Goal: Task Accomplishment & Management: Complete application form

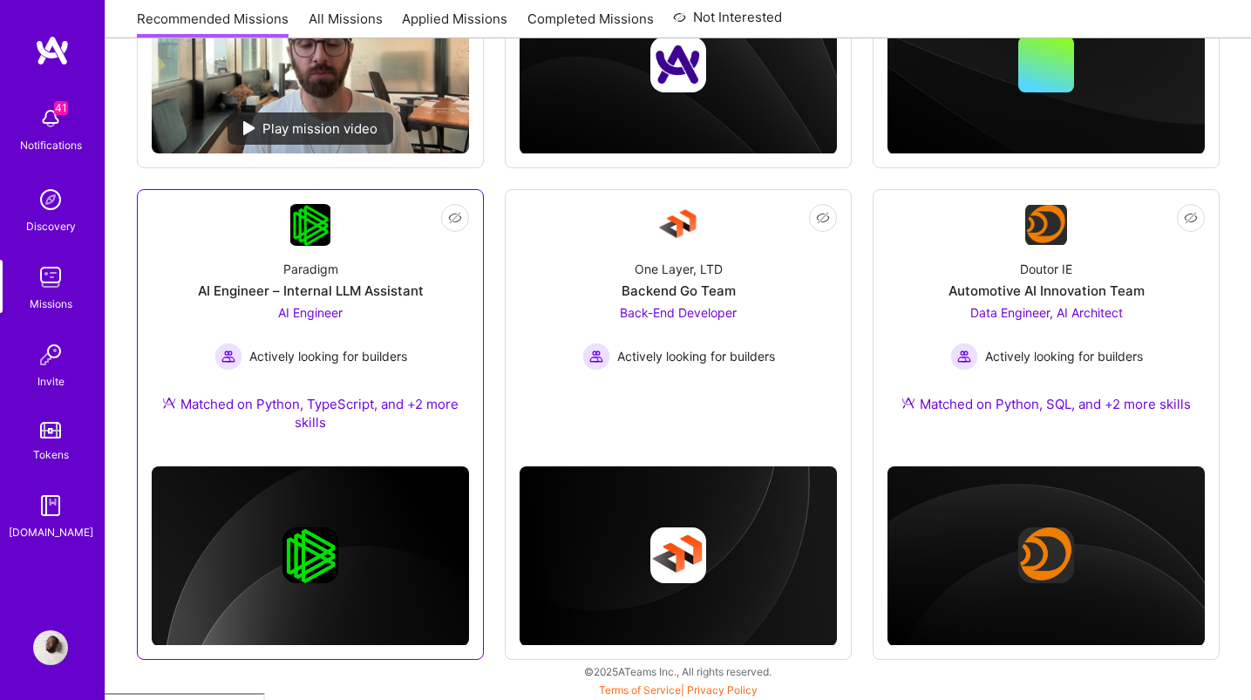
scroll to position [597, 0]
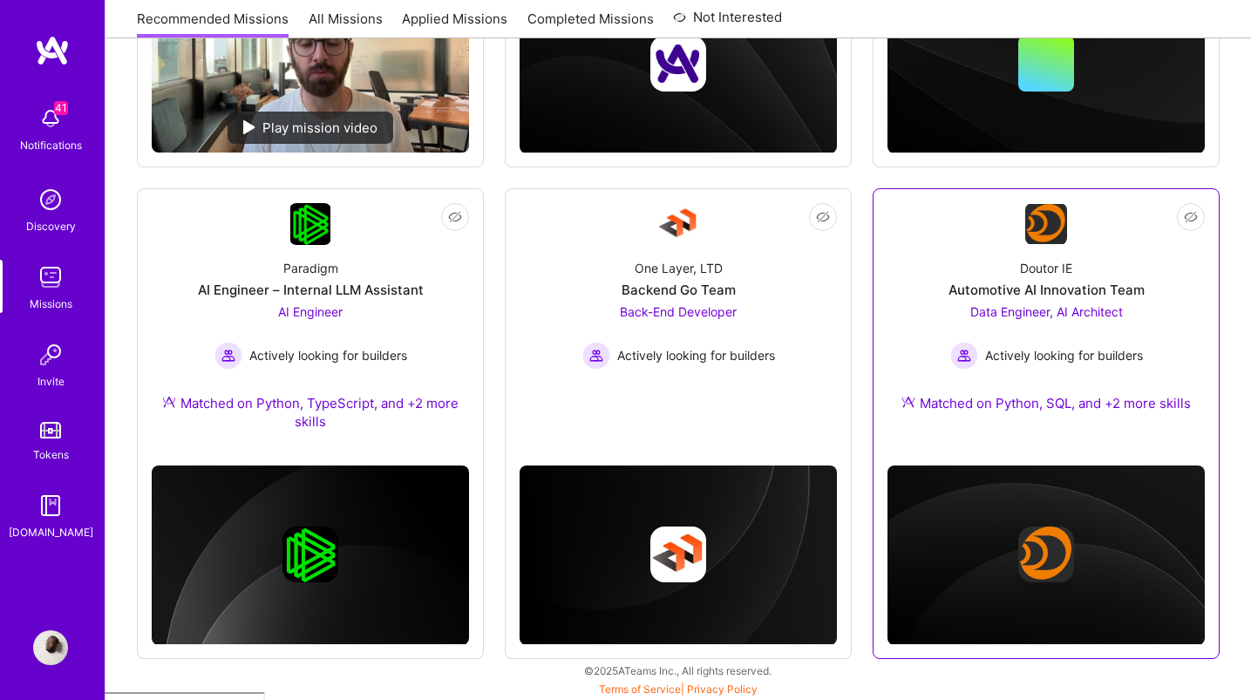
click at [1050, 292] on div "Automotive AI Innovation Team" at bounding box center [1047, 290] width 196 height 18
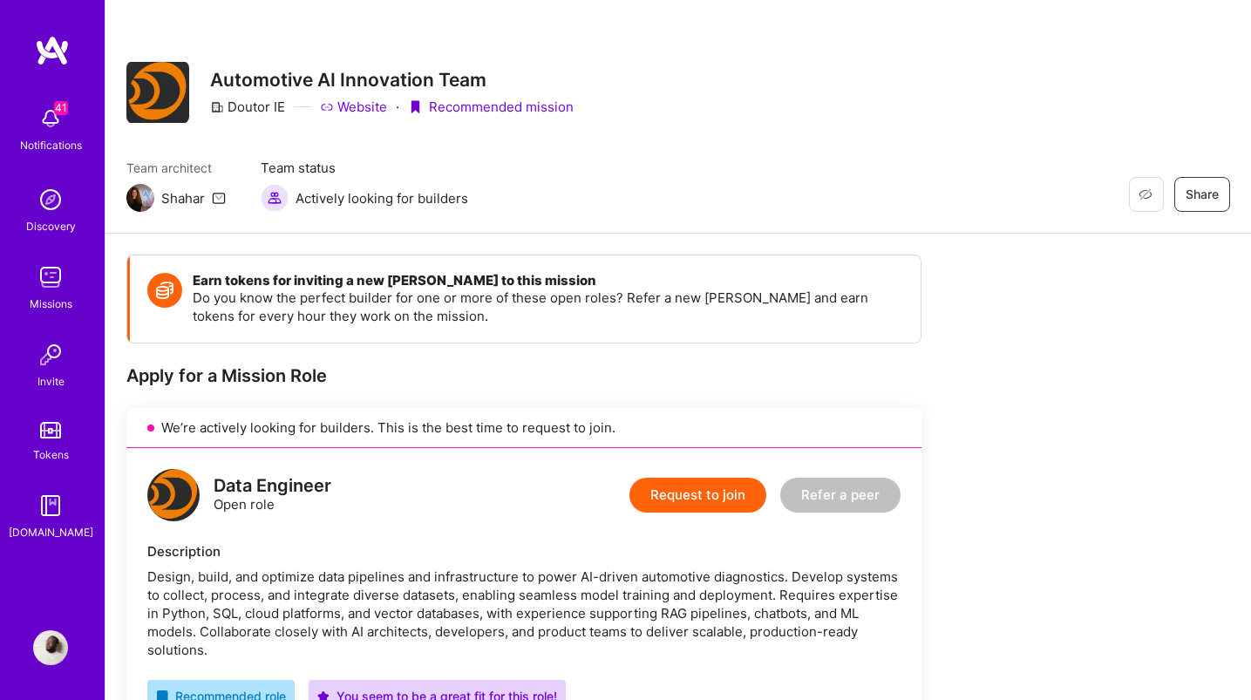
click at [659, 499] on button "Request to join" at bounding box center [698, 495] width 137 height 35
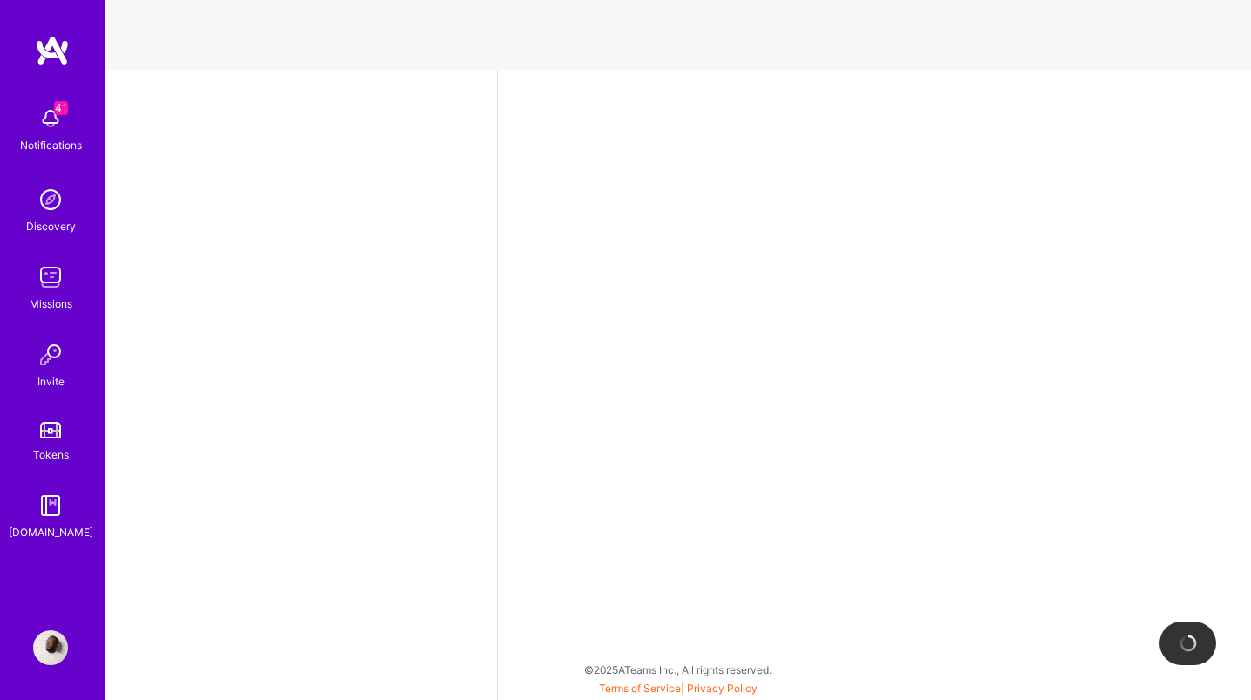
select select "DE"
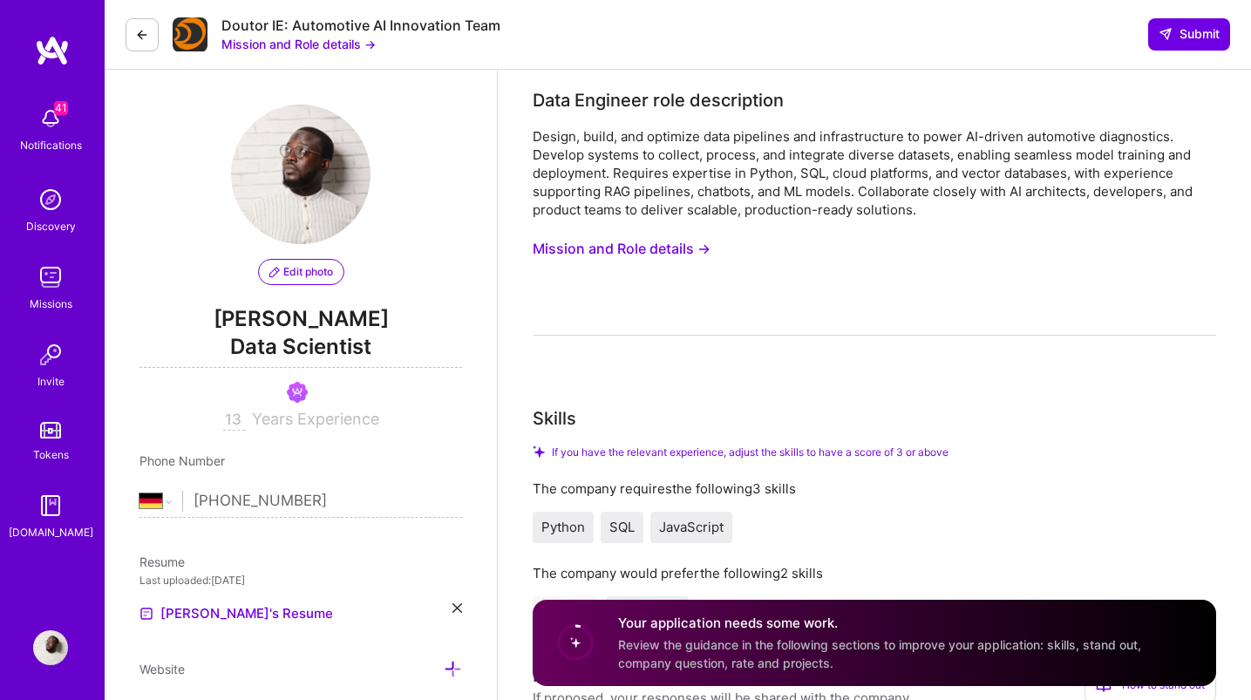
click at [698, 252] on button "Mission and Role details →" at bounding box center [622, 249] width 178 height 32
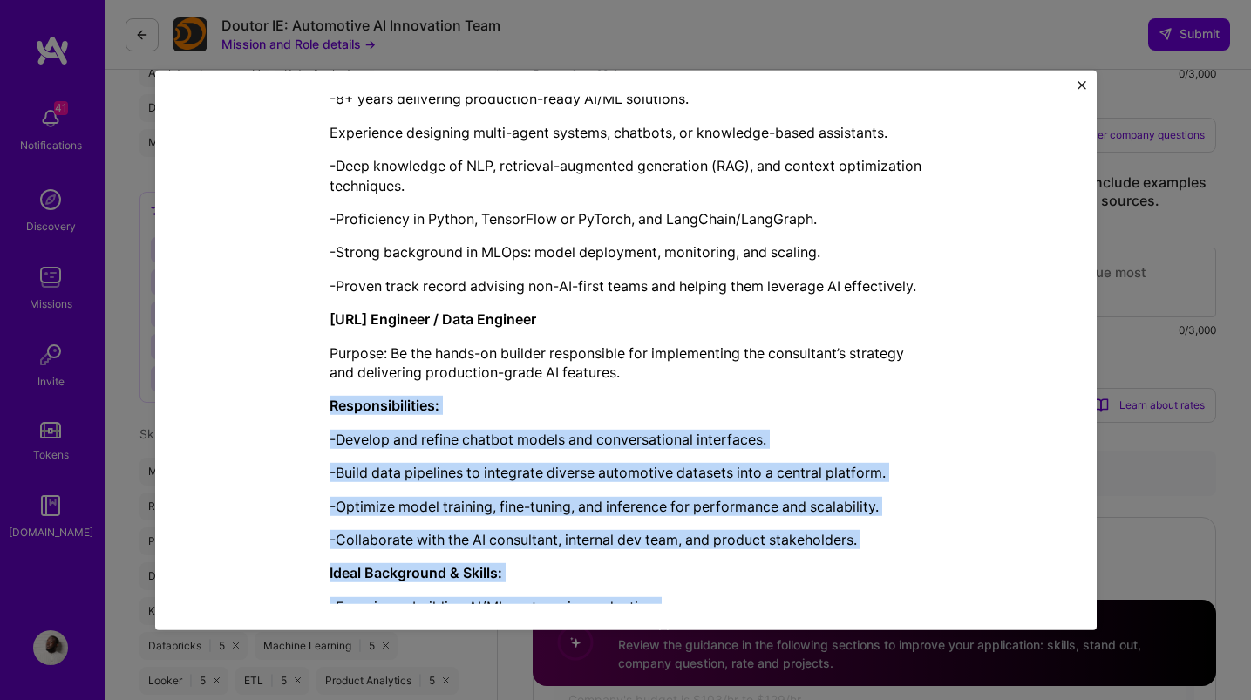
scroll to position [1476, 0]
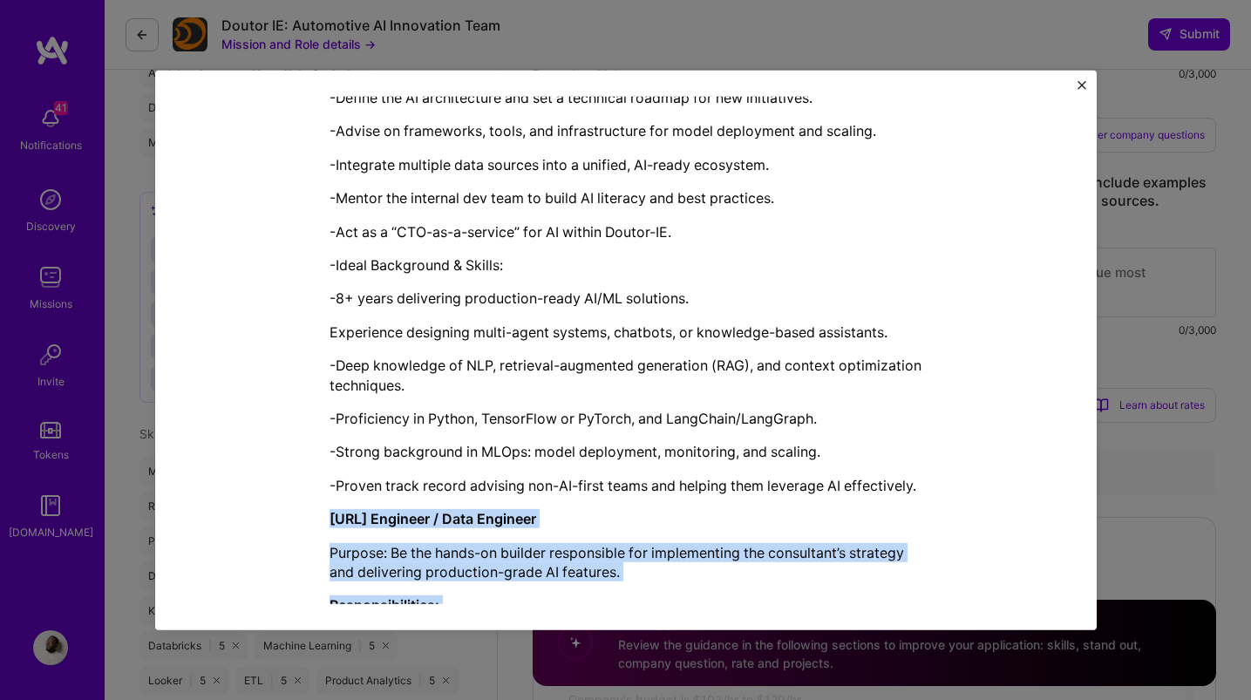
drag, startPoint x: 787, startPoint y: 570, endPoint x: 346, endPoint y: 519, distance: 443.4
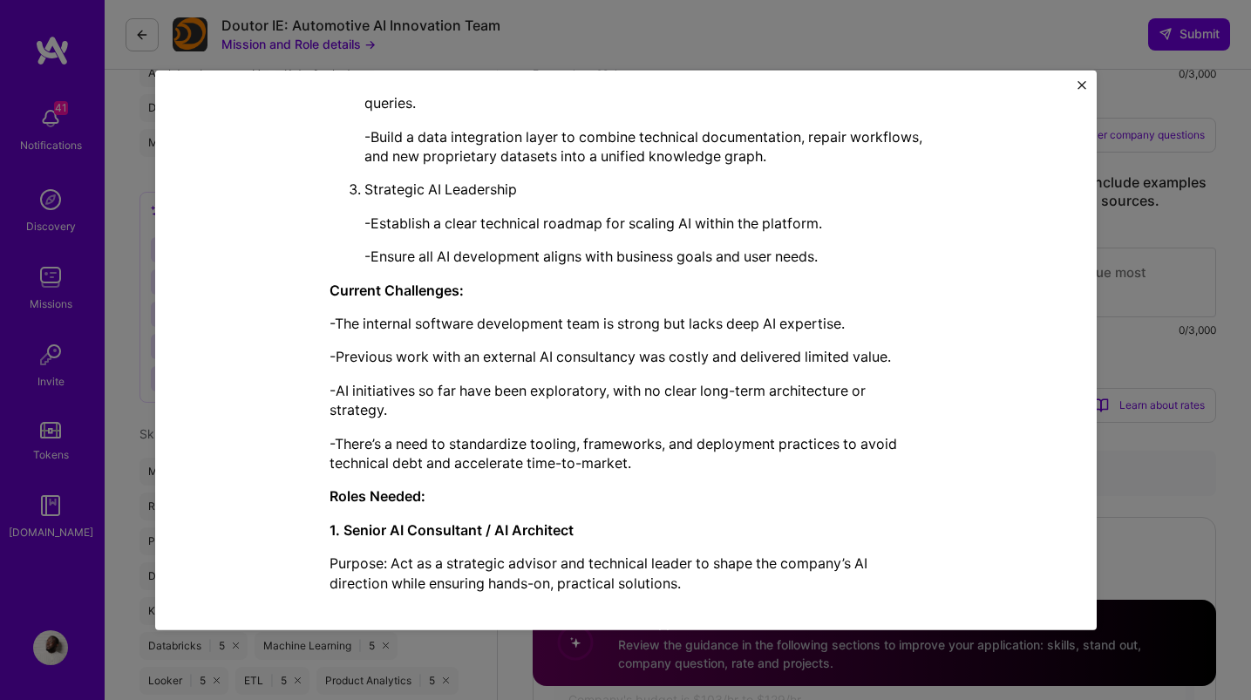
scroll to position [882, 0]
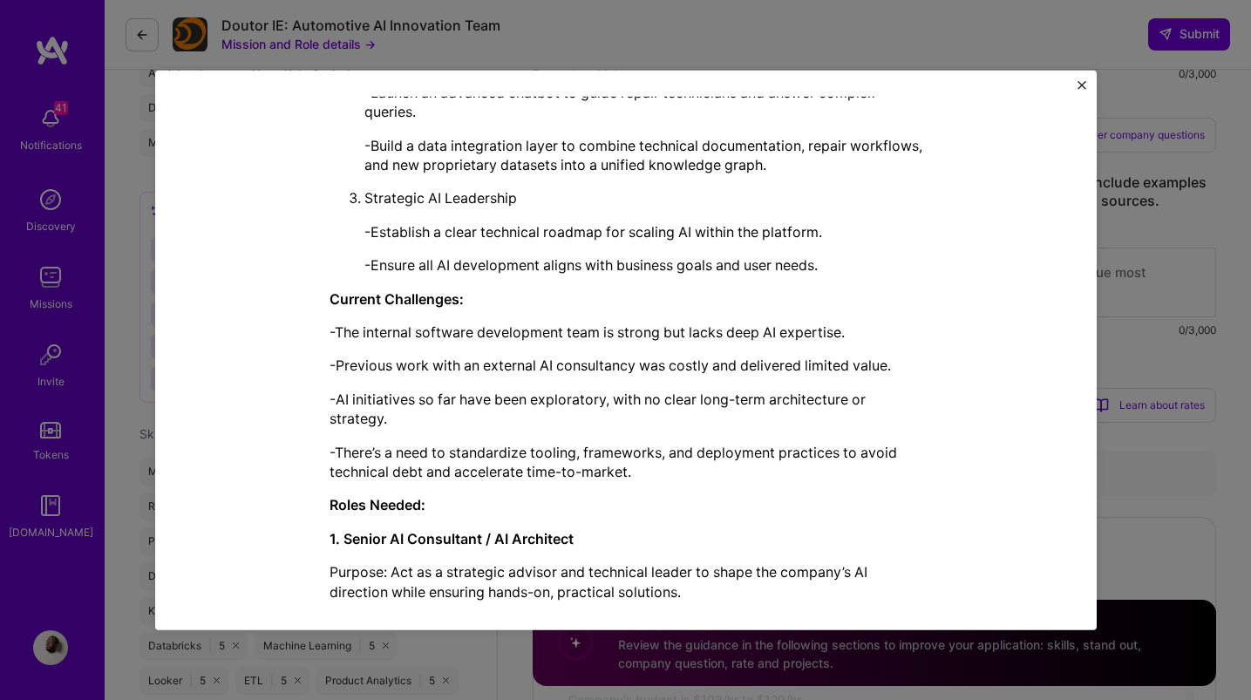
click at [431, 481] on div "Doutor-IE is a leading automotive technology company providing advanced tools a…" at bounding box center [626, 608] width 593 height 1911
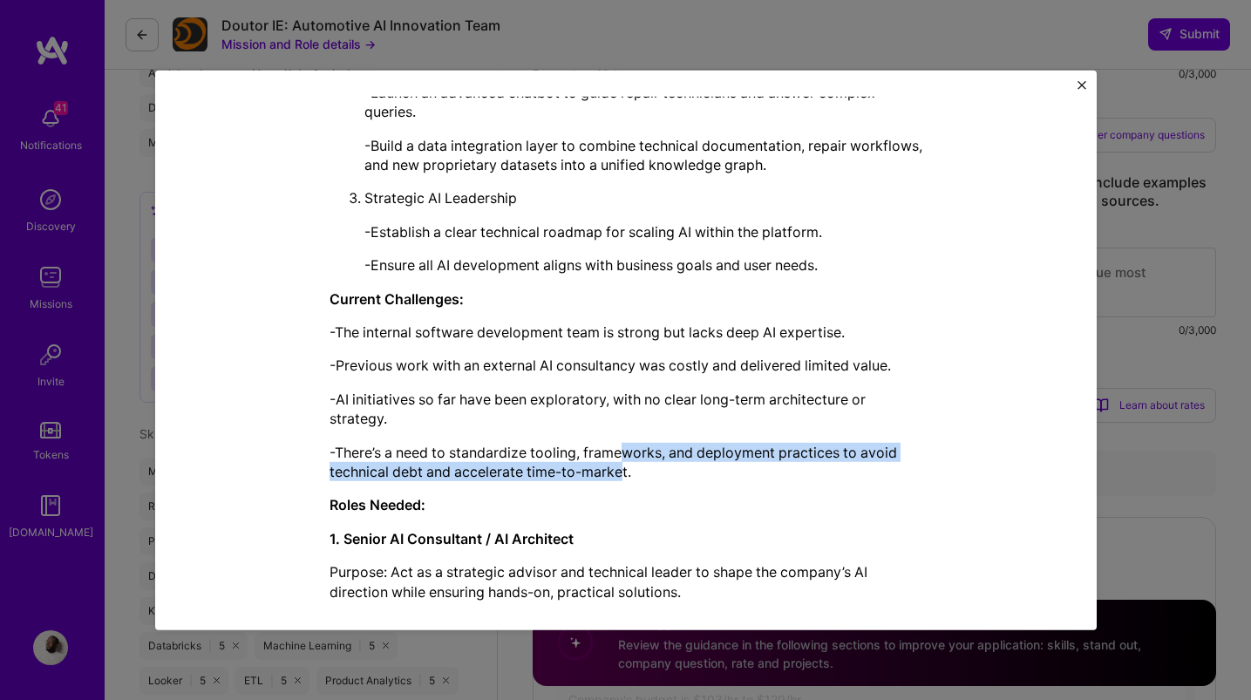
drag, startPoint x: 625, startPoint y: 460, endPoint x: 644, endPoint y: 479, distance: 27.1
click at [625, 463] on p "-There’s a need to standardize tooling, frameworks, and deployment practices to…" at bounding box center [626, 461] width 593 height 39
drag, startPoint x: 644, startPoint y: 479, endPoint x: 549, endPoint y: 451, distance: 99.9
click at [547, 449] on p "-There’s a need to standardize tooling, frameworks, and deployment practices to…" at bounding box center [626, 461] width 593 height 39
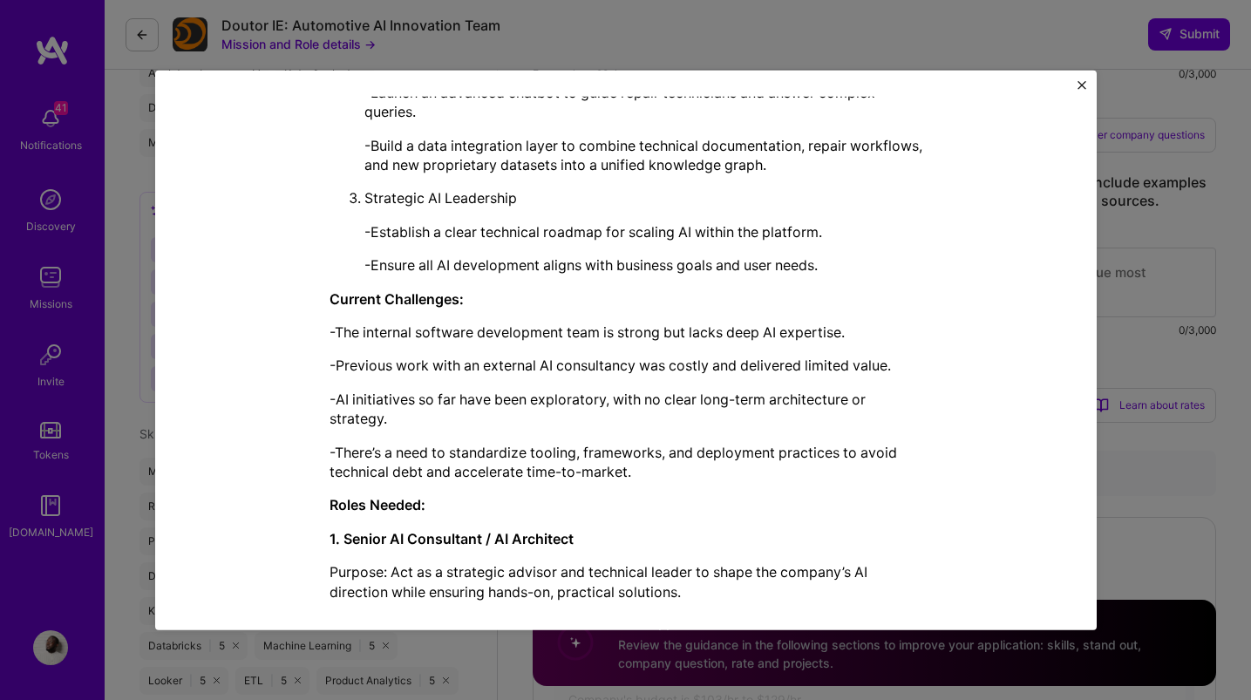
drag, startPoint x: 642, startPoint y: 463, endPoint x: 638, endPoint y: 472, distance: 9.4
click at [642, 463] on p "-There’s a need to standardize tooling, frameworks, and deployment practices to…" at bounding box center [626, 461] width 593 height 39
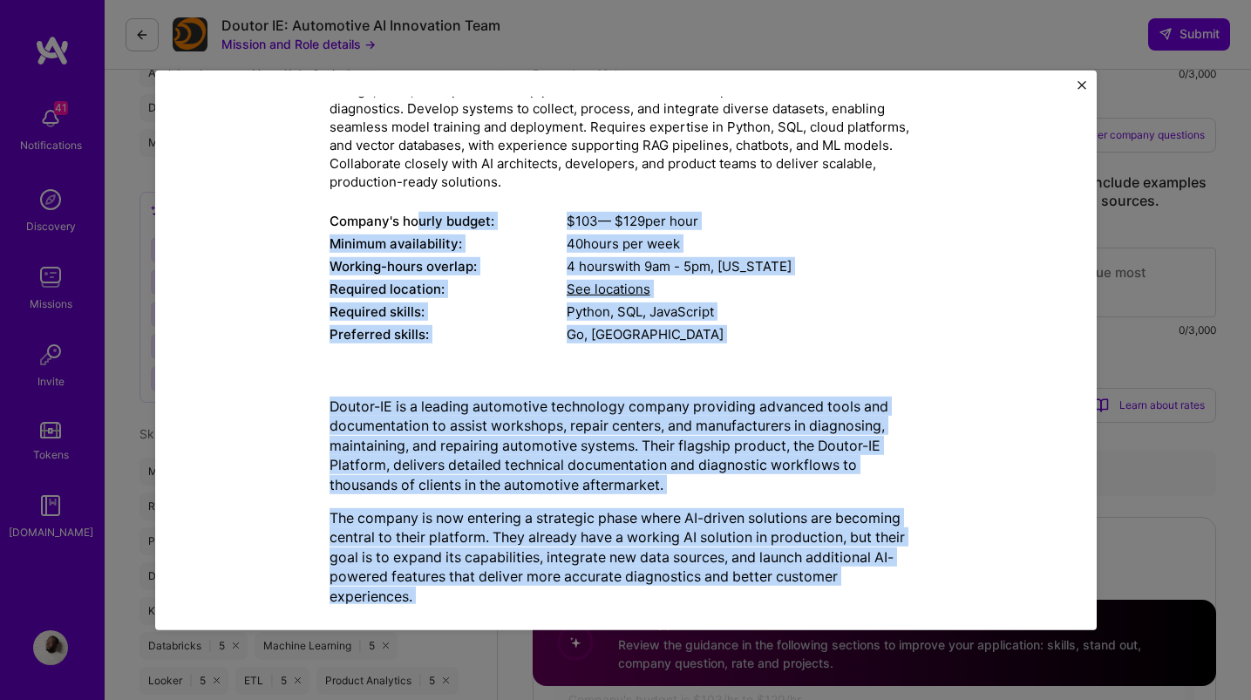
scroll to position [0, 0]
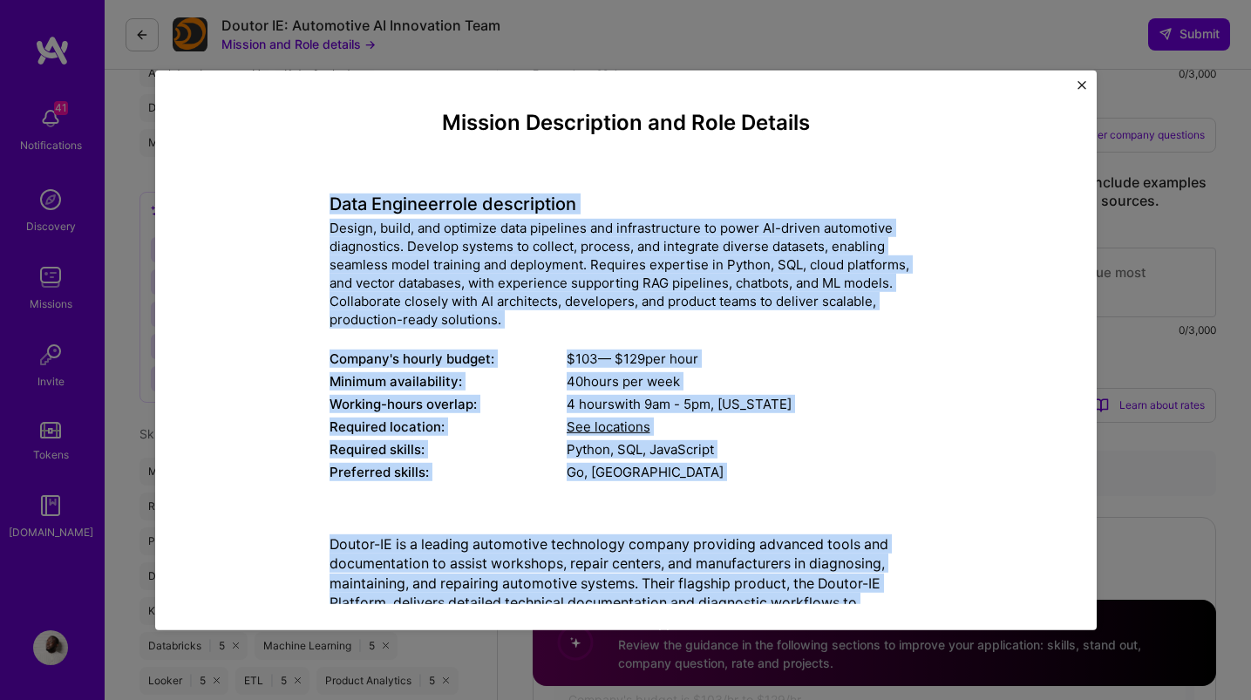
drag, startPoint x: 639, startPoint y: 474, endPoint x: 330, endPoint y: 206, distance: 408.6
copy div "Lore Ipsumdol sita consectetur Adipis, elits, doe temporin utla etdolorem ali e…"
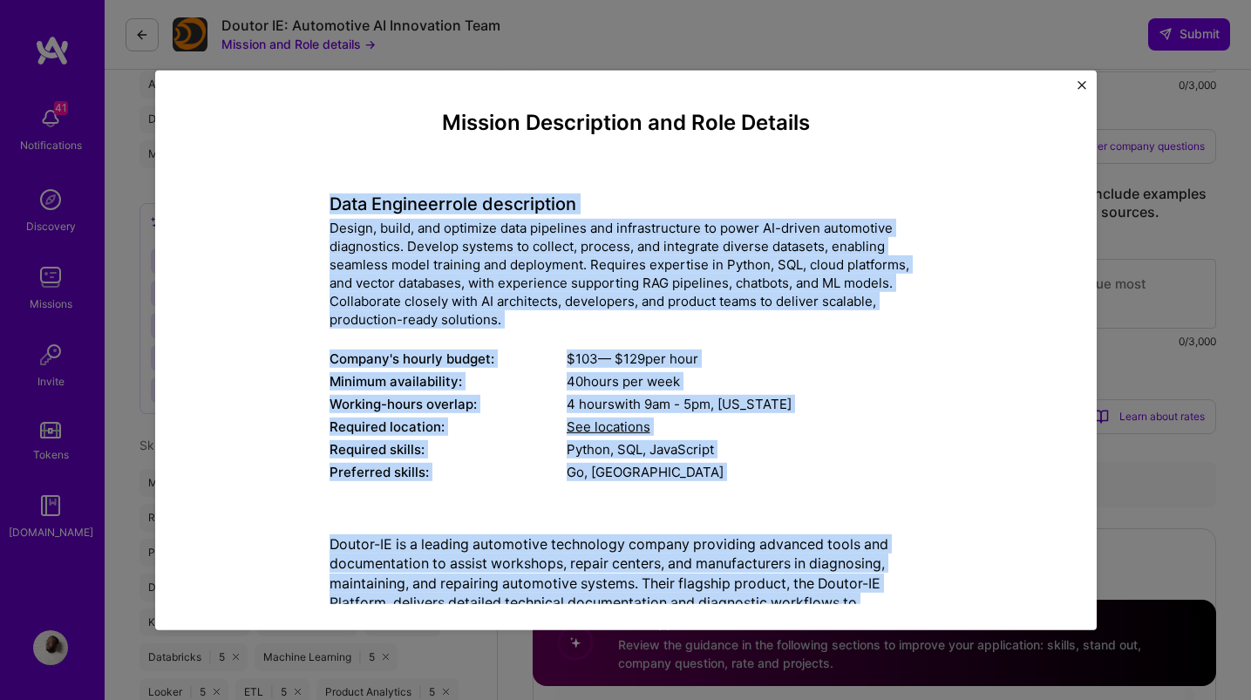
click at [1082, 85] on img "Close" at bounding box center [1082, 84] width 9 height 9
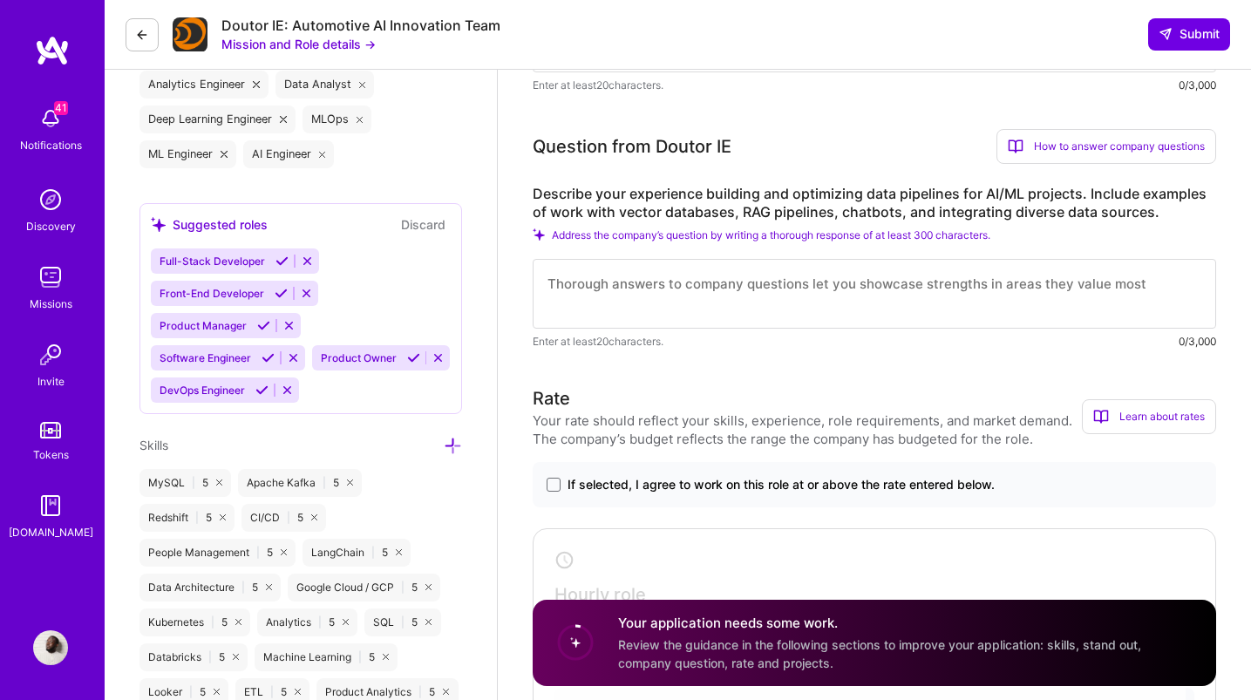
scroll to position [0, 0]
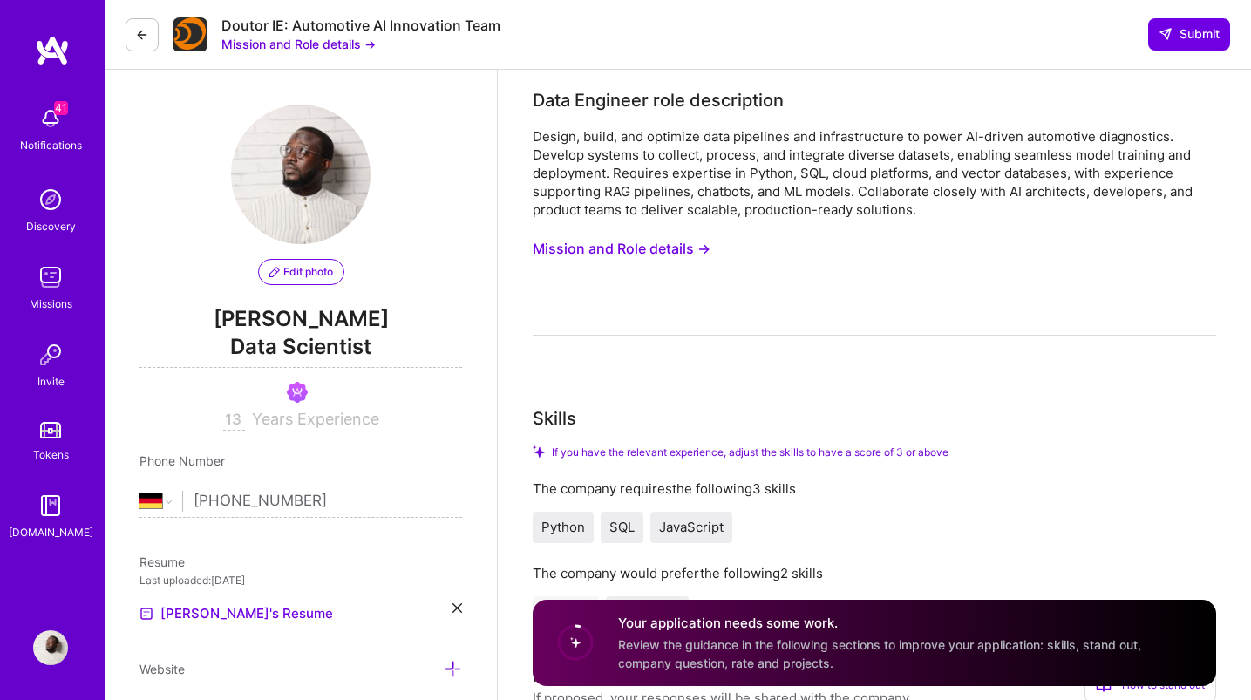
drag, startPoint x: 774, startPoint y: 218, endPoint x: 742, endPoint y: 237, distance: 37.5
click at [772, 219] on div "Design, build, and optimize data pipelines and infrastructure to power AI-drive…" at bounding box center [875, 231] width 684 height 208
click at [715, 241] on div "Design, build, and optimize data pipelines and infrastructure to power AI-drive…" at bounding box center [875, 231] width 684 height 208
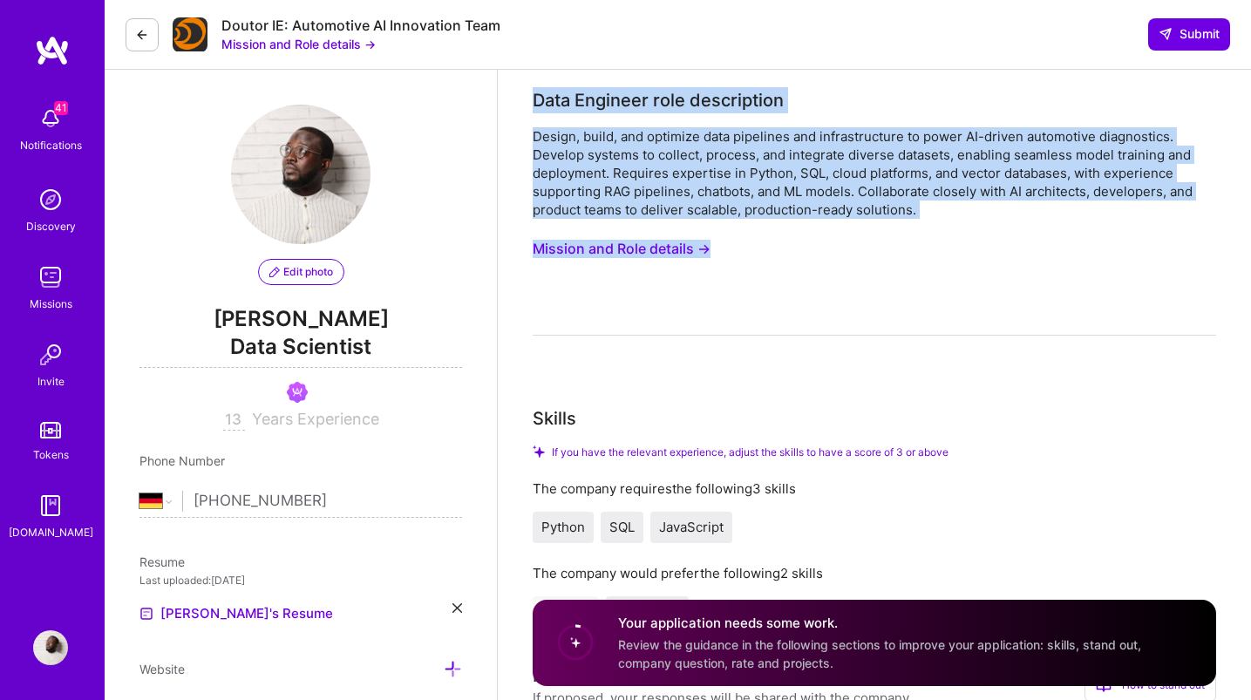
drag, startPoint x: 848, startPoint y: 214, endPoint x: 519, endPoint y: 93, distance: 350.9
copy div "Data Engineer role description Design, build, and optimize data pipelines and i…"
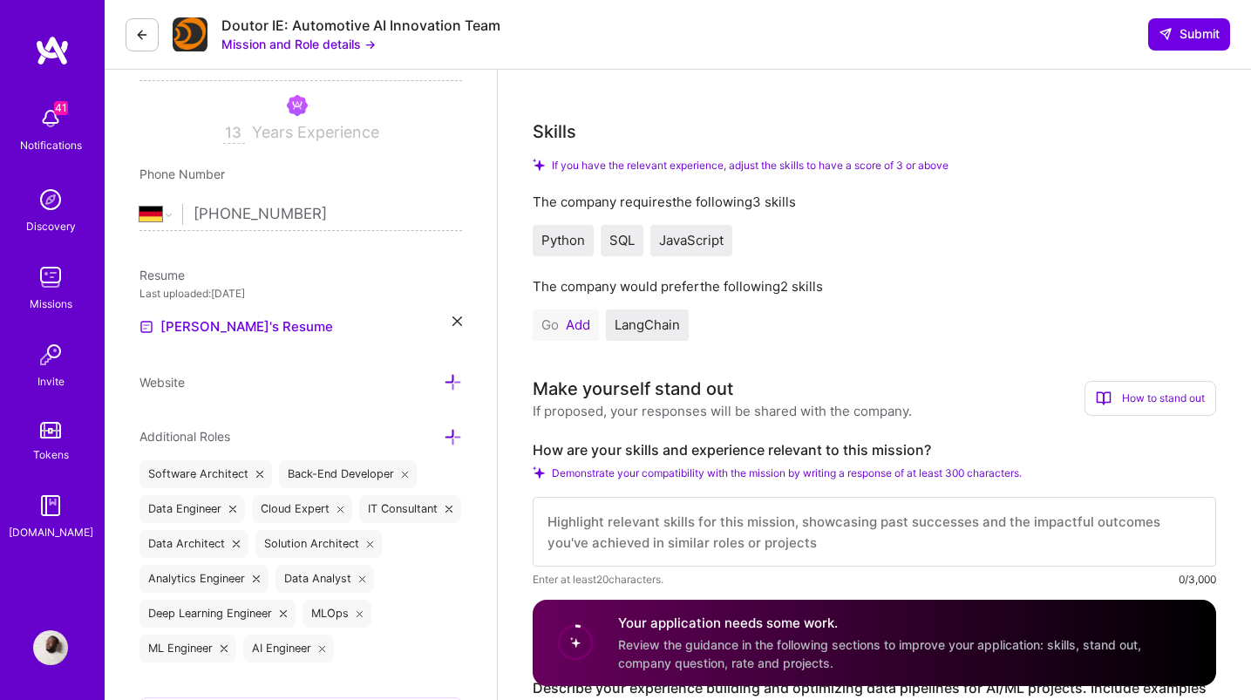
scroll to position [2, 0]
drag, startPoint x: 1056, startPoint y: 471, endPoint x: 735, endPoint y: 444, distance: 322.0
click at [710, 456] on div "How are your skills and experience relevant to this mission? Demonstrate your c…" at bounding box center [875, 514] width 684 height 147
drag, startPoint x: 1126, startPoint y: 388, endPoint x: 1111, endPoint y: 416, distance: 31.6
click at [1126, 388] on div "How to stand out" at bounding box center [1151, 398] width 132 height 35
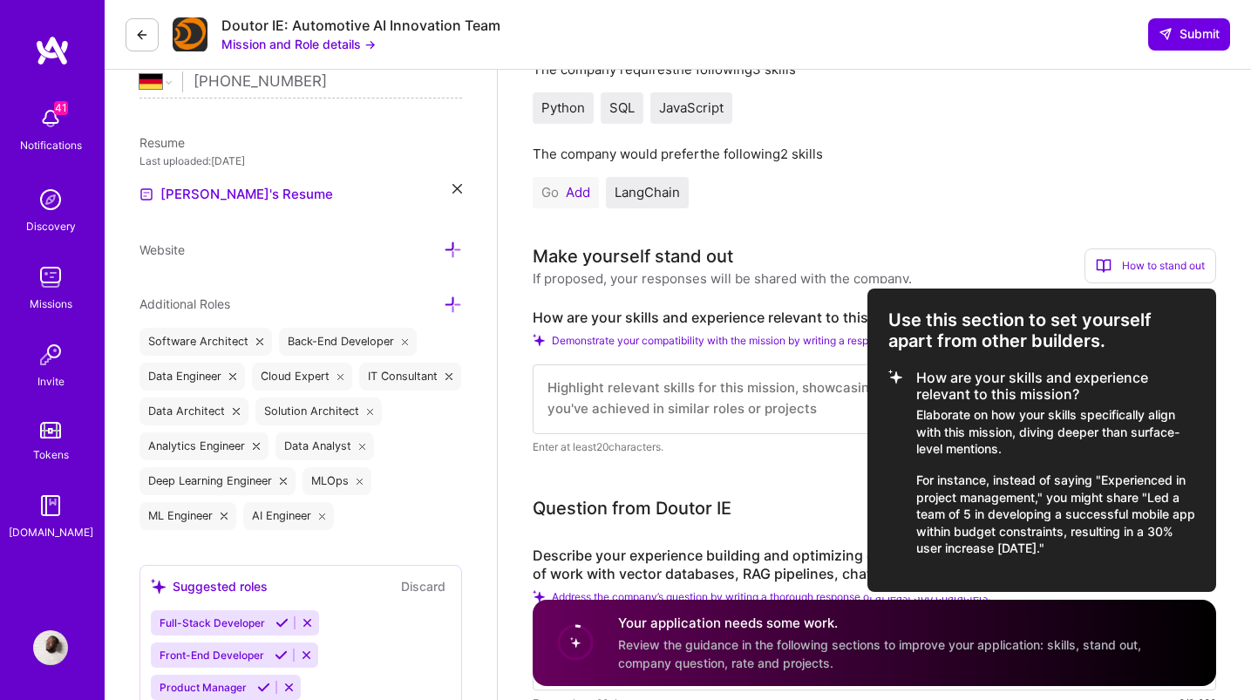
scroll to position [425, 0]
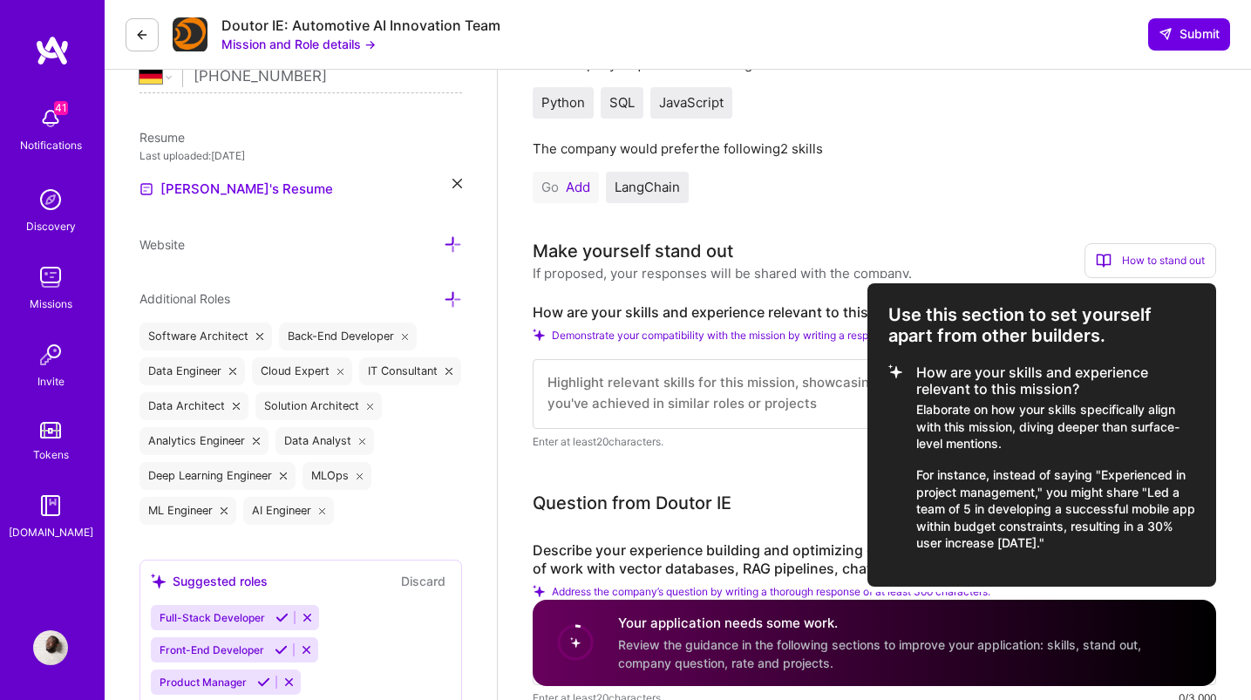
drag, startPoint x: 1046, startPoint y: 521, endPoint x: 909, endPoint y: 366, distance: 206.3
click at [909, 366] on li "How are your skills and experience relevant to this mission? Elaborate on how y…" at bounding box center [1042, 458] width 307 height 187
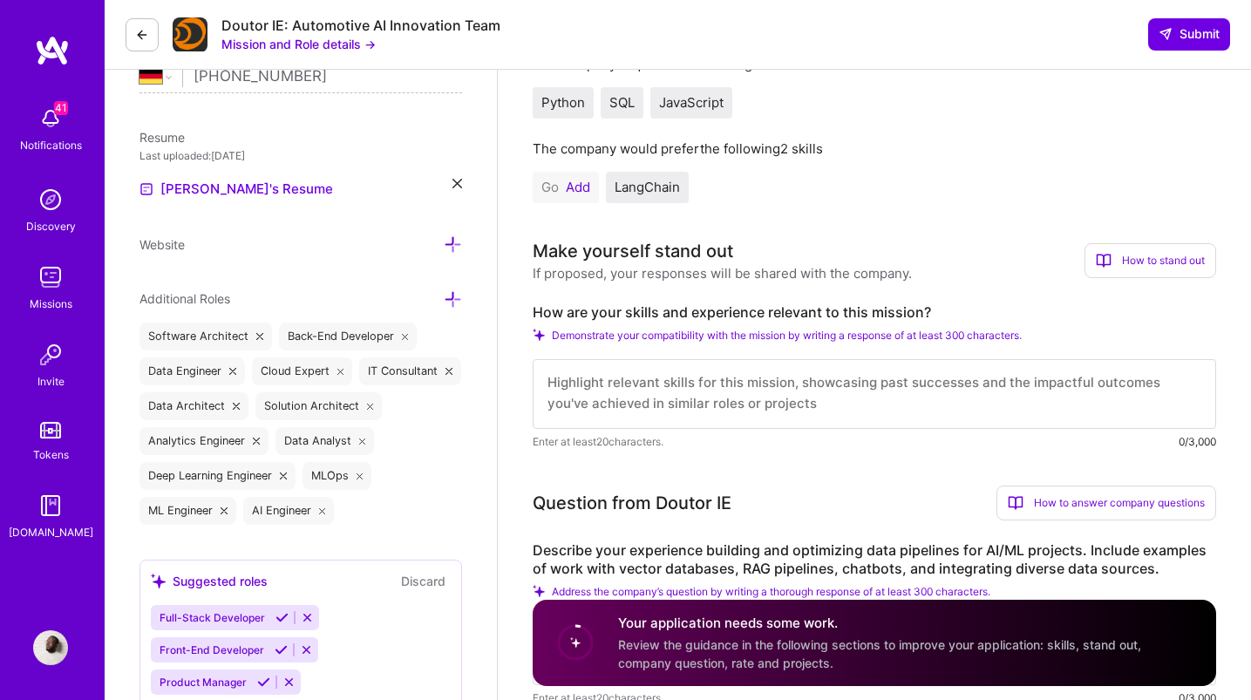
copy li "How are your skills and experience relevant to this mission? Elaborate on how y…"
click at [1114, 241] on div "Make yourself stand out If proposed, your responses will be shared with the com…" at bounding box center [875, 260] width 684 height 44
drag, startPoint x: 1114, startPoint y: 252, endPoint x: 1110, endPoint y: 299, distance: 47.3
click at [1114, 252] on div "How to stand out" at bounding box center [1151, 260] width 132 height 35
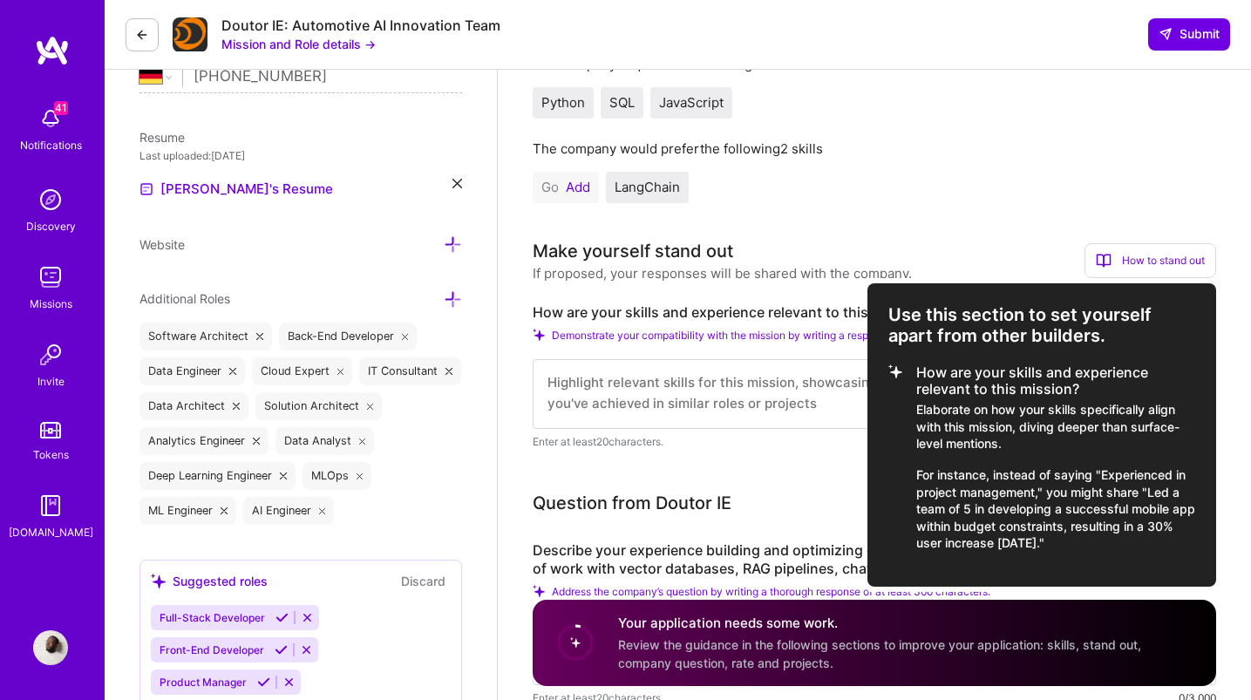
copy li "How are your skills and experience relevant to this mission? Elaborate on how y…"
drag, startPoint x: 1079, startPoint y: 544, endPoint x: 916, endPoint y: 377, distance: 233.7
click at [915, 373] on li "How are your skills and experience relevant to this mission? Elaborate on how y…" at bounding box center [1042, 458] width 307 height 187
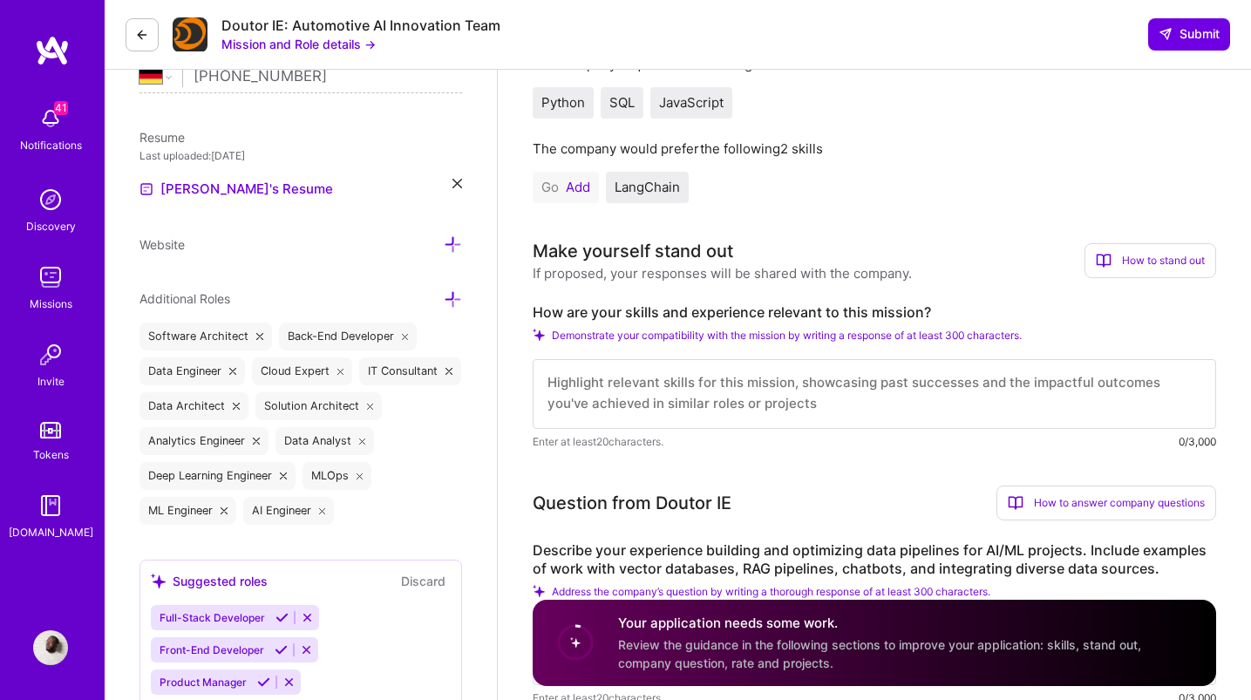
click at [656, 385] on textarea at bounding box center [875, 394] width 684 height 70
paste textarea "Lo ipsumdolo si ametconse, adipisci, eli seddoeiusm temp incididun utlabore etd…"
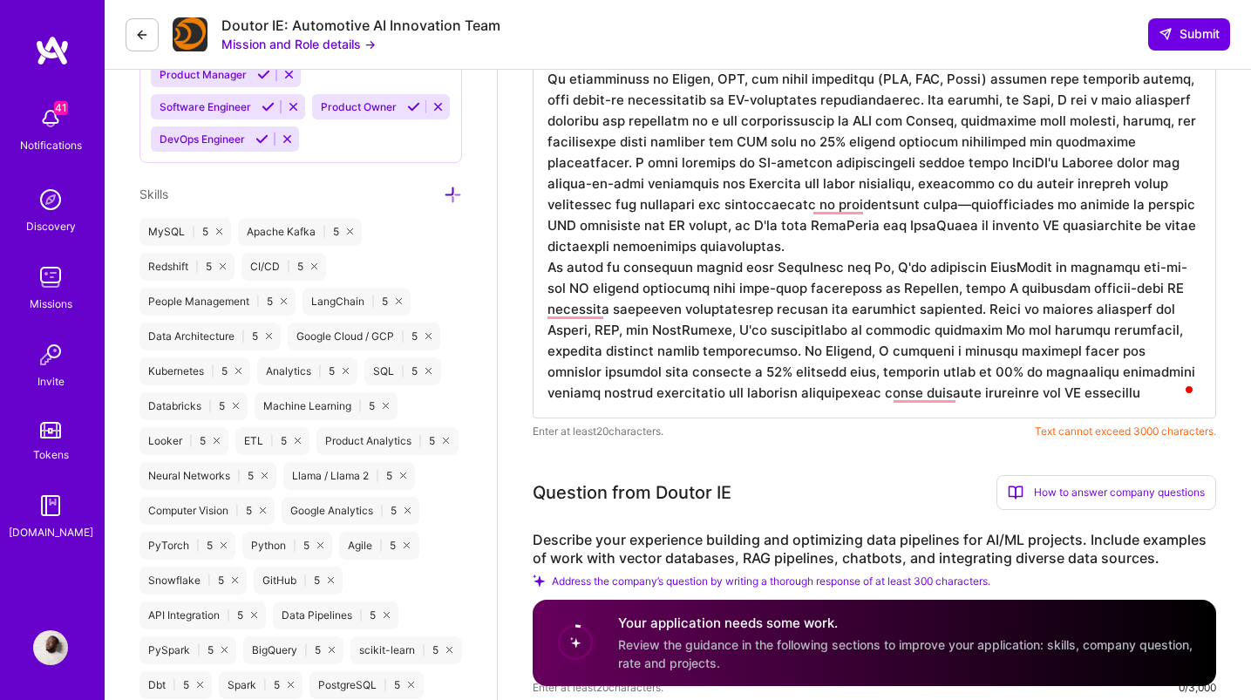
scroll to position [1028, 0]
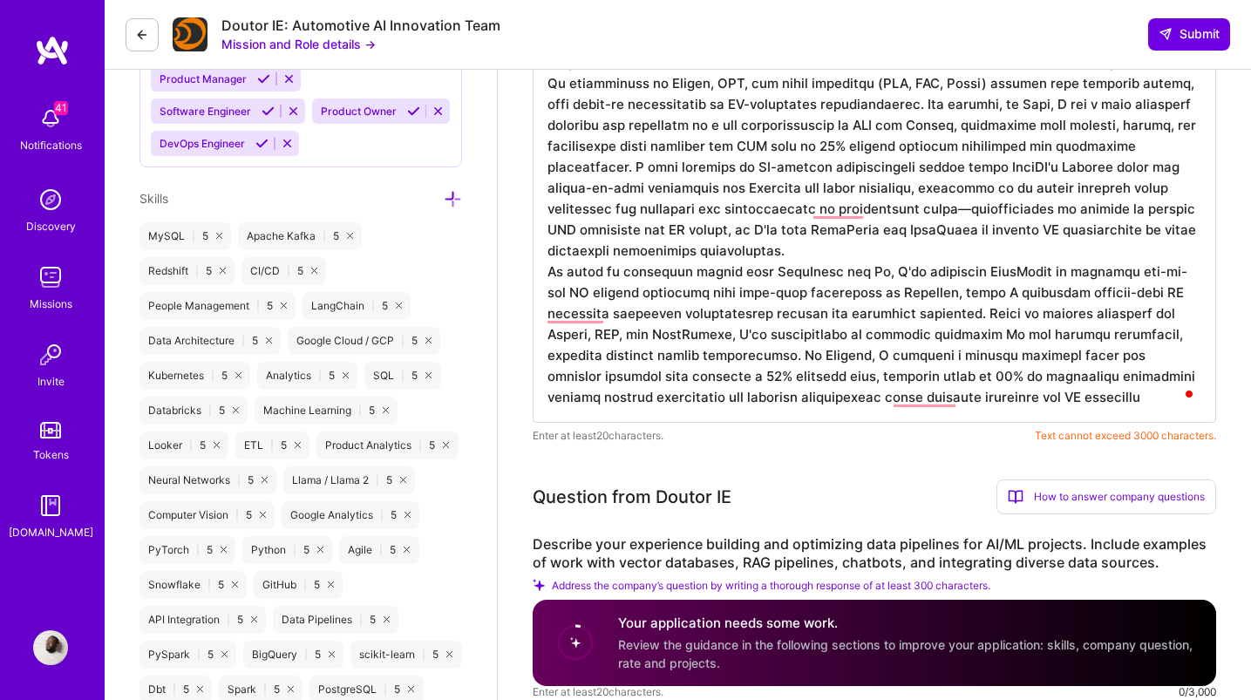
drag, startPoint x: 856, startPoint y: 272, endPoint x: 524, endPoint y: 273, distance: 332.2
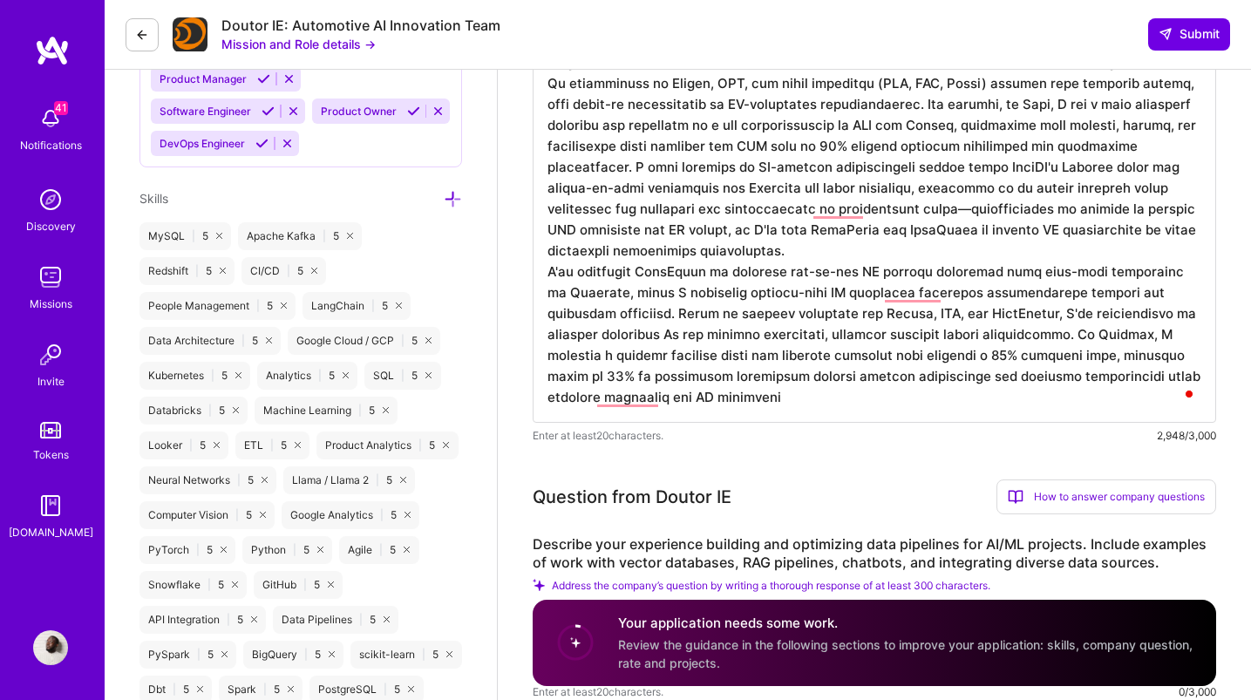
drag, startPoint x: 1001, startPoint y: 316, endPoint x: 1011, endPoint y: 337, distance: 23.8
click at [1011, 337] on textarea "To enrich screen reader interactions, please activate Accessibility in Grammarl…" at bounding box center [875, 74] width 684 height 698
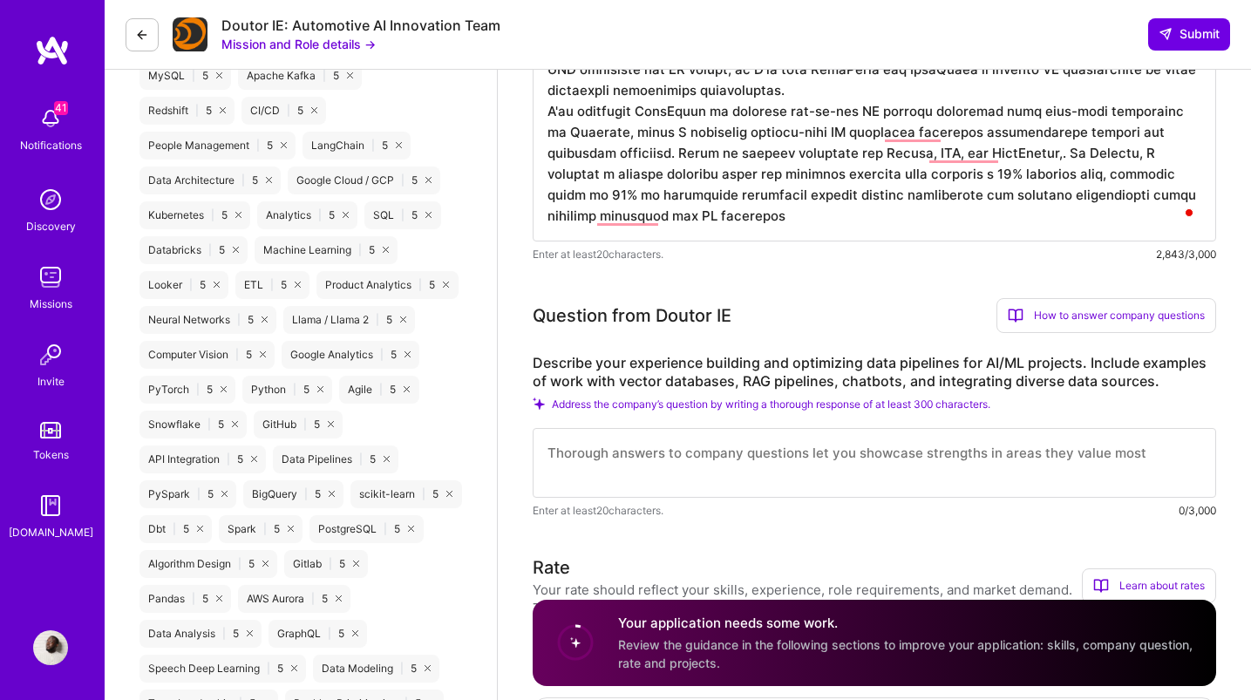
scroll to position [1197, 0]
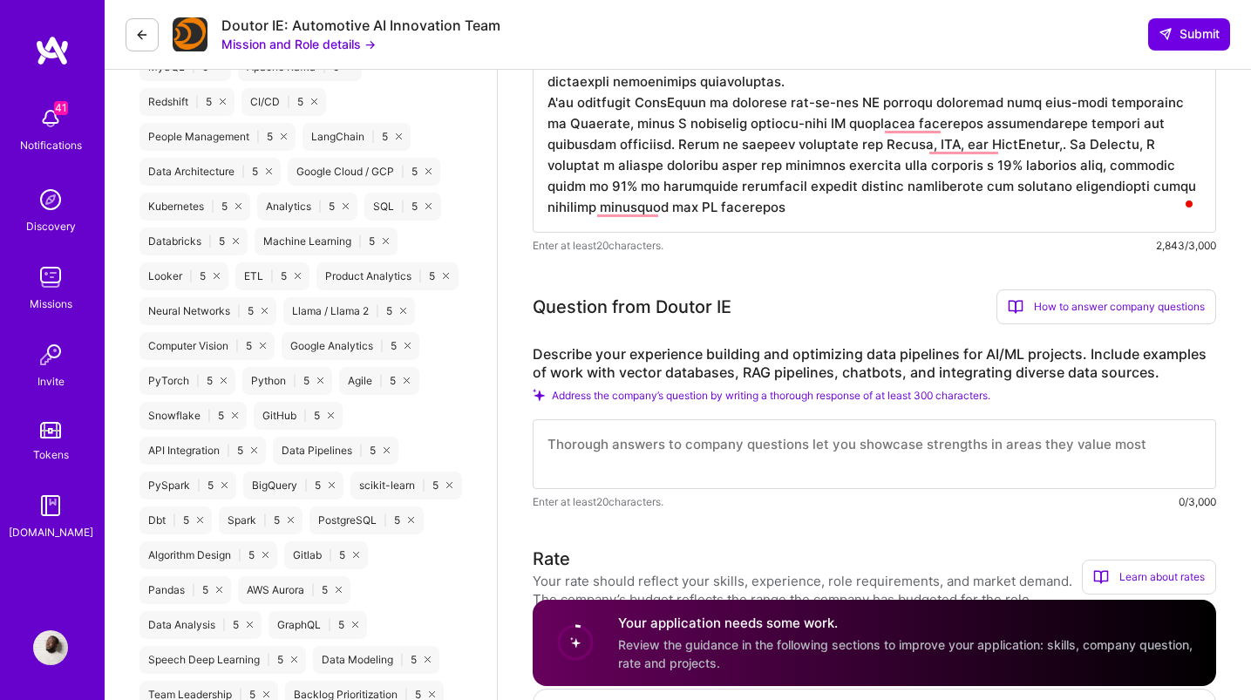
type textarea "Lo ipsumdolo si ametconse, adipisci, eli seddoeiusm temp incididun utlabore etd…"
drag, startPoint x: 1079, startPoint y: 388, endPoint x: 1121, endPoint y: 383, distance: 43.0
click at [1085, 386] on div "Describe your experience building and optimizing data pipelines for AI/ML proje…" at bounding box center [875, 428] width 684 height 166
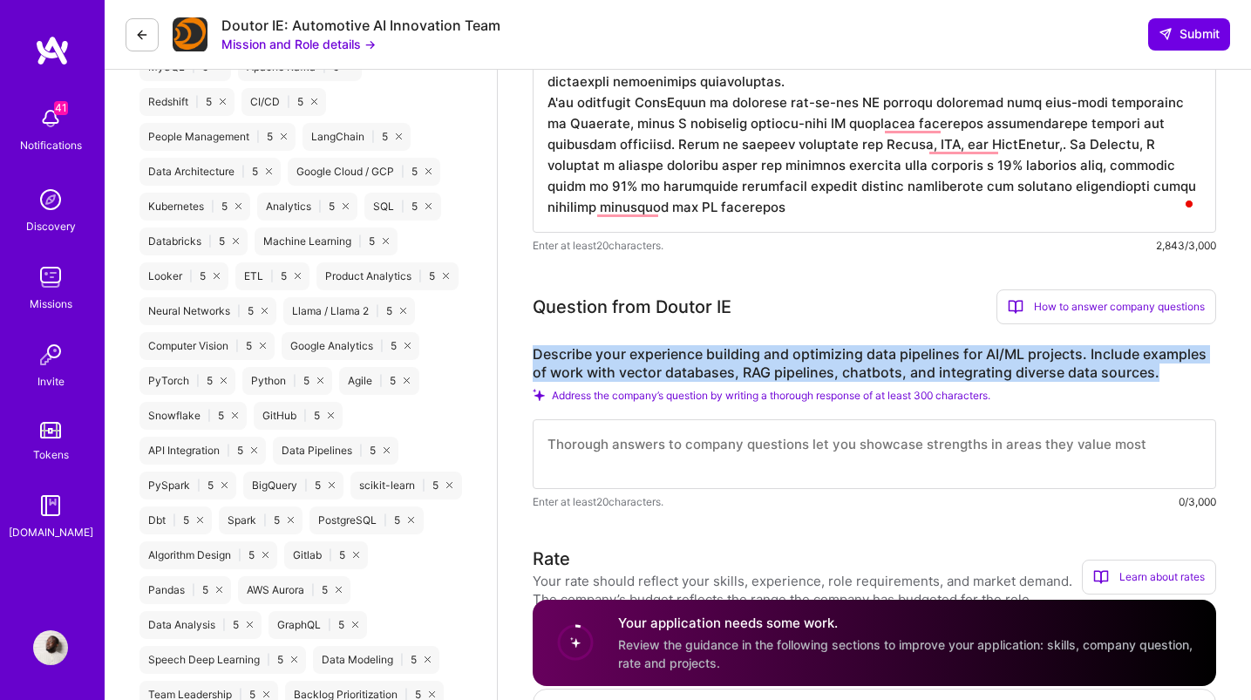
drag, startPoint x: 1157, startPoint y: 375, endPoint x: 525, endPoint y: 352, distance: 632.6
copy label "Describe your experience building and optimizing data pipelines for AI/ML proje…"
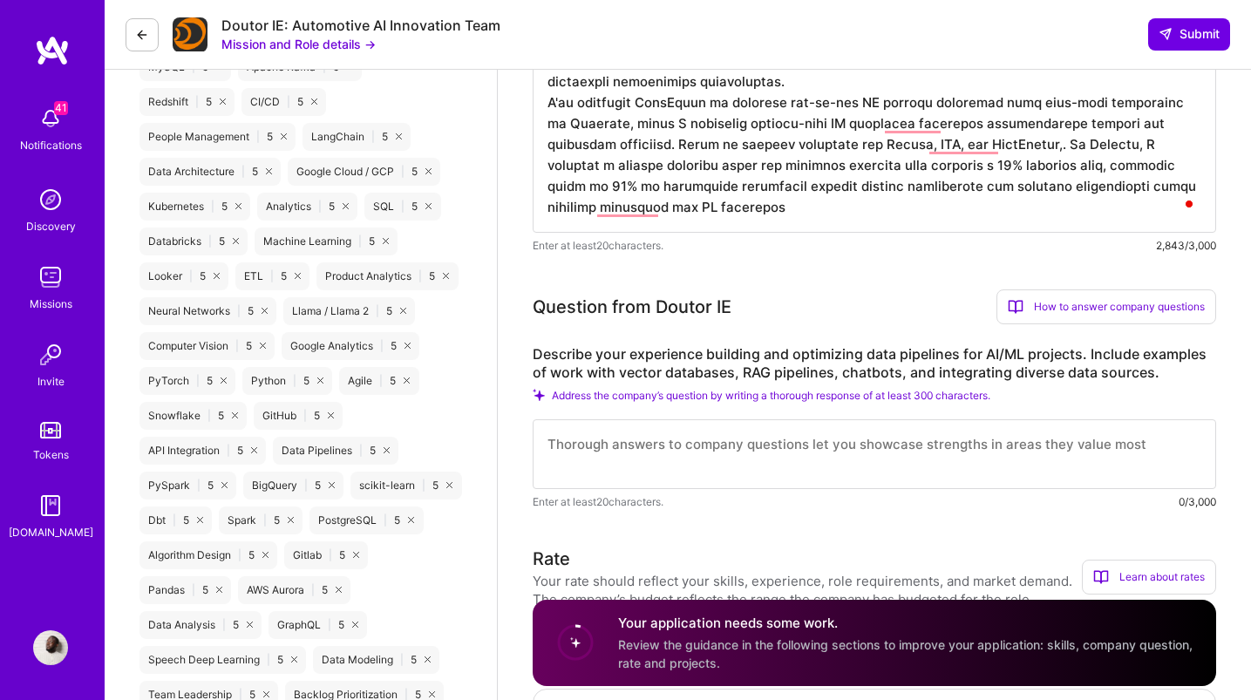
click at [1182, 309] on div "How to answer company questions" at bounding box center [1107, 307] width 220 height 35
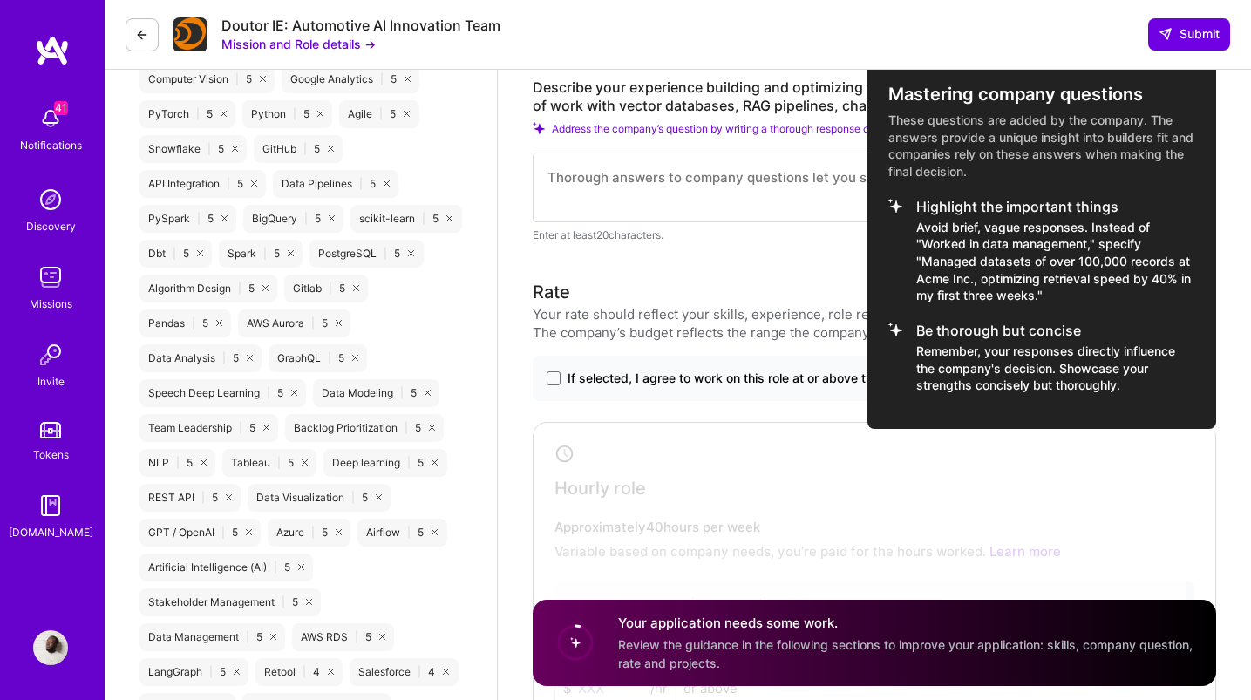
scroll to position [1466, 0]
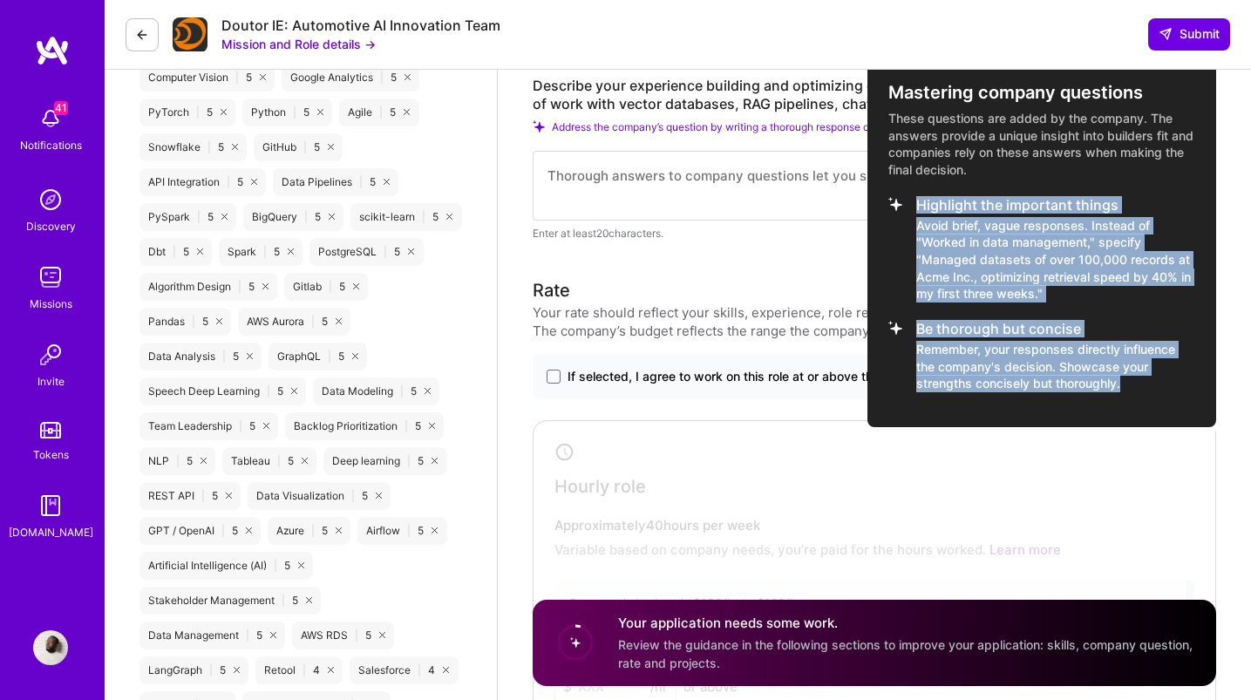
copy ul "Highlight the important things Avoid brief, vague responses. Instead of "Worked…"
drag, startPoint x: 1129, startPoint y: 387, endPoint x: 912, endPoint y: 209, distance: 280.7
click at [912, 209] on ul "Highlight the important things Avoid brief, vague responses. Instead of "Worked…" at bounding box center [1042, 294] width 307 height 195
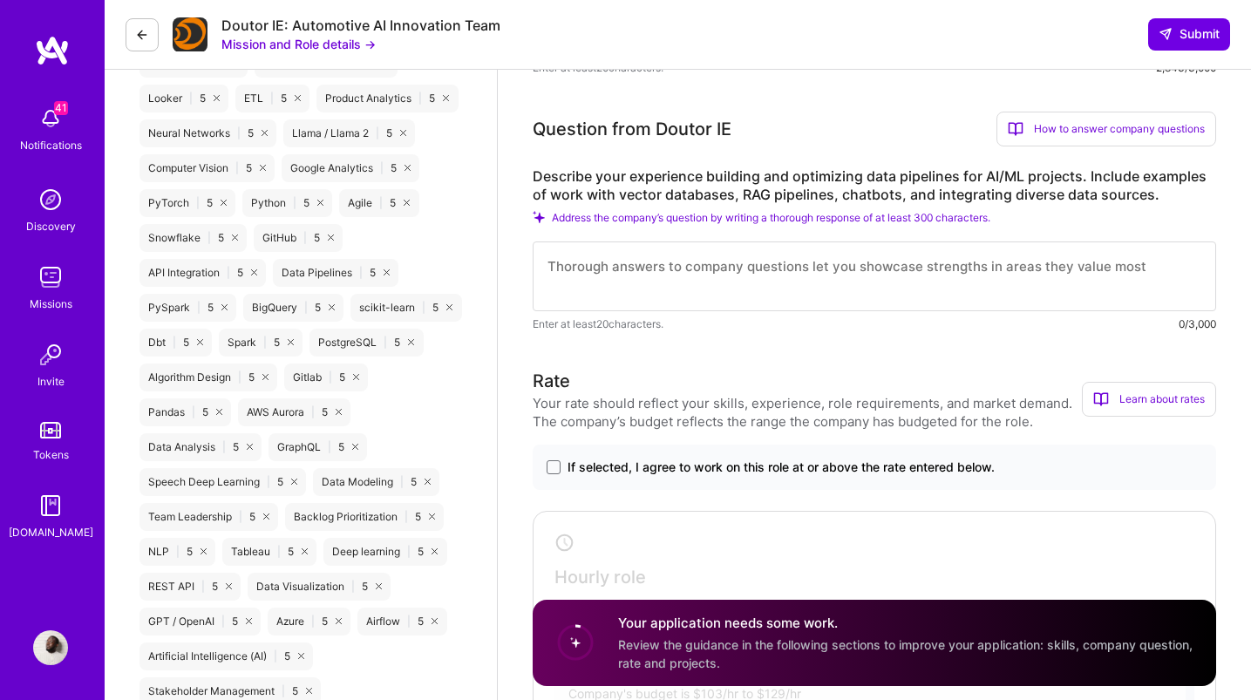
scroll to position [1305, 0]
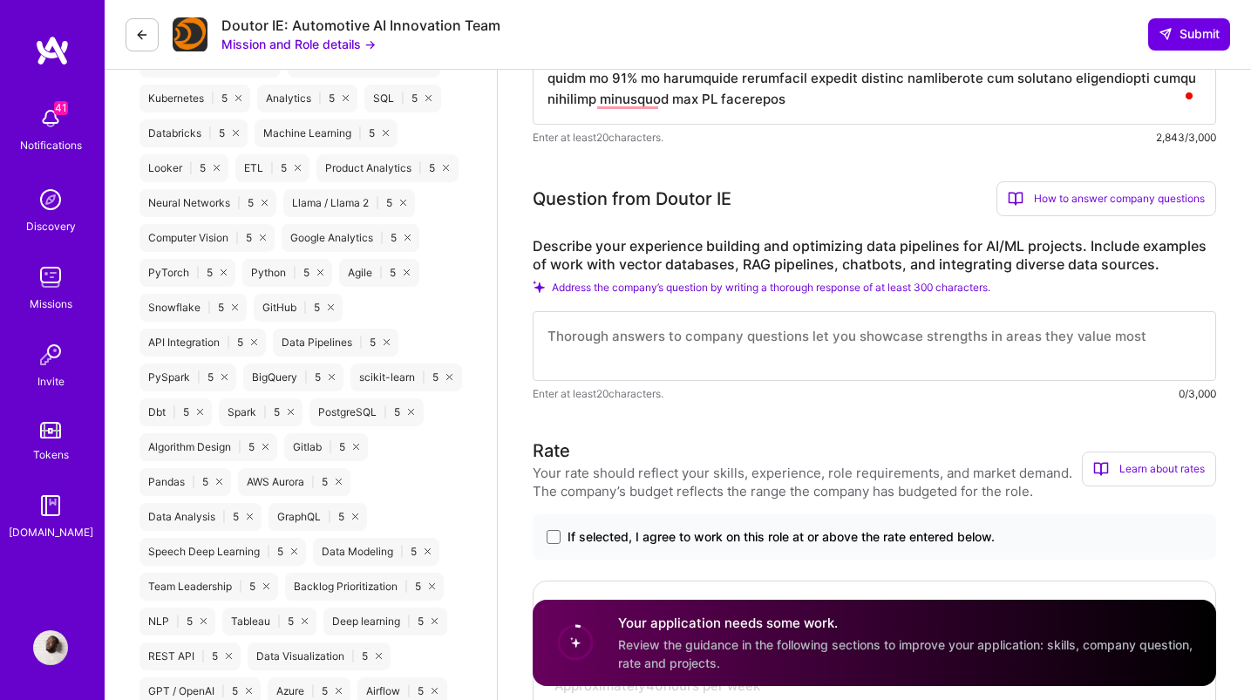
click at [583, 345] on textarea at bounding box center [875, 346] width 684 height 70
paste textarea "Throughout my 11+ years as a Data and AI Architect, I've specialized in buildin…"
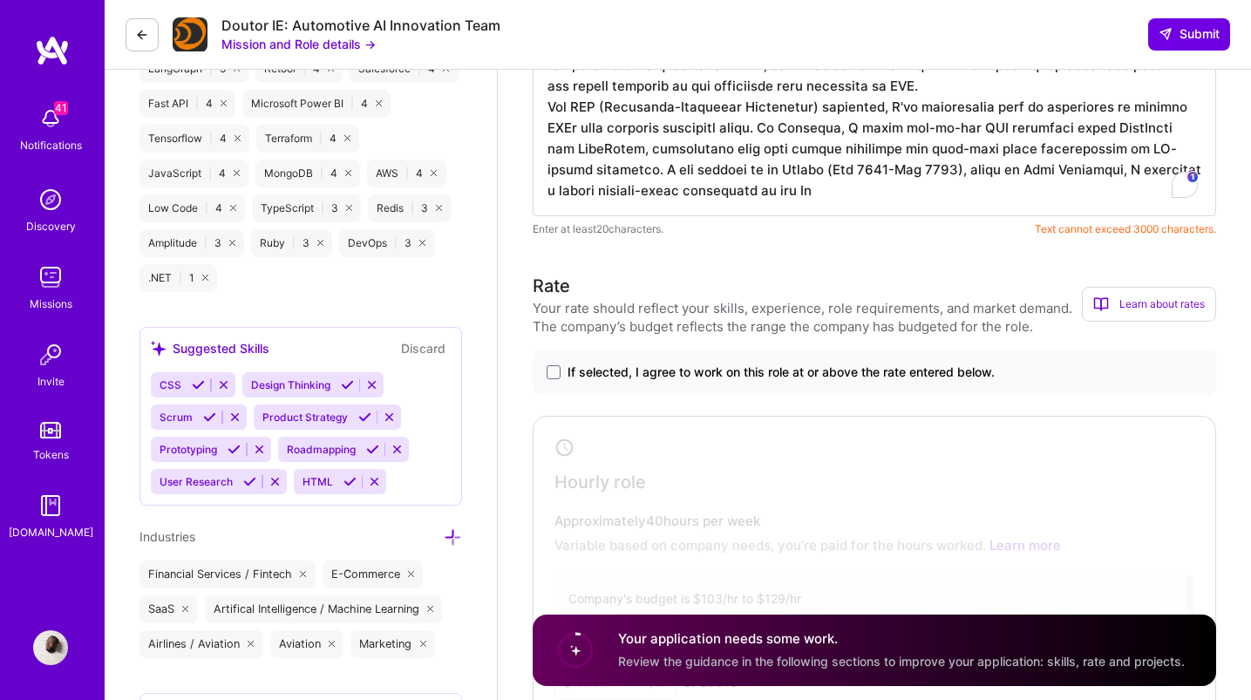
scroll to position [2170, 0]
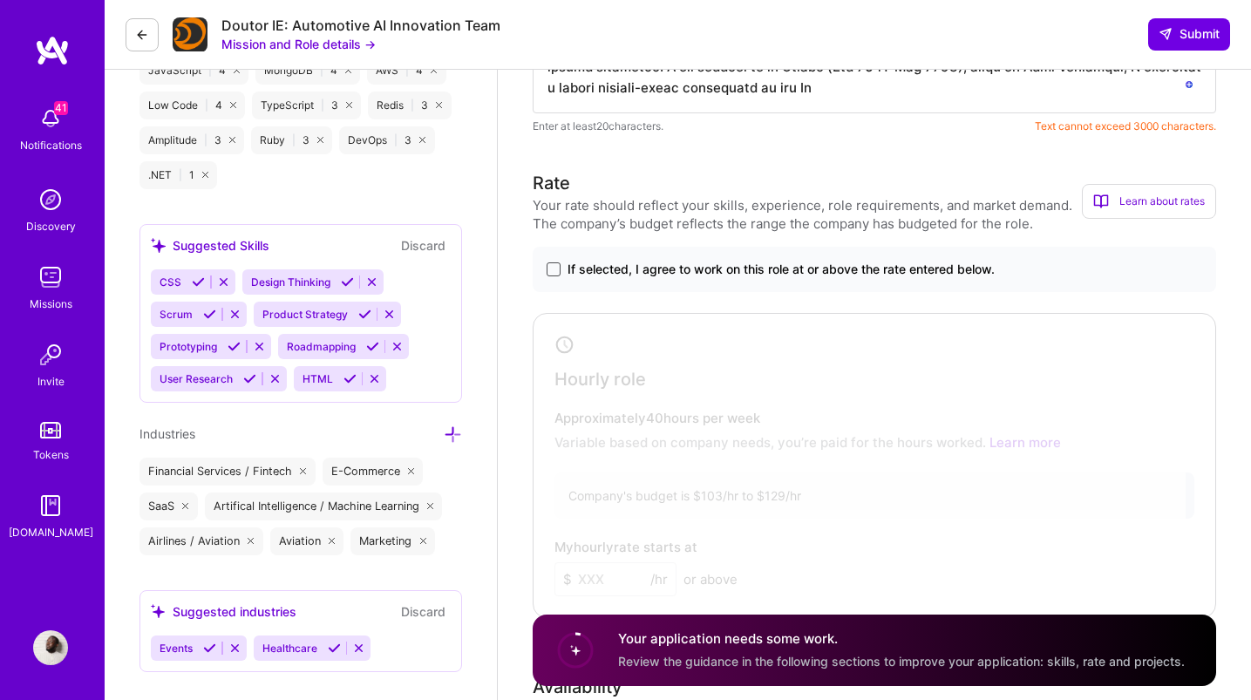
type textarea "Throughout my 11+ years as a Data and AI Architect, I've specialized in buildin…"
click at [549, 269] on span at bounding box center [554, 269] width 14 height 14
click at [0, 0] on input "If selected, I agree to work on this role at or above the rate entered below." at bounding box center [0, 0] width 0 height 0
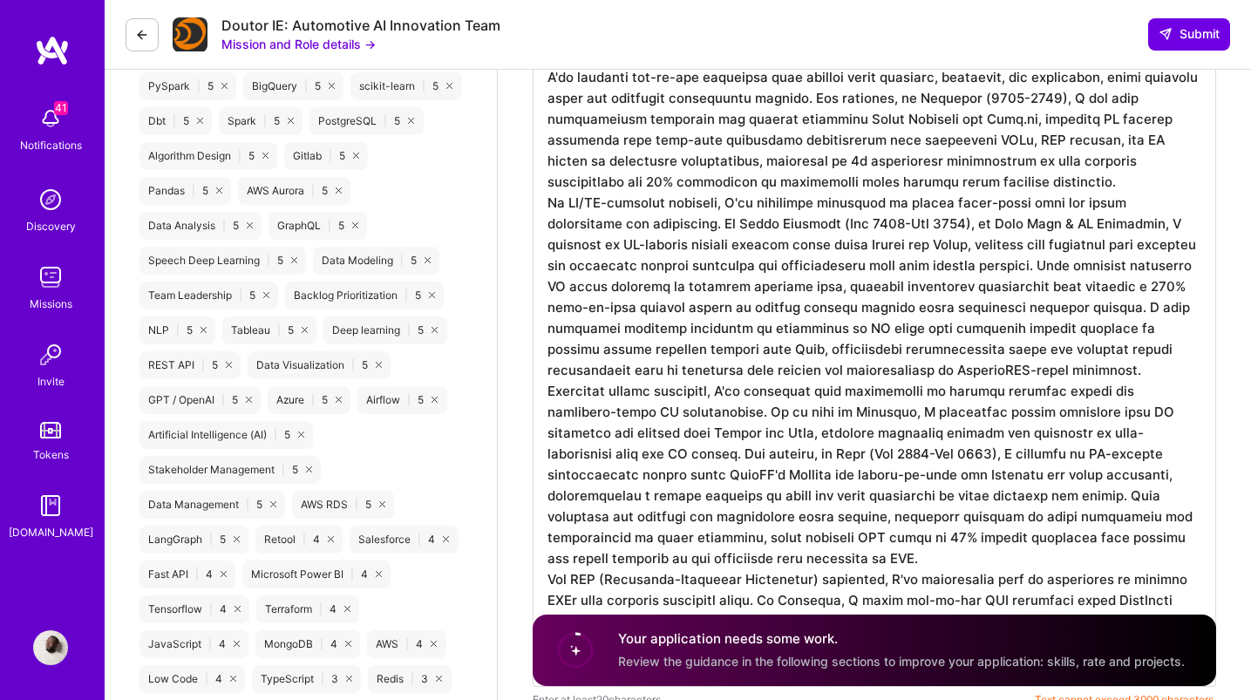
scroll to position [1594, 0]
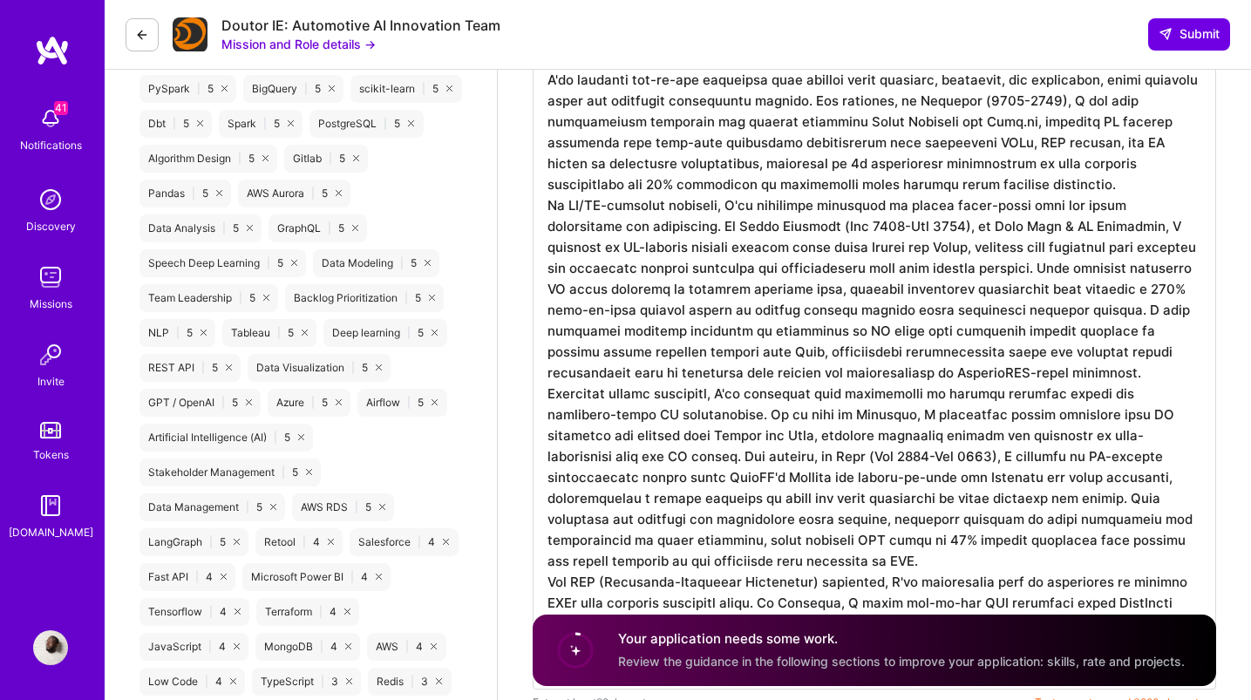
click at [342, 41] on button "Mission and Role details →" at bounding box center [298, 44] width 154 height 18
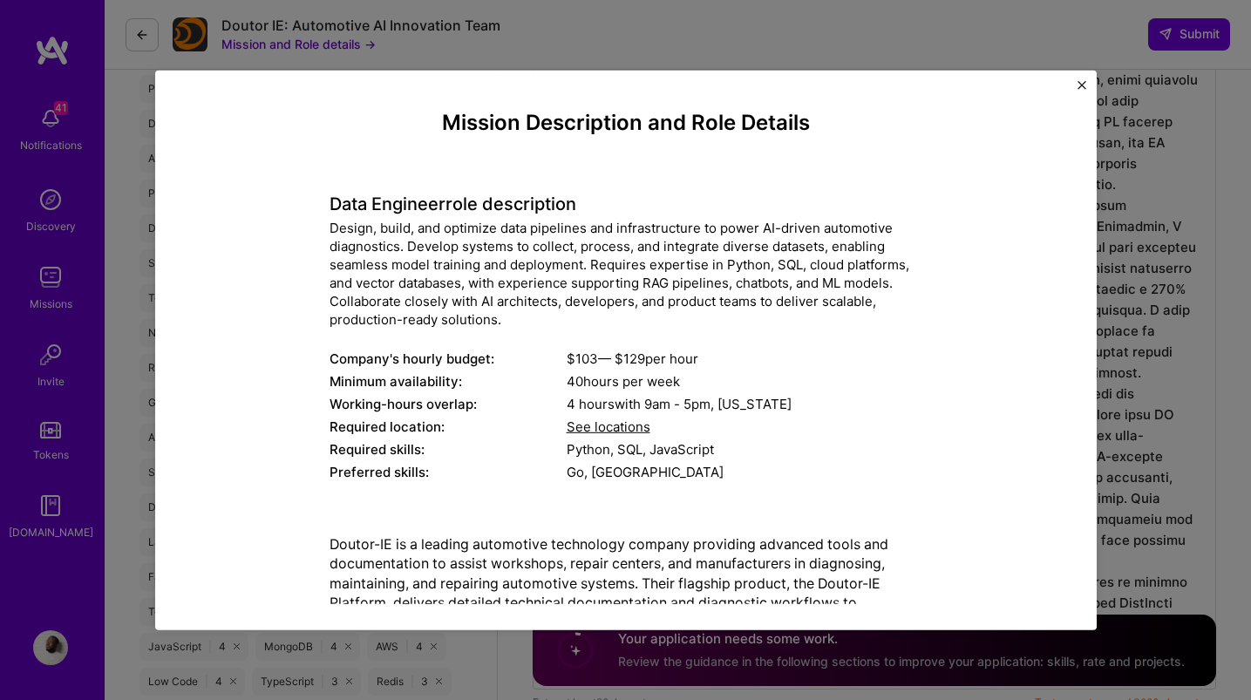
click at [825, 46] on div "Mission Description and Role Details Data Engineer role description Design, bui…" at bounding box center [625, 350] width 1251 height 700
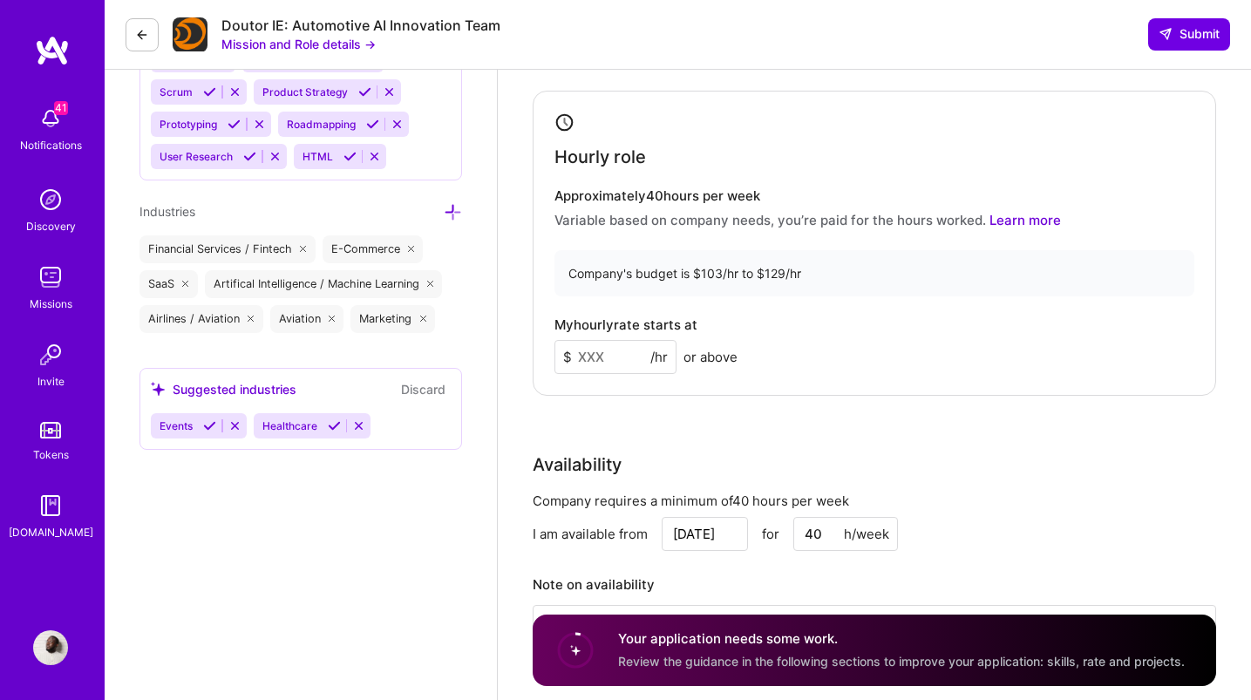
scroll to position [2386, 0]
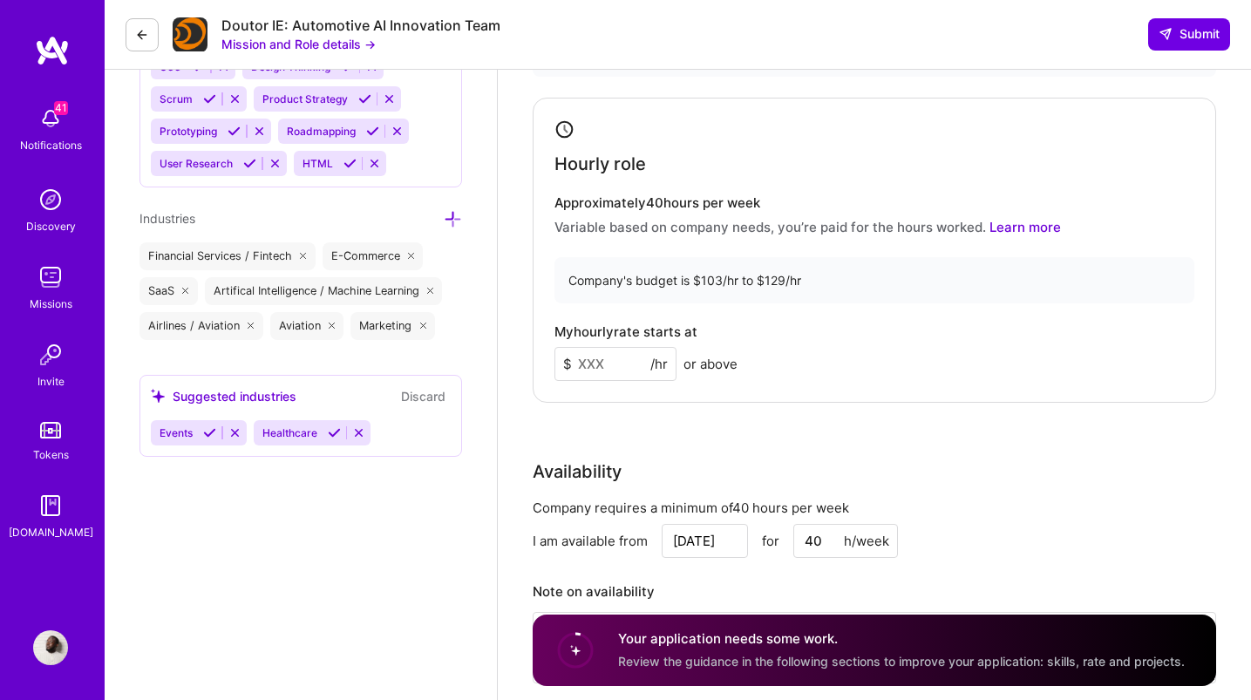
click at [620, 367] on input at bounding box center [616, 364] width 122 height 34
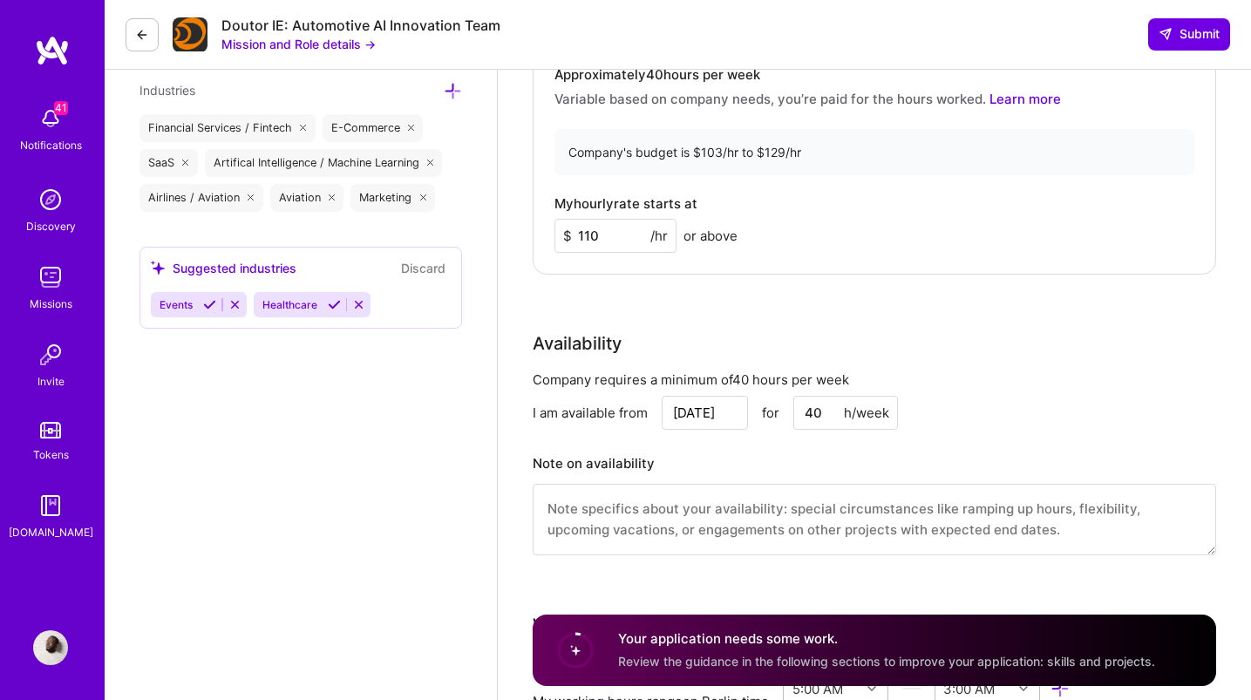
scroll to position [2528, 0]
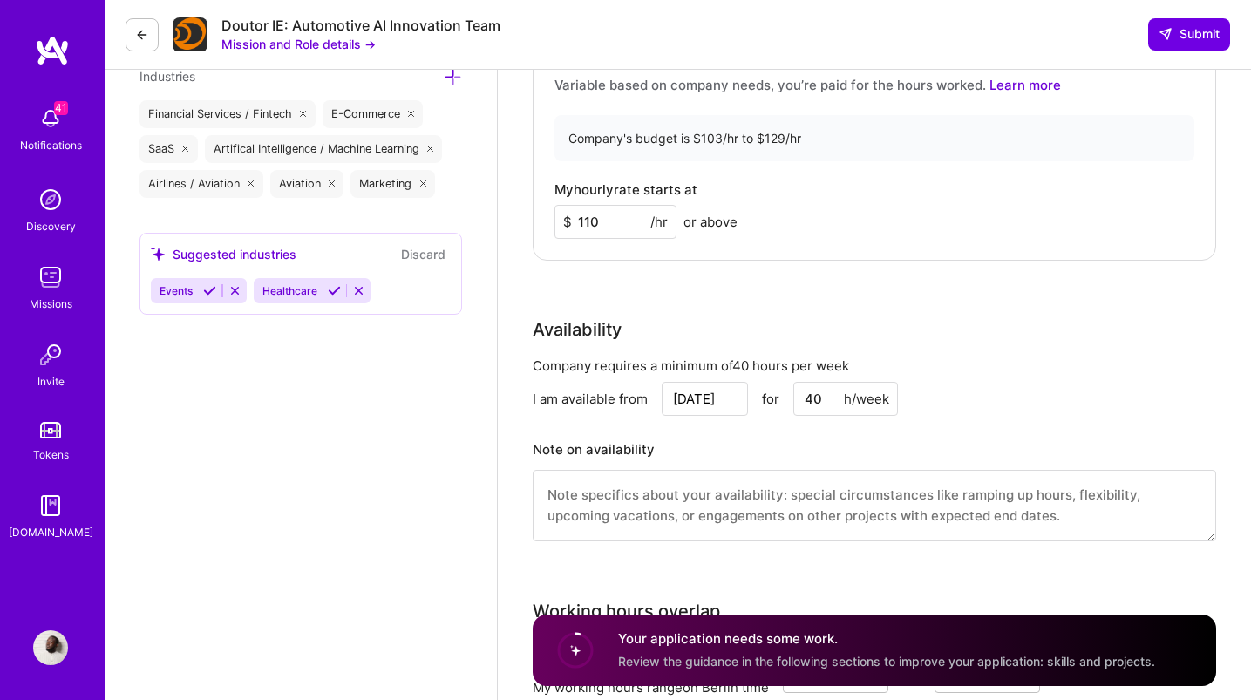
drag, startPoint x: 625, startPoint y: 227, endPoint x: 531, endPoint y: 215, distance: 94.9
click at [814, 310] on div "Rate Your rate should reflect your skills, experience, role requirements, and m…" at bounding box center [875, 188] width 684 height 751
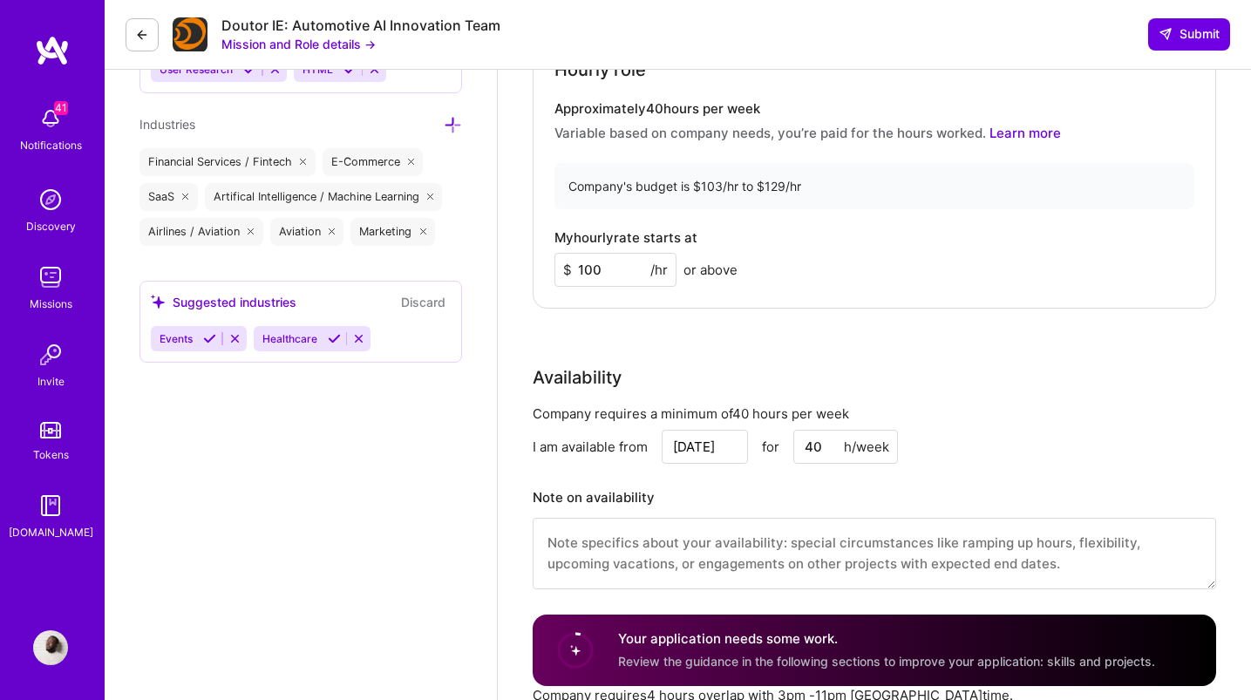
scroll to position [2477, 0]
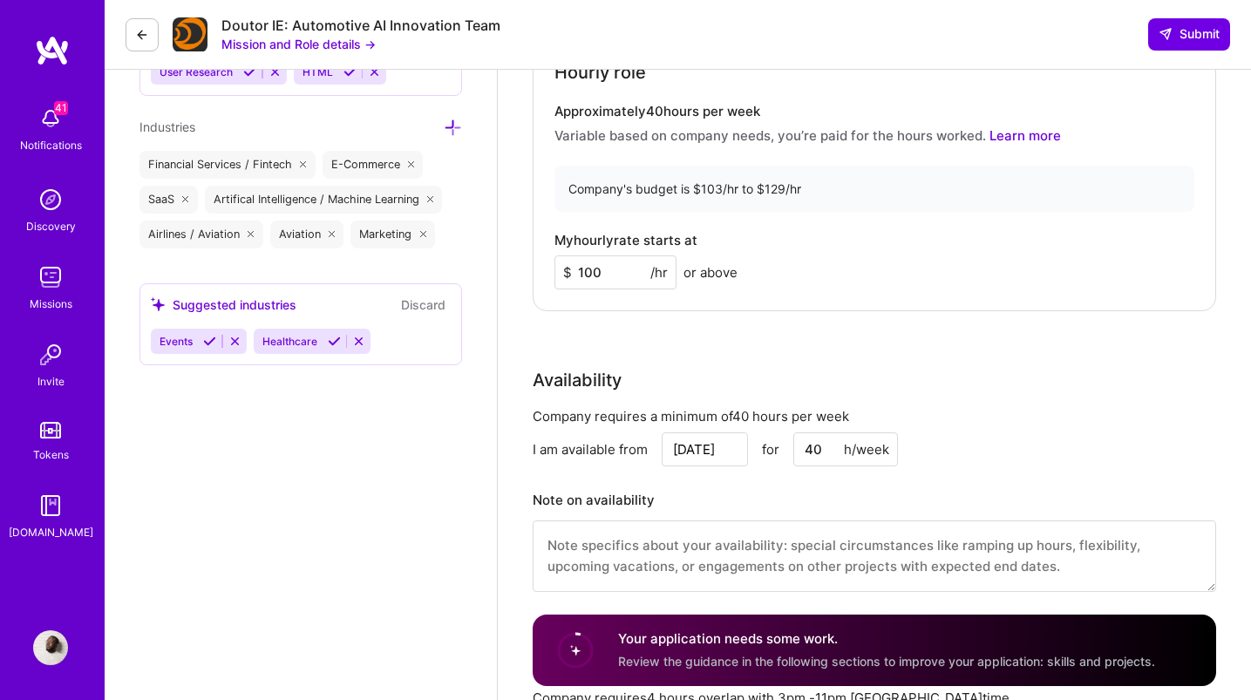
drag, startPoint x: 621, startPoint y: 260, endPoint x: 530, endPoint y: 265, distance: 90.8
drag, startPoint x: 548, startPoint y: 269, endPoint x: 474, endPoint y: 256, distance: 74.3
type input "9"
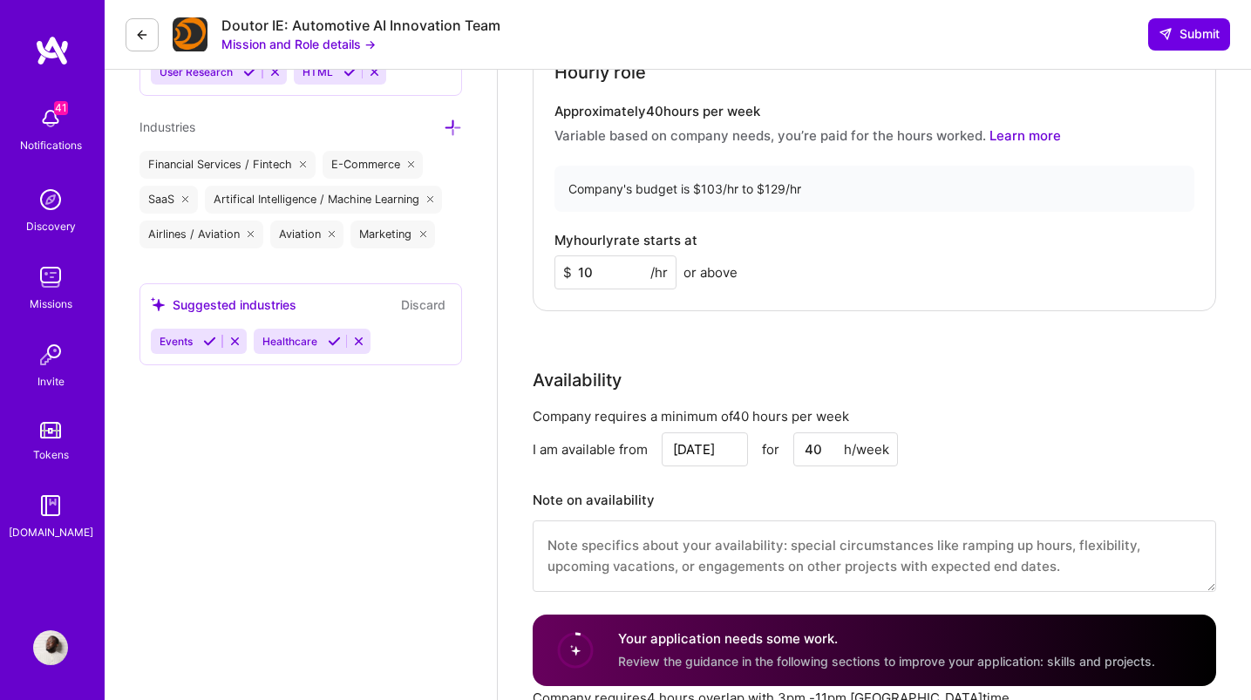
type input "100"
click at [798, 336] on div "Rate Your rate should reflect your skills, experience, role requirements, and m…" at bounding box center [875, 238] width 684 height 751
drag, startPoint x: 622, startPoint y: 275, endPoint x: 540, endPoint y: 261, distance: 83.1
click at [540, 261] on div "Hourly role Approximately 40 hours per week Variable based on company needs, yo…" at bounding box center [875, 158] width 684 height 305
type input "95"
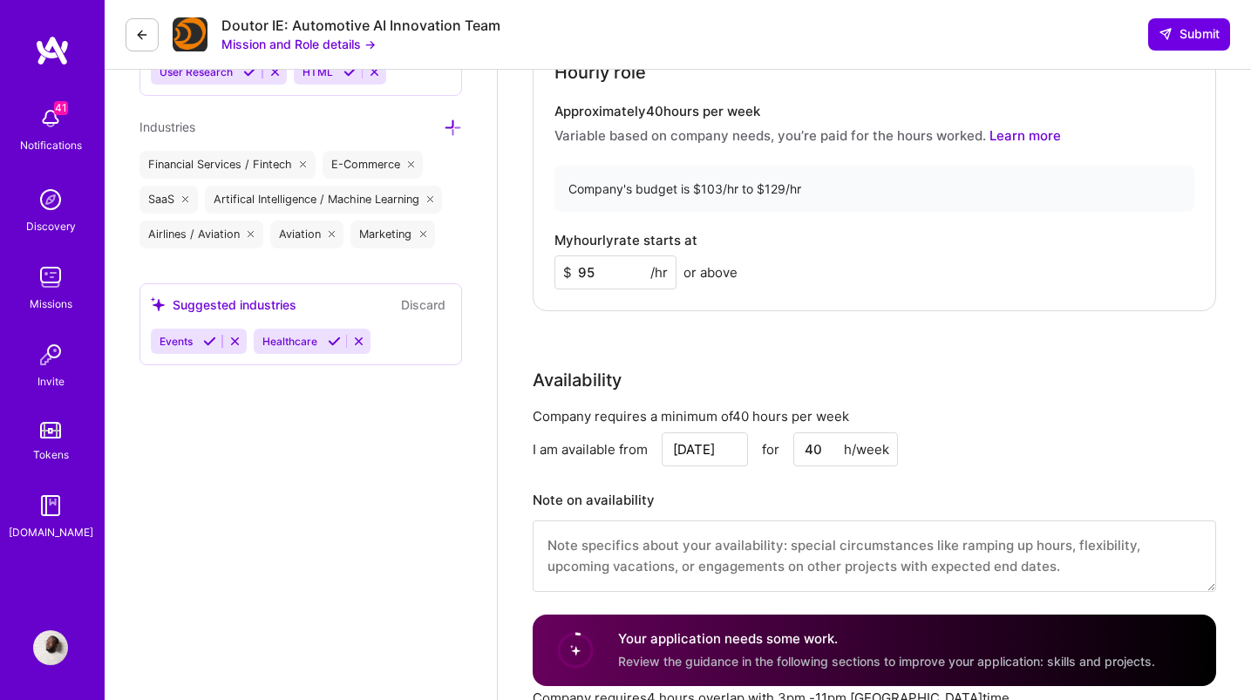
click at [746, 364] on div "Rate Your rate should reflect your skills, experience, role requirements, and m…" at bounding box center [875, 238] width 684 height 751
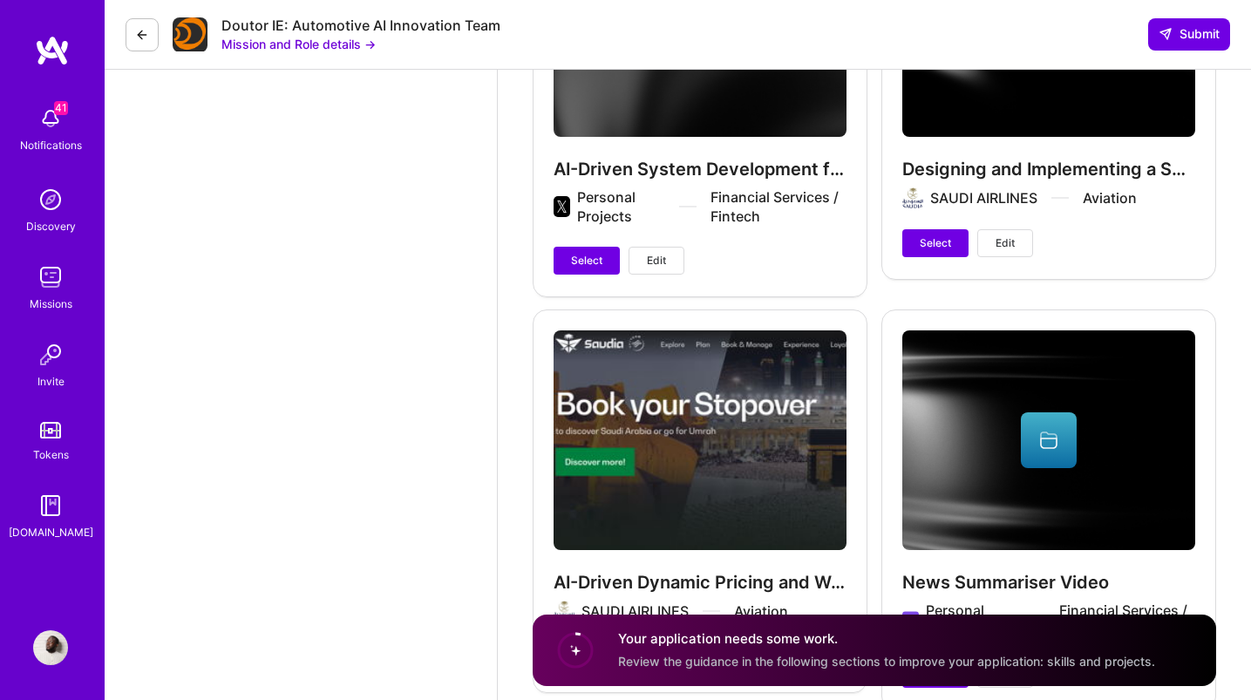
scroll to position [3576, 0]
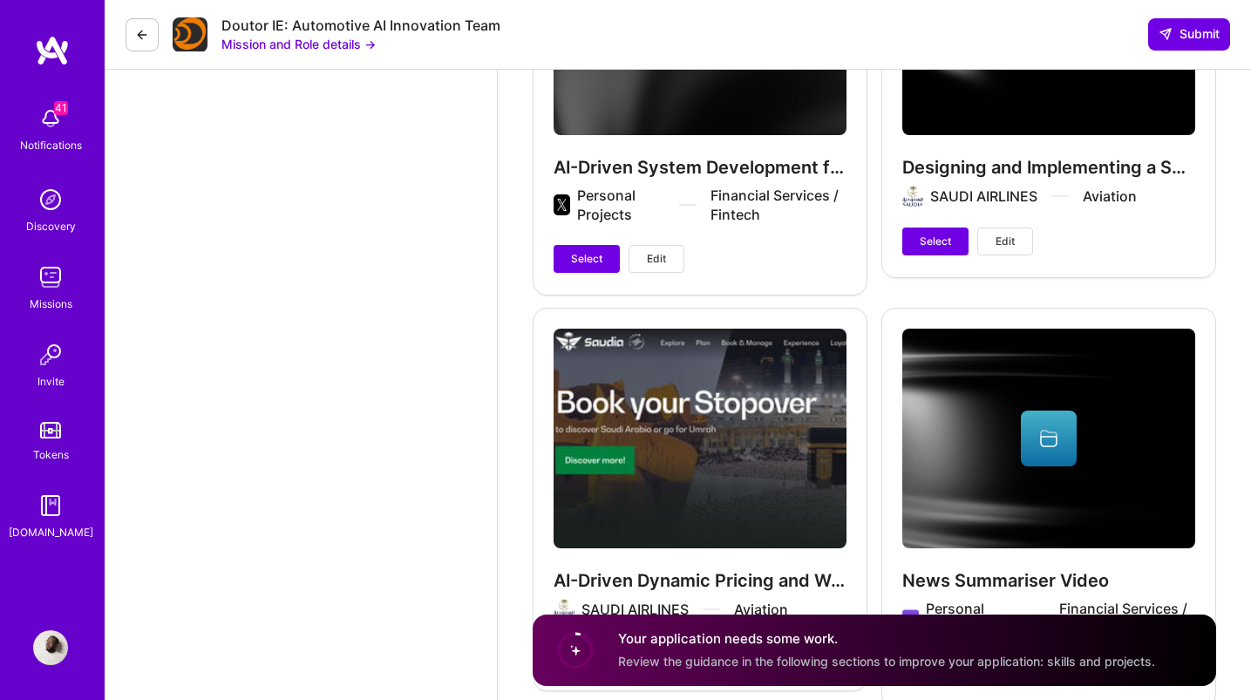
click at [923, 242] on span "Select" at bounding box center [935, 242] width 31 height 16
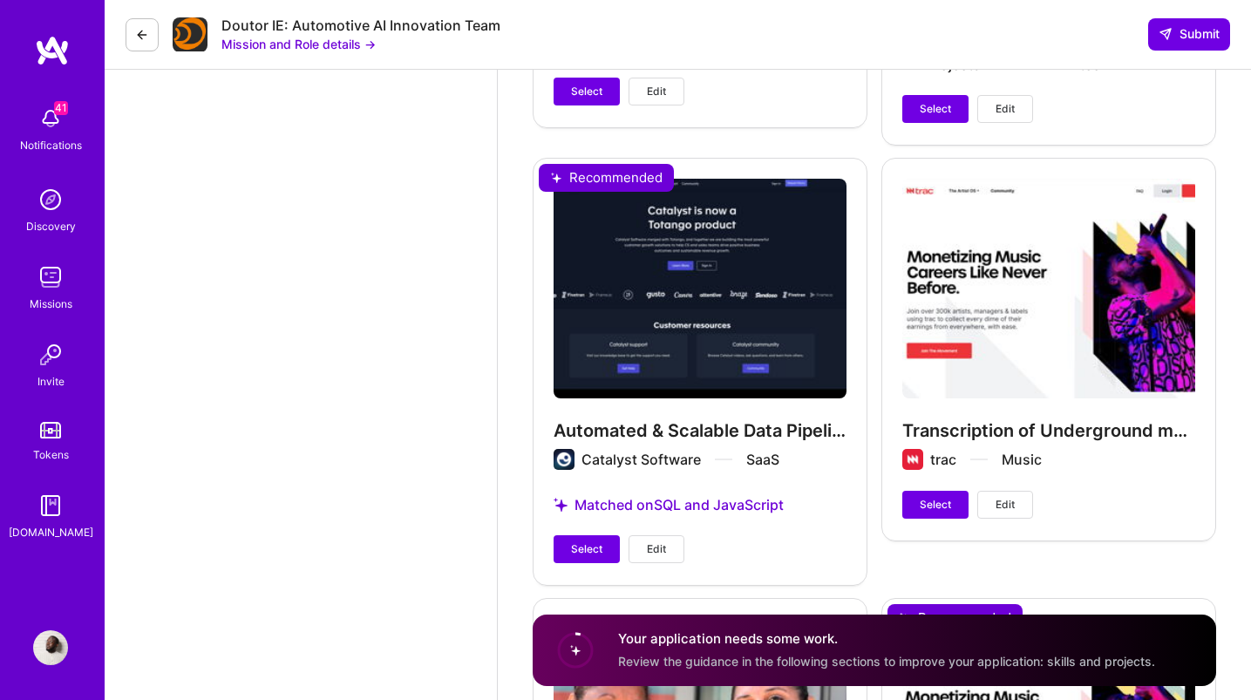
scroll to position [4162, 0]
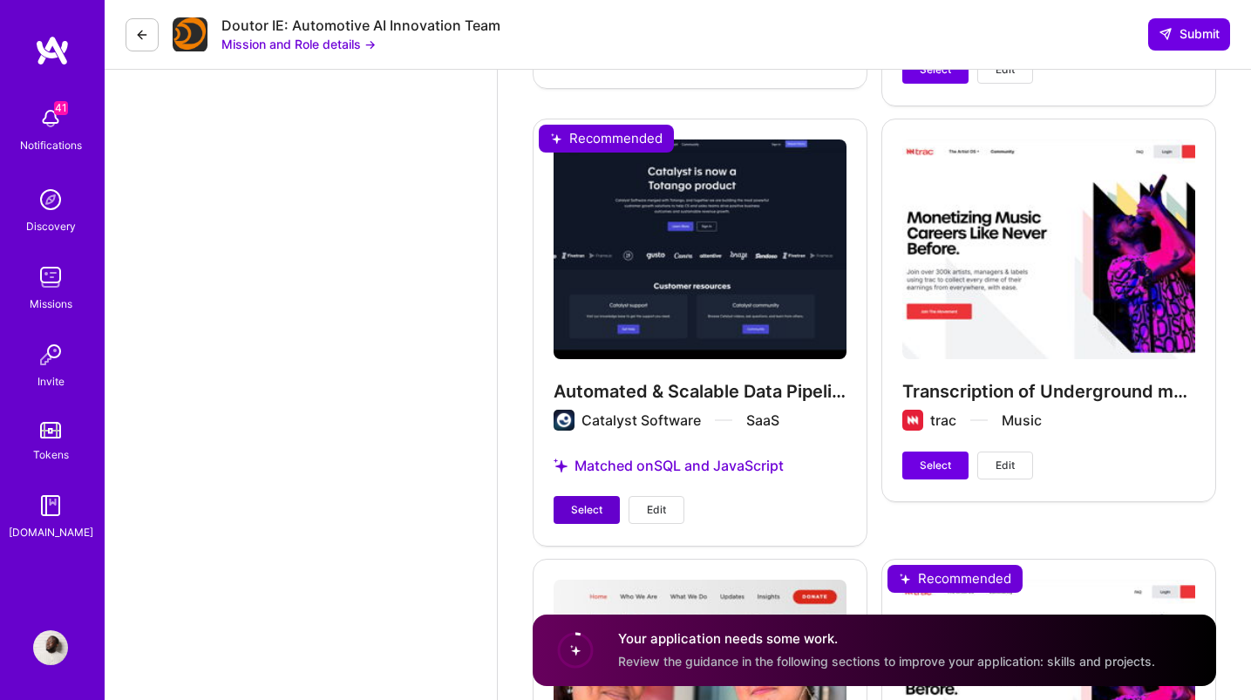
click at [599, 499] on button "Select" at bounding box center [587, 510] width 66 height 28
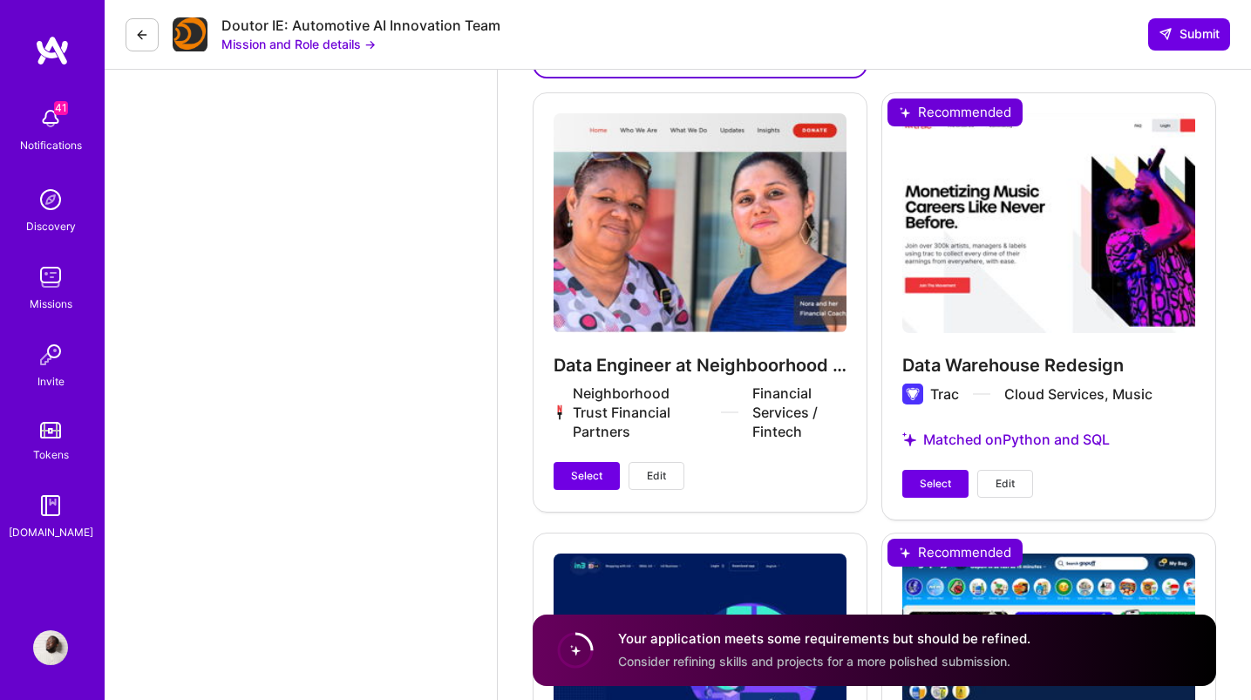
scroll to position [4648, 0]
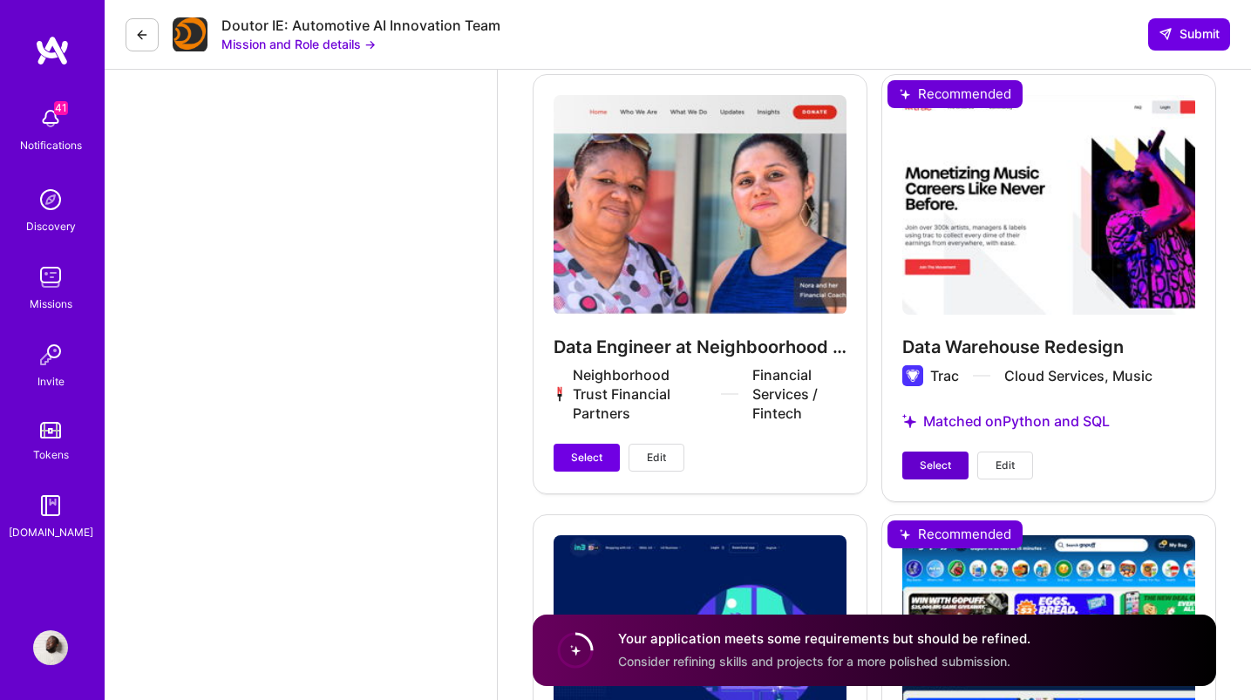
click at [928, 471] on span "Select" at bounding box center [935, 466] width 31 height 16
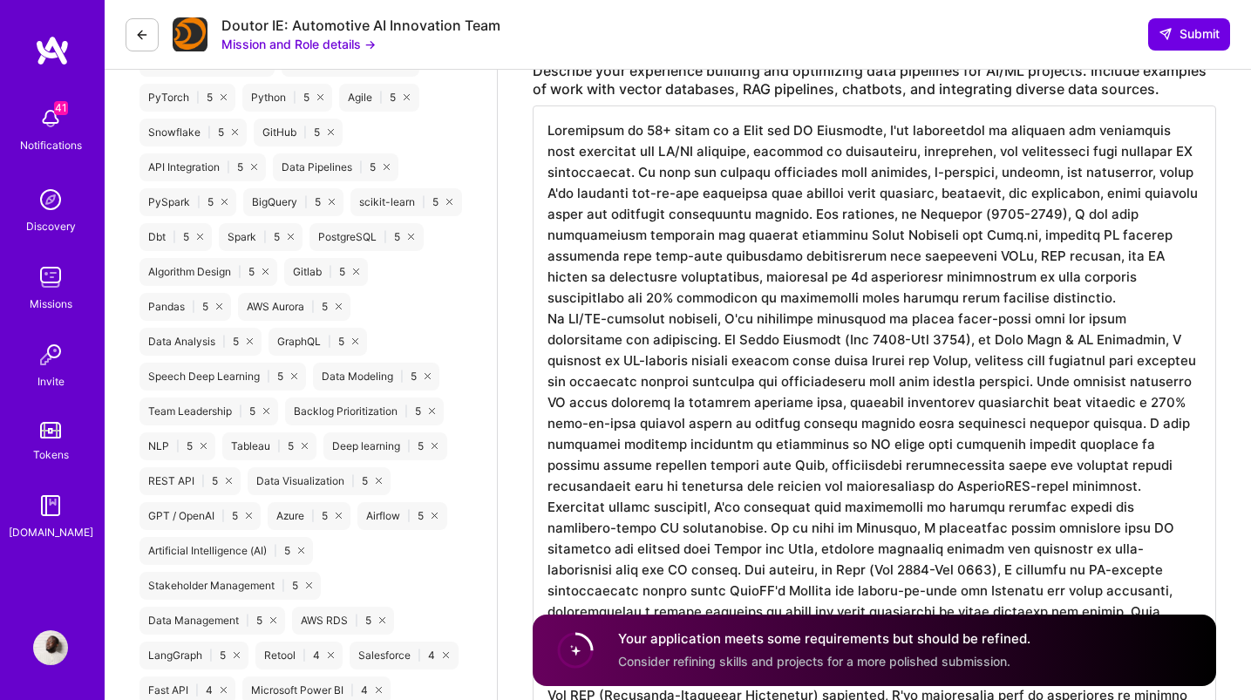
scroll to position [1472, 0]
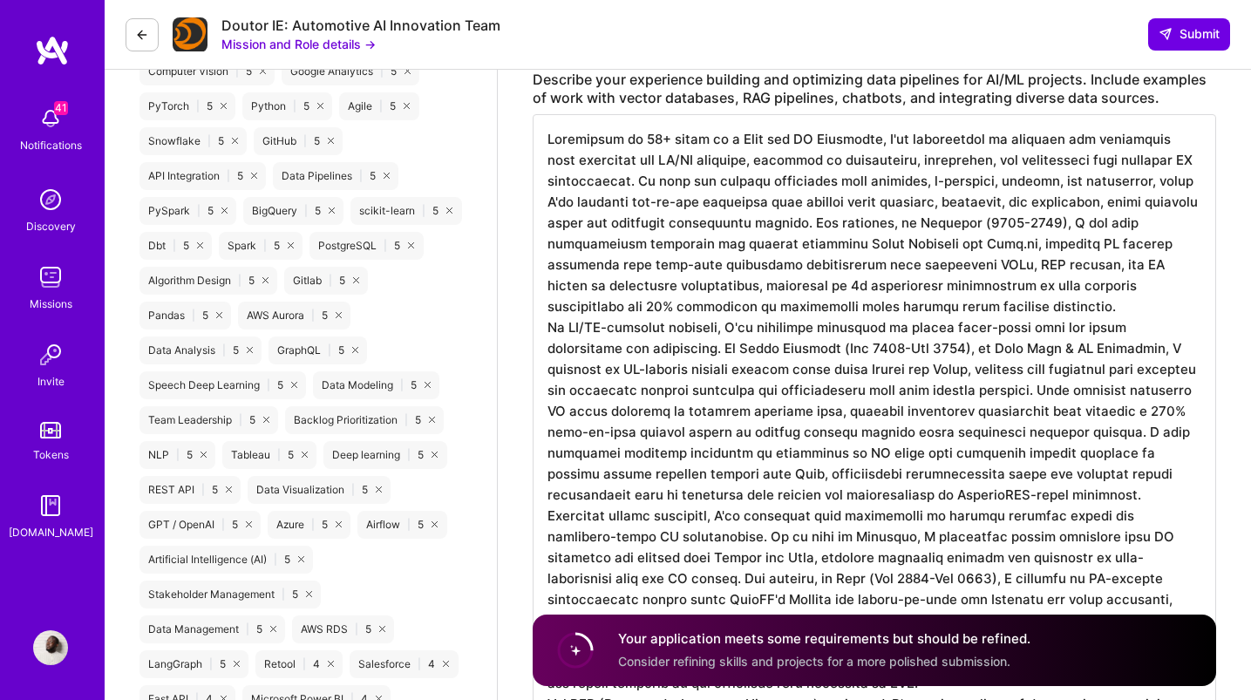
click at [630, 168] on textarea "To enrich screen reader interactions, please activate Accessibility in Grammarl…" at bounding box center [875, 463] width 684 height 698
paste textarea "In AI/ML-specific projects, I've optimized pipelines to handle large-scale data…"
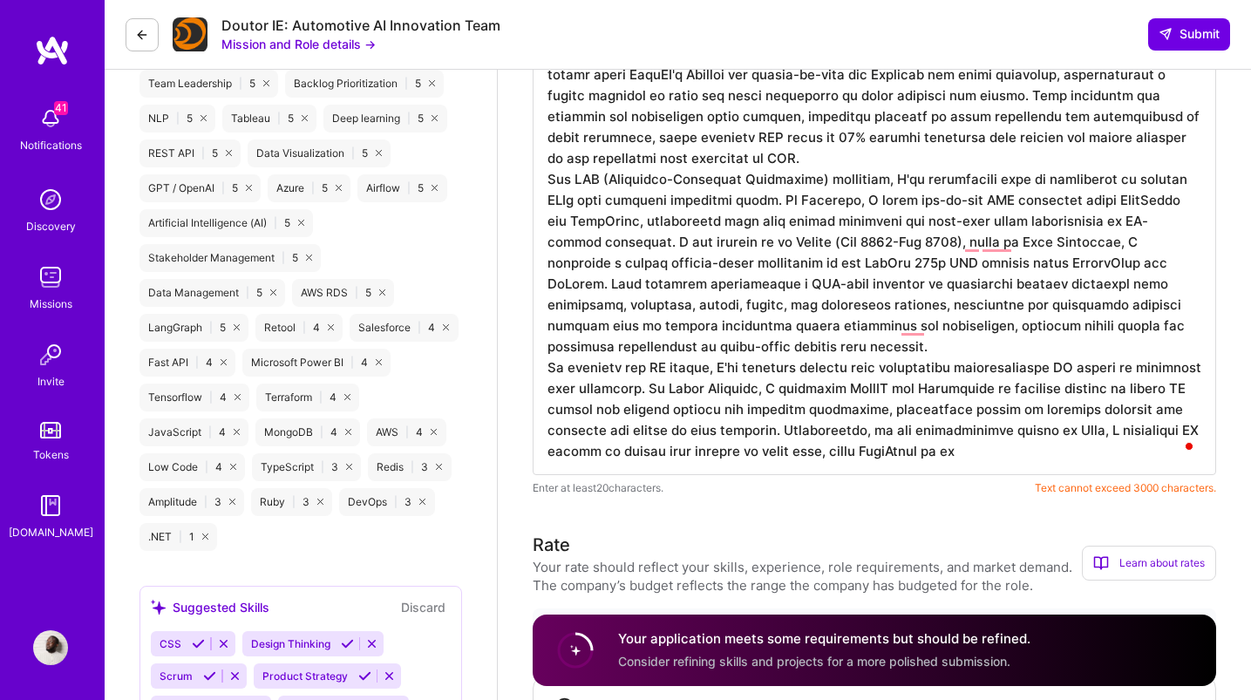
scroll to position [1765, 0]
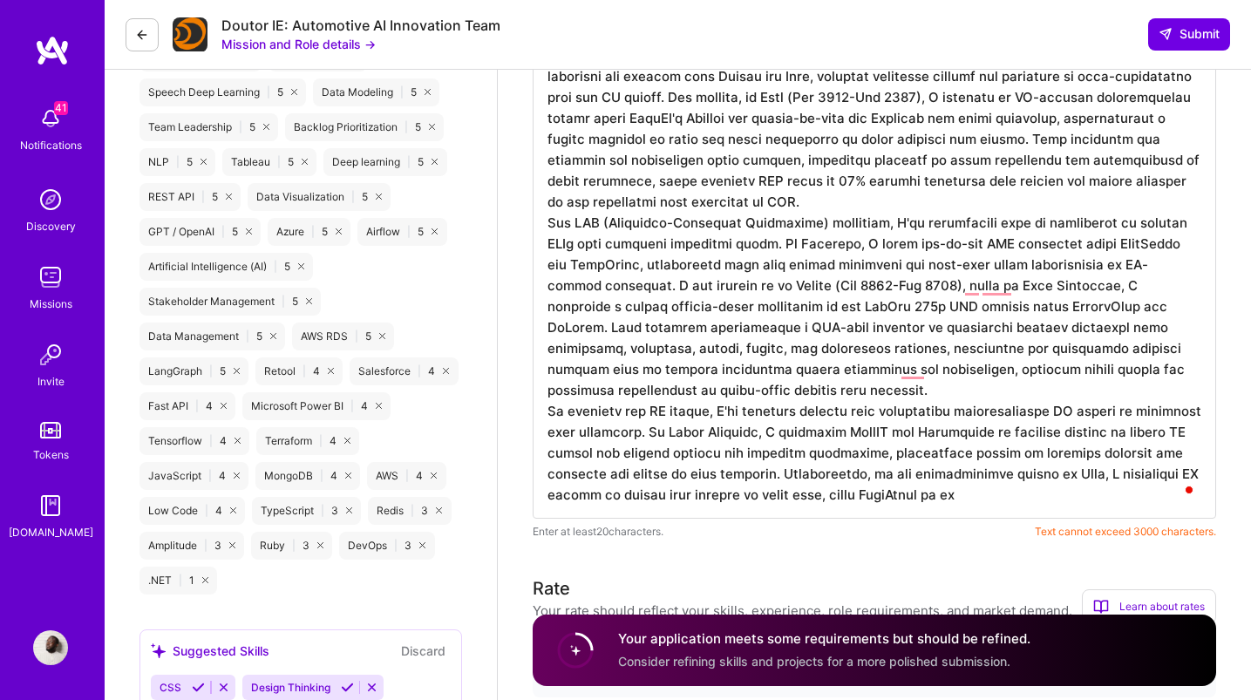
click at [627, 242] on textarea "To enrich screen reader interactions, please activate Accessibility in Grammarl…" at bounding box center [875, 170] width 684 height 698
paste textarea "Regarding vector databases, I've leveraged them extensively to support semantic…"
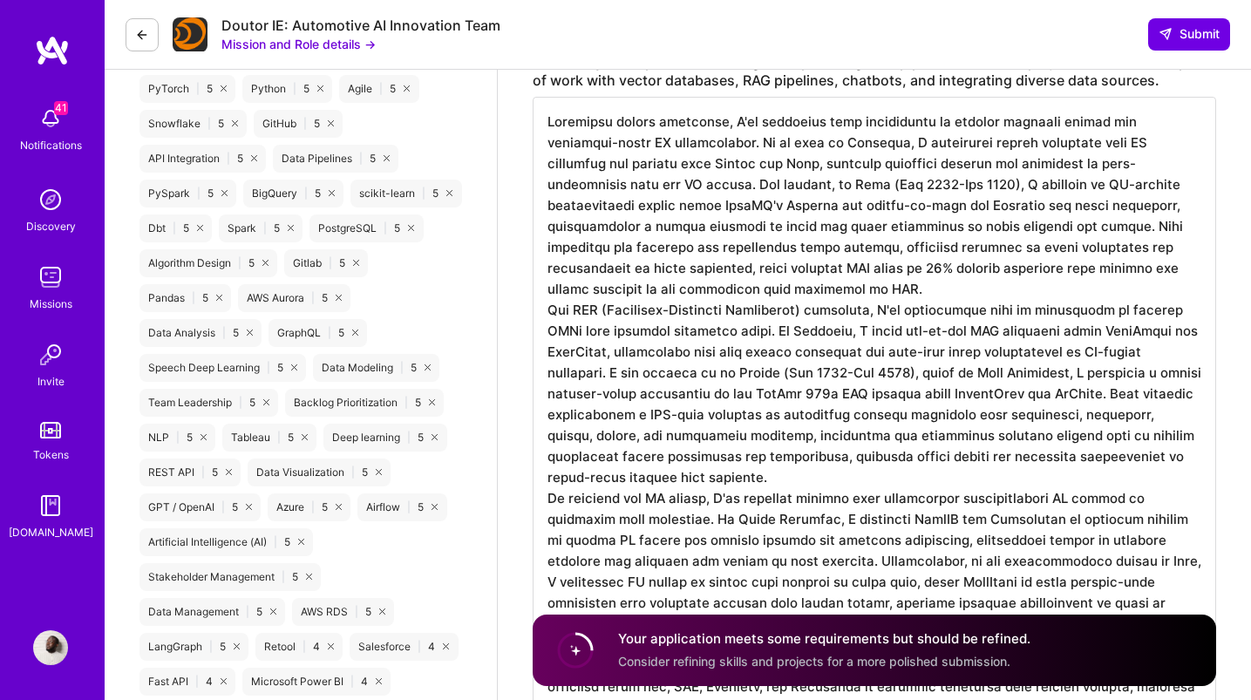
scroll to position [1456, 0]
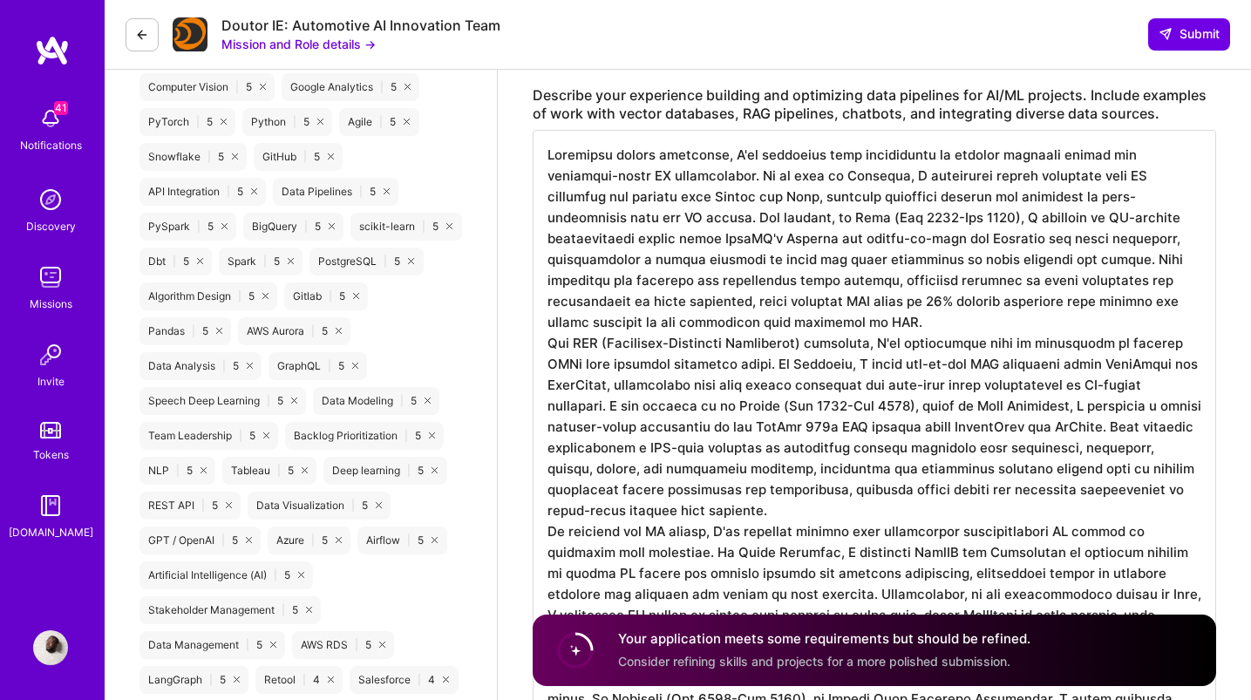
drag, startPoint x: 853, startPoint y: 368, endPoint x: 803, endPoint y: 365, distance: 49.8
click at [803, 365] on textarea "To enrich screen reader interactions, please activate Accessibility in Grammarl…" at bounding box center [875, 479] width 684 height 698
drag, startPoint x: 610, startPoint y: 405, endPoint x: 795, endPoint y: 520, distance: 217.3
click at [794, 520] on textarea "To enrich screen reader interactions, please activate Accessibility in Grammarl…" at bounding box center [875, 479] width 684 height 698
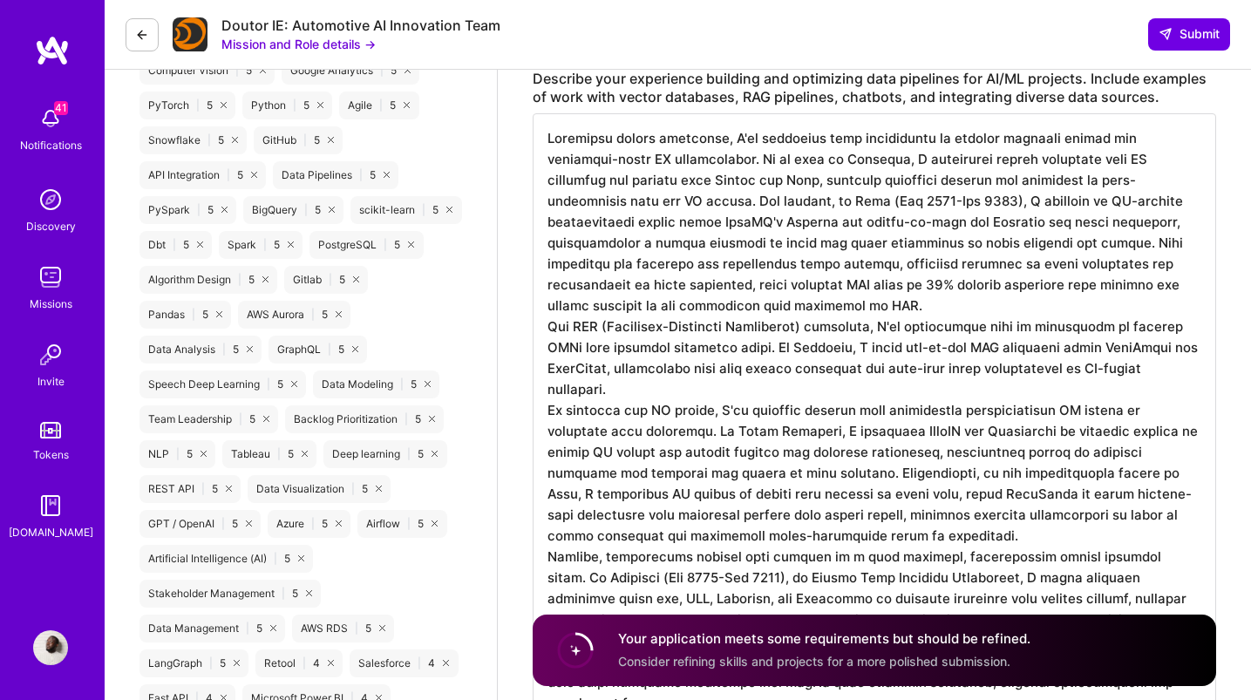
scroll to position [1461, 0]
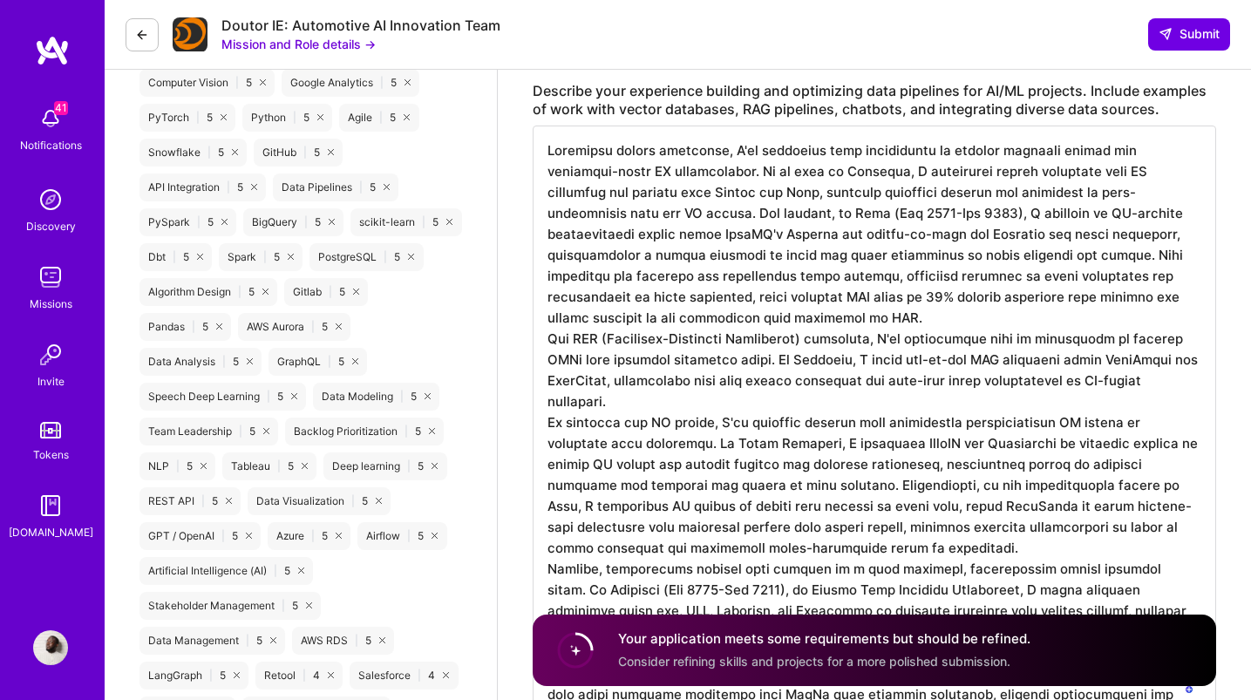
click at [643, 437] on textarea "To enrich screen reader interactions, please activate Accessibility in Grammarl…" at bounding box center [875, 422] width 684 height 593
click at [834, 468] on textarea "To enrich screen reader interactions, please activate Accessibility in Grammarl…" at bounding box center [875, 422] width 684 height 593
drag, startPoint x: 688, startPoint y: 484, endPoint x: 707, endPoint y: 514, distance: 36.0
click at [687, 484] on textarea "To enrich screen reader interactions, please activate Accessibility in Grammarl…" at bounding box center [875, 422] width 684 height 593
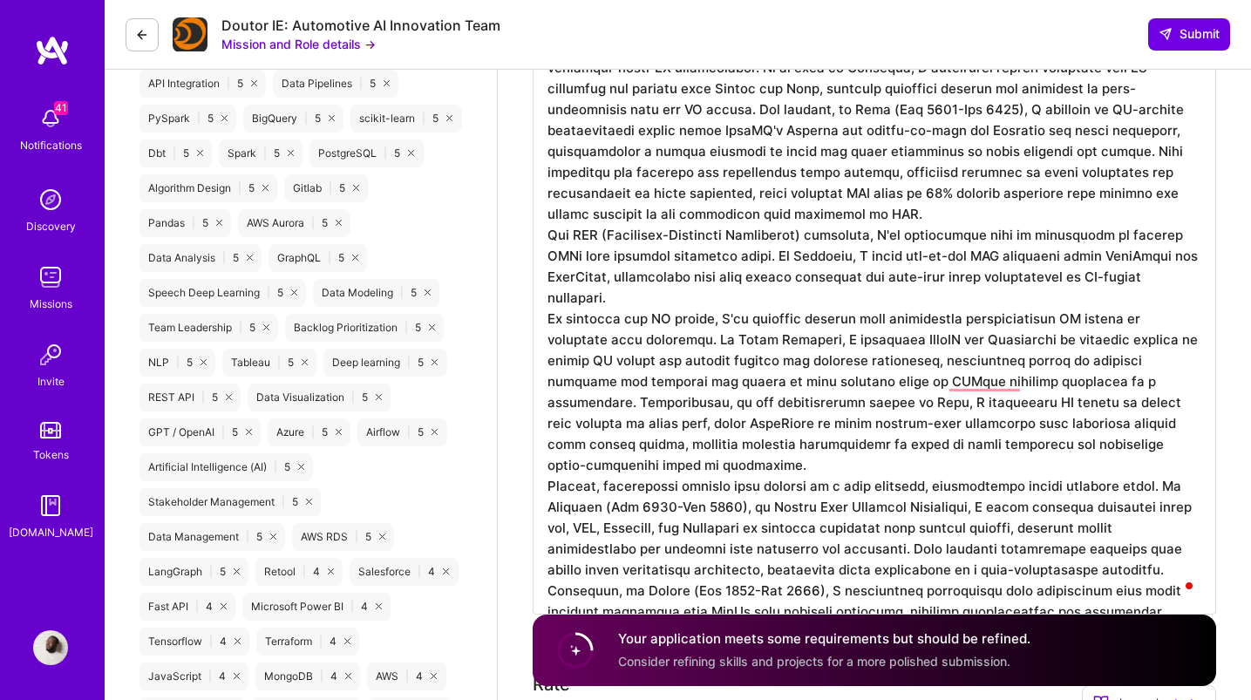
scroll to position [2, 0]
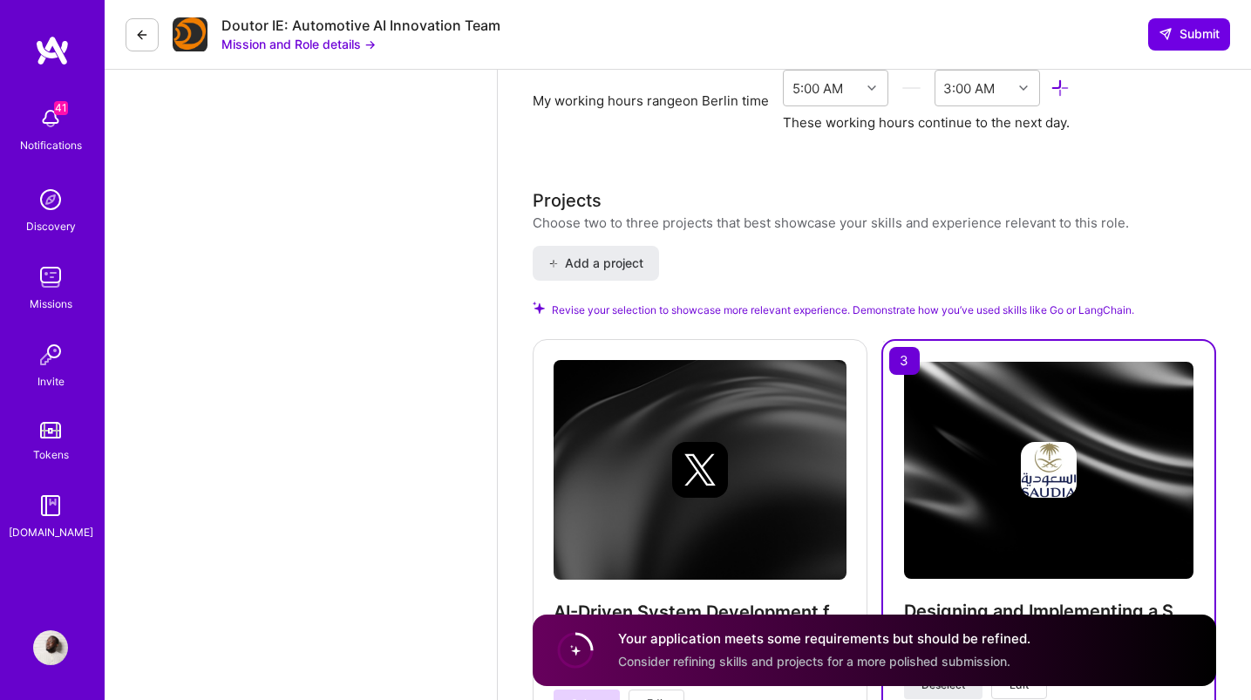
drag, startPoint x: 1021, startPoint y: 487, endPoint x: 1535, endPoint y: 712, distance: 561.1
click at [1250, 699] on html "41 41 Notifications Discovery Missions Invite Tokens [DOMAIN_NAME] Profile Clos…" at bounding box center [625, 660] width 1251 height 7340
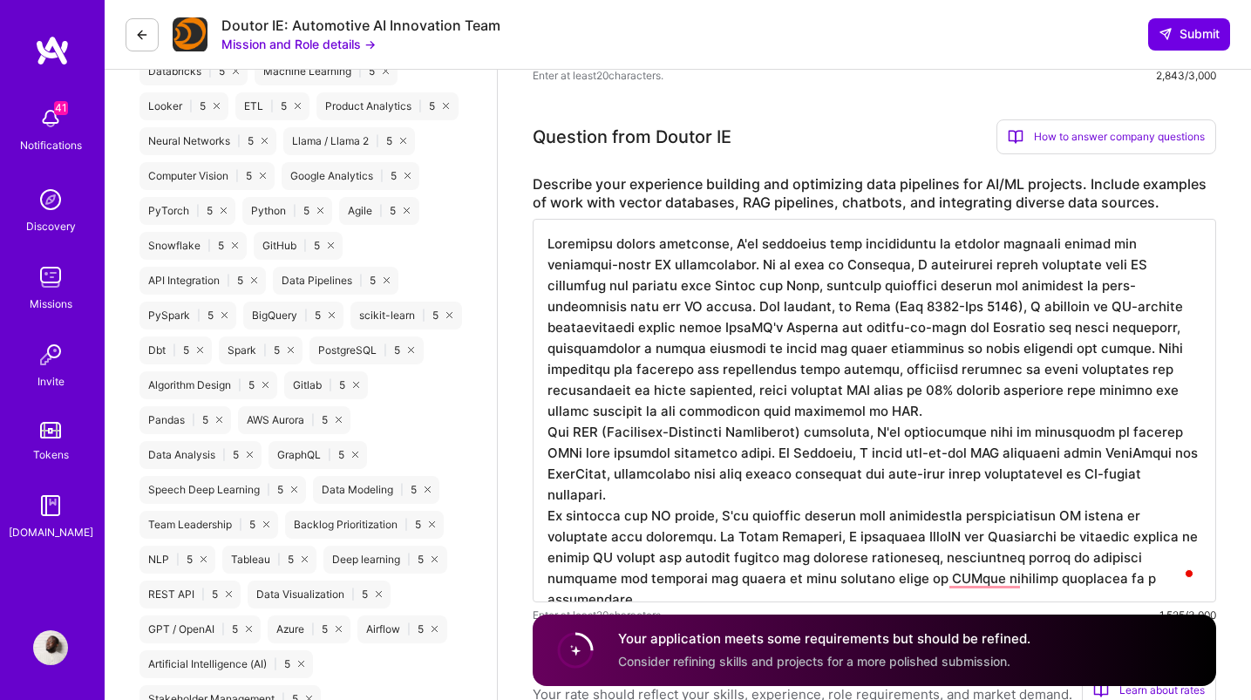
scroll to position [1366, 0]
click at [828, 351] on textarea "To enrich screen reader interactions, please activate Accessibility in Grammarl…" at bounding box center [875, 412] width 684 height 384
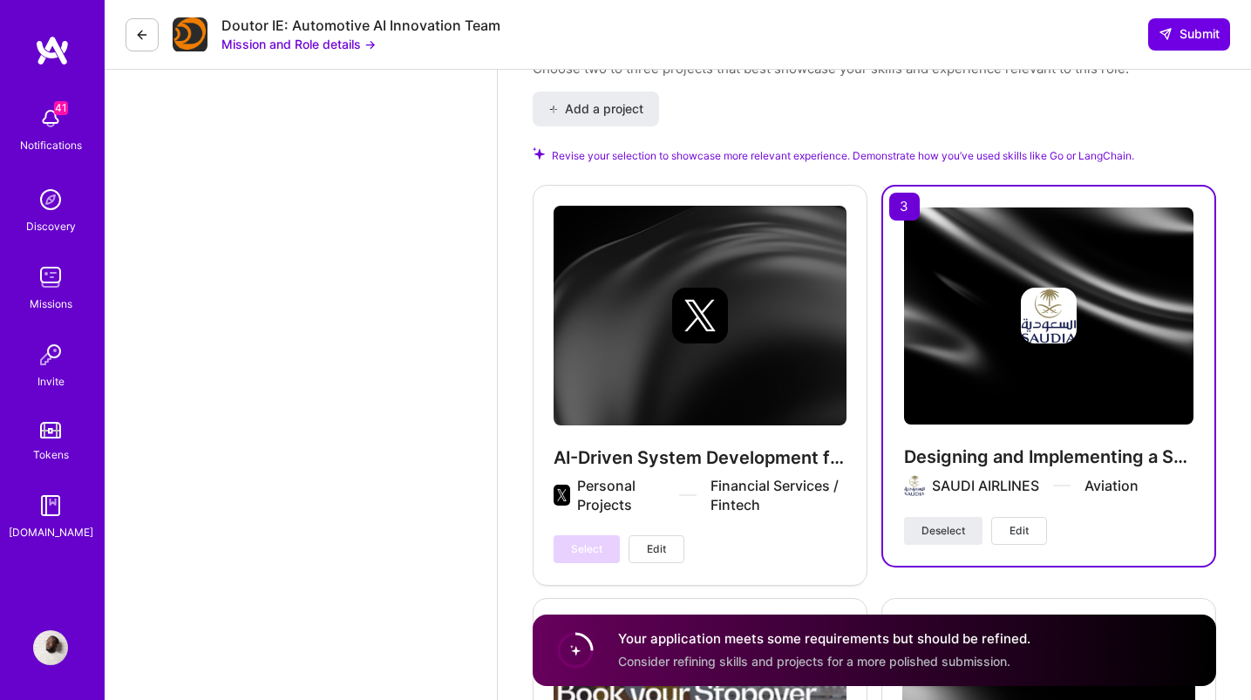
scroll to position [2945, 0]
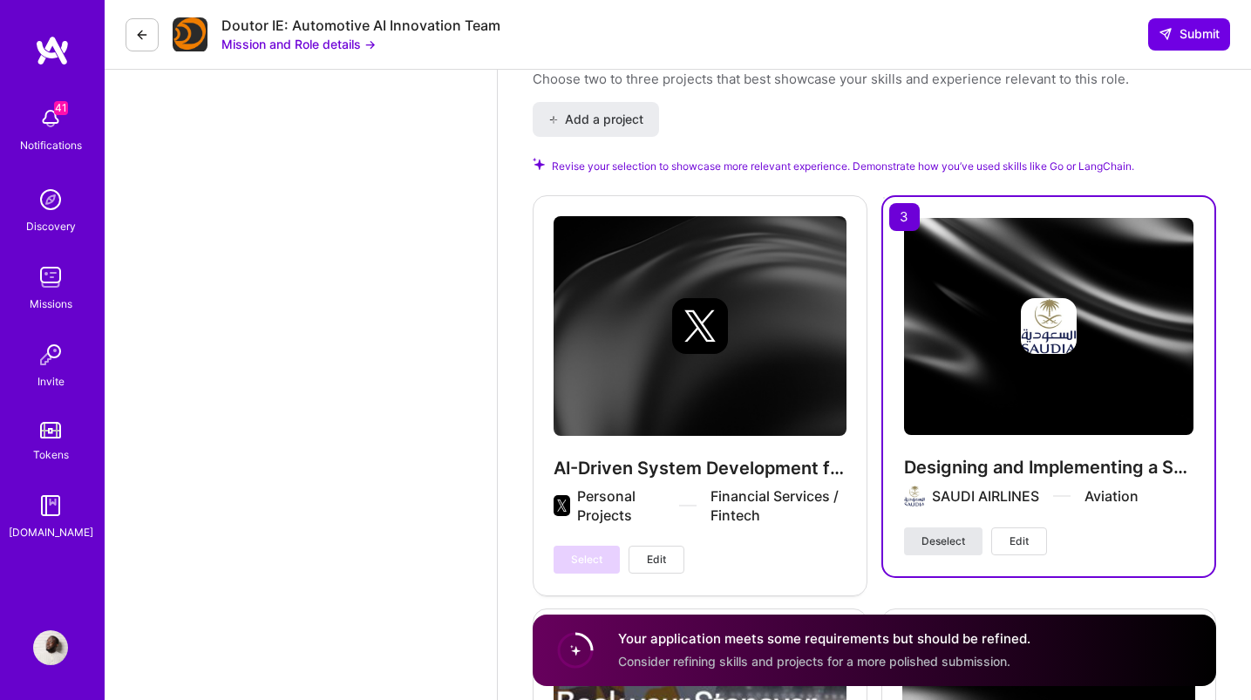
type textarea "Regarding vector databases, I've leveraged them extensively to support semantic…"
click at [928, 544] on span "Deselect" at bounding box center [944, 542] width 44 height 16
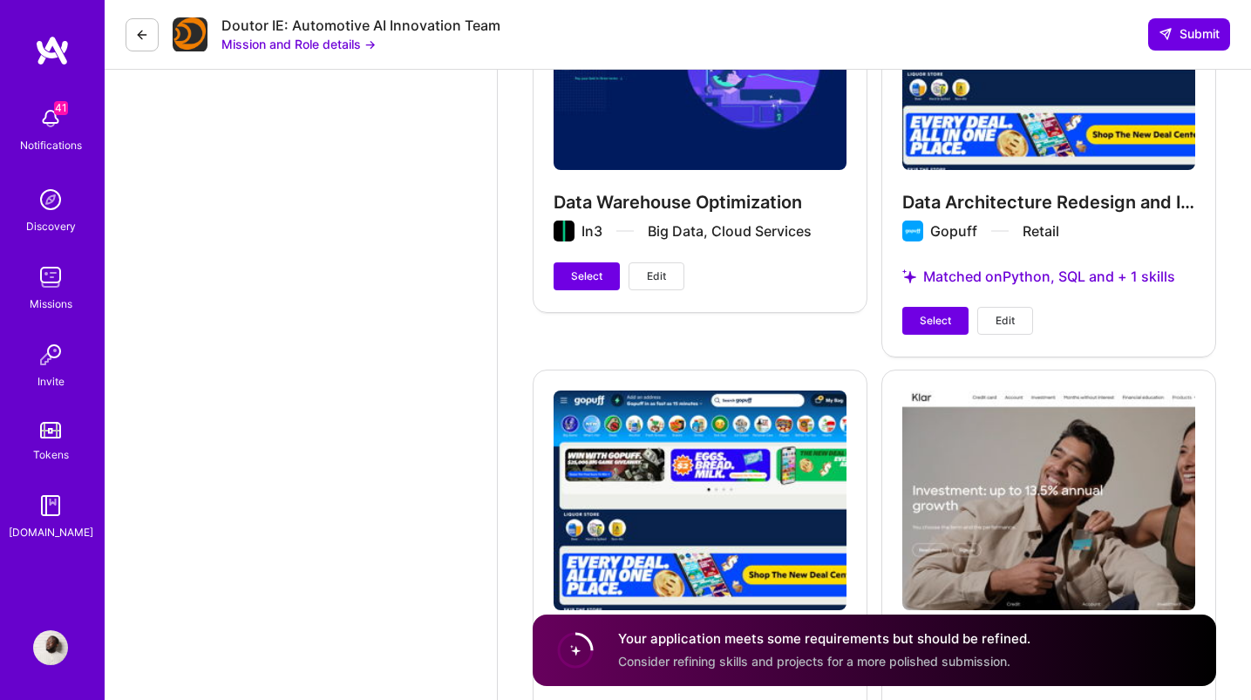
scroll to position [0, 0]
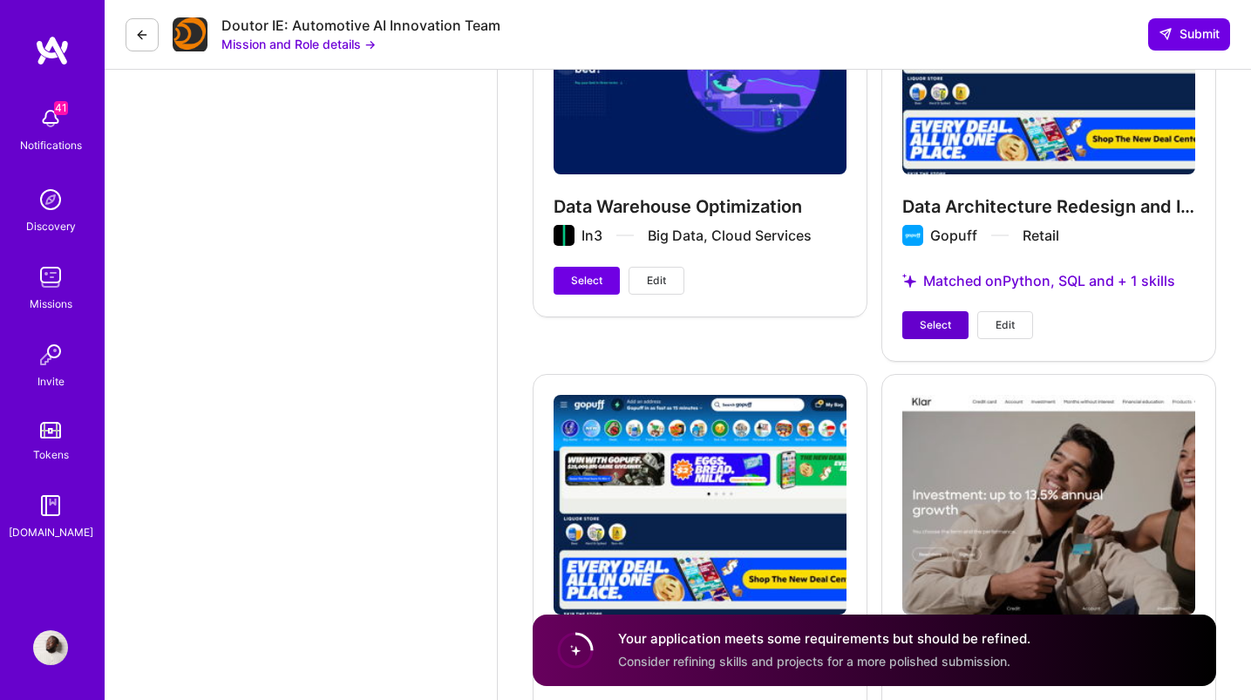
click at [924, 331] on span "Select" at bounding box center [935, 325] width 31 height 16
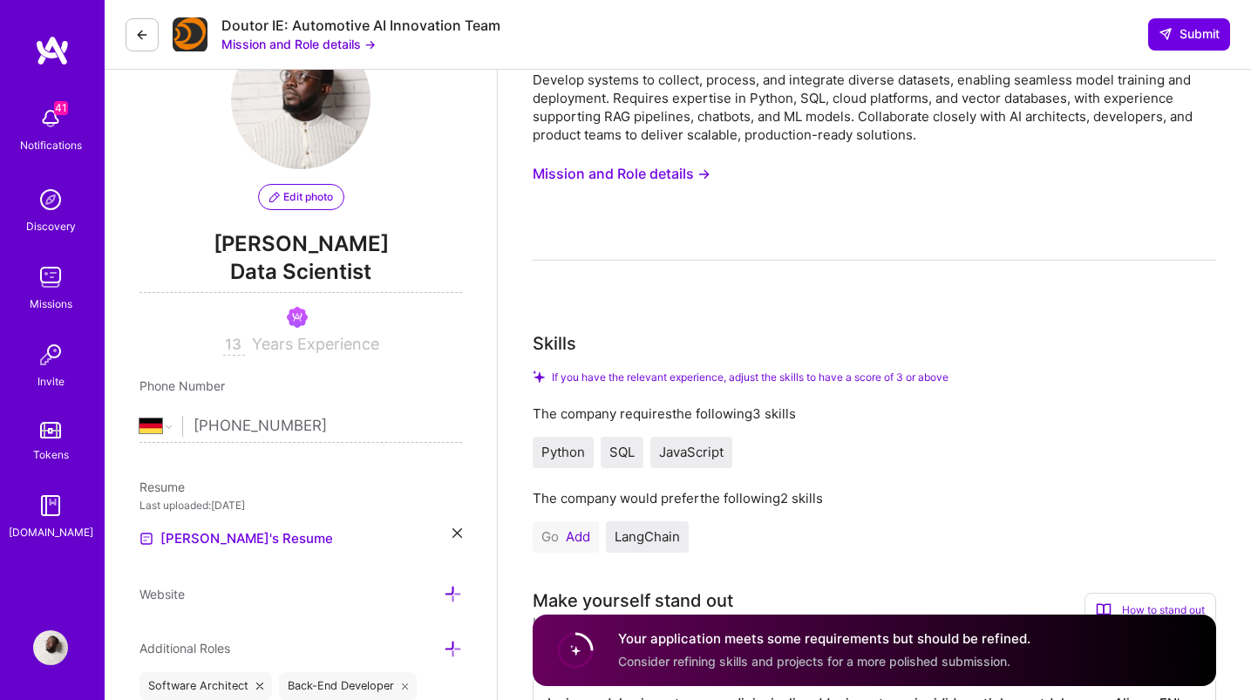
click at [569, 533] on button "Add" at bounding box center [578, 537] width 24 height 14
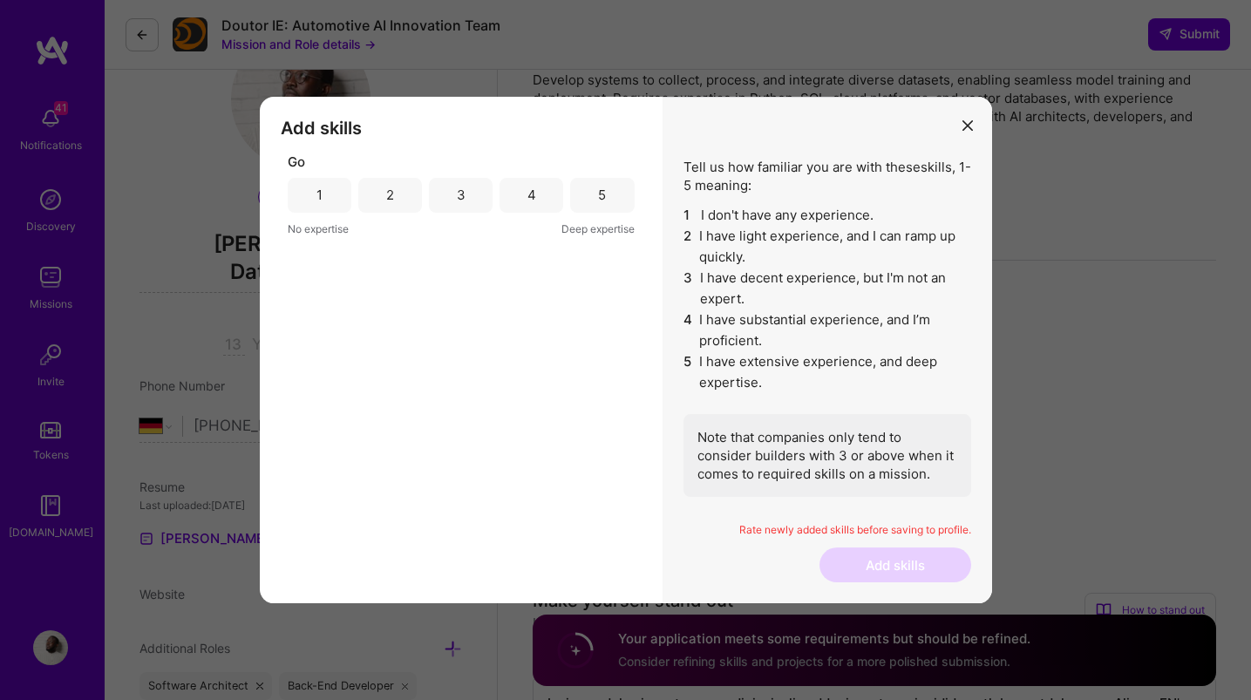
click at [393, 194] on div "2" at bounding box center [390, 195] width 8 height 18
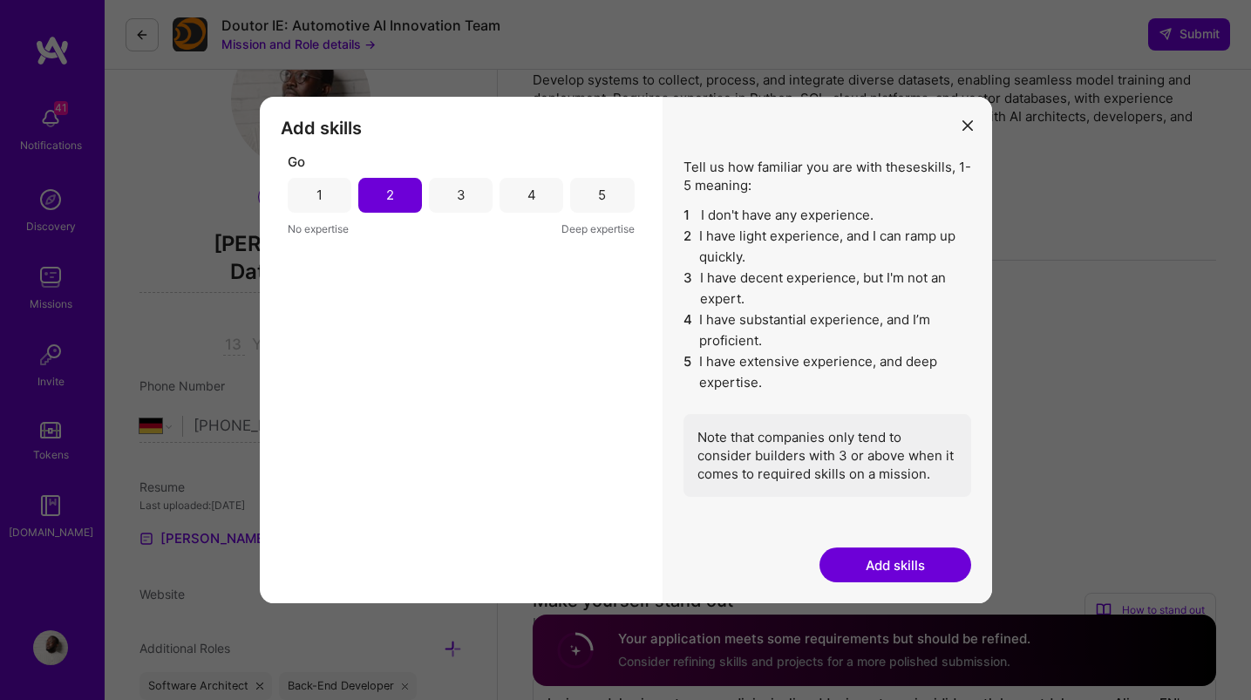
click at [950, 570] on button "Add skills" at bounding box center [896, 565] width 152 height 35
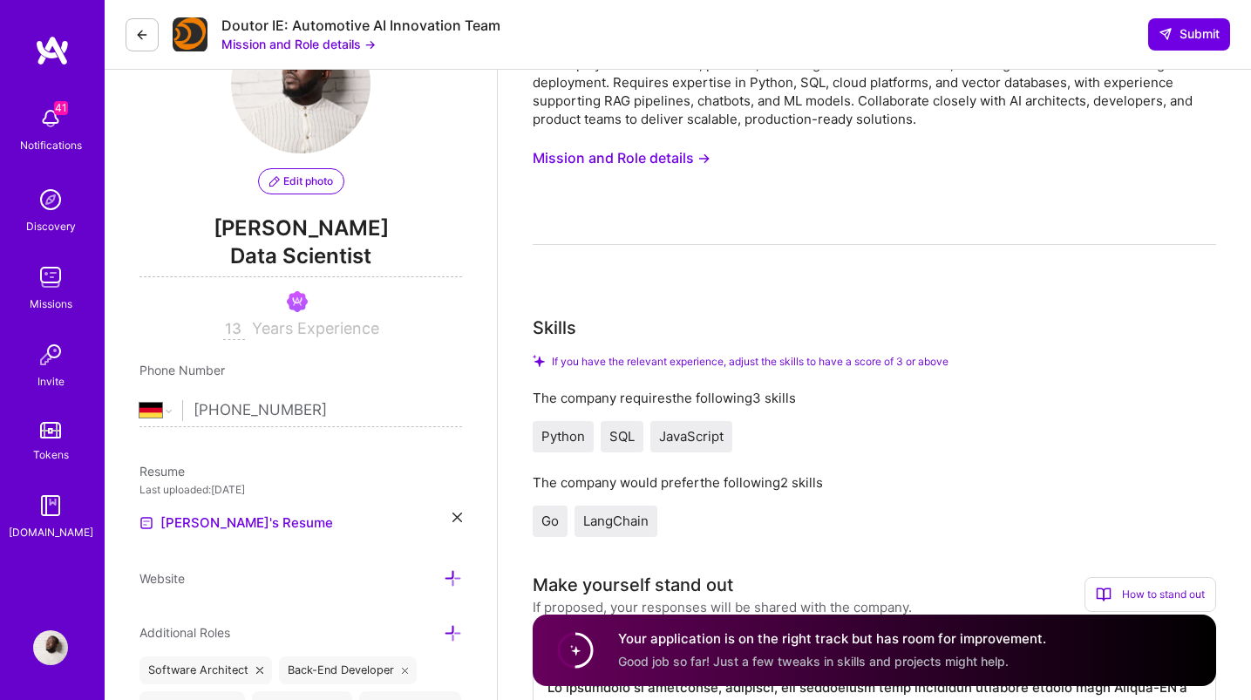
scroll to position [143, 0]
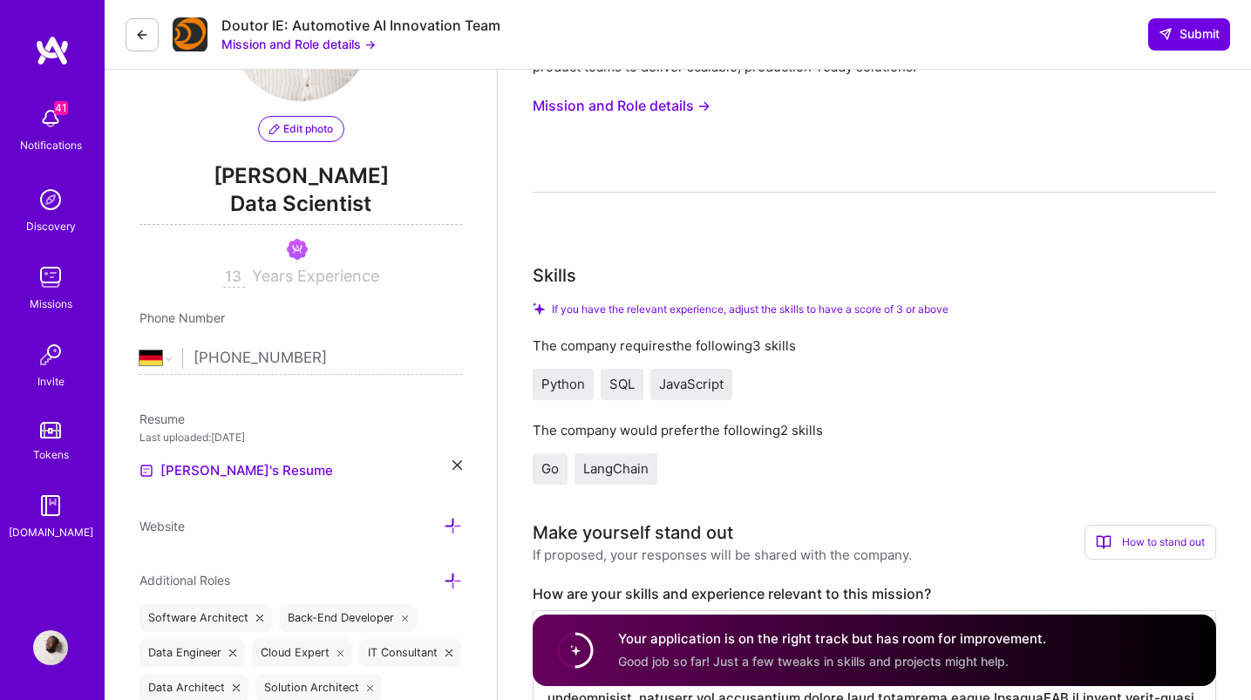
click at [549, 470] on span "Go" at bounding box center [550, 468] width 17 height 17
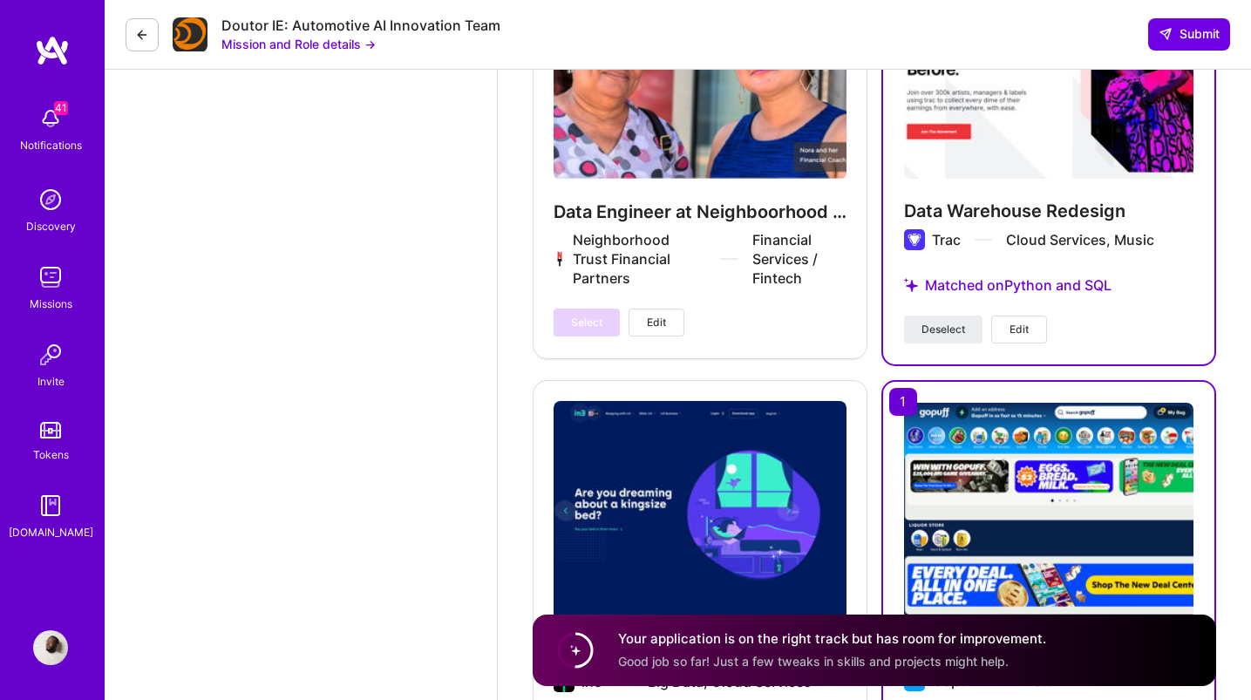
scroll to position [4468, 0]
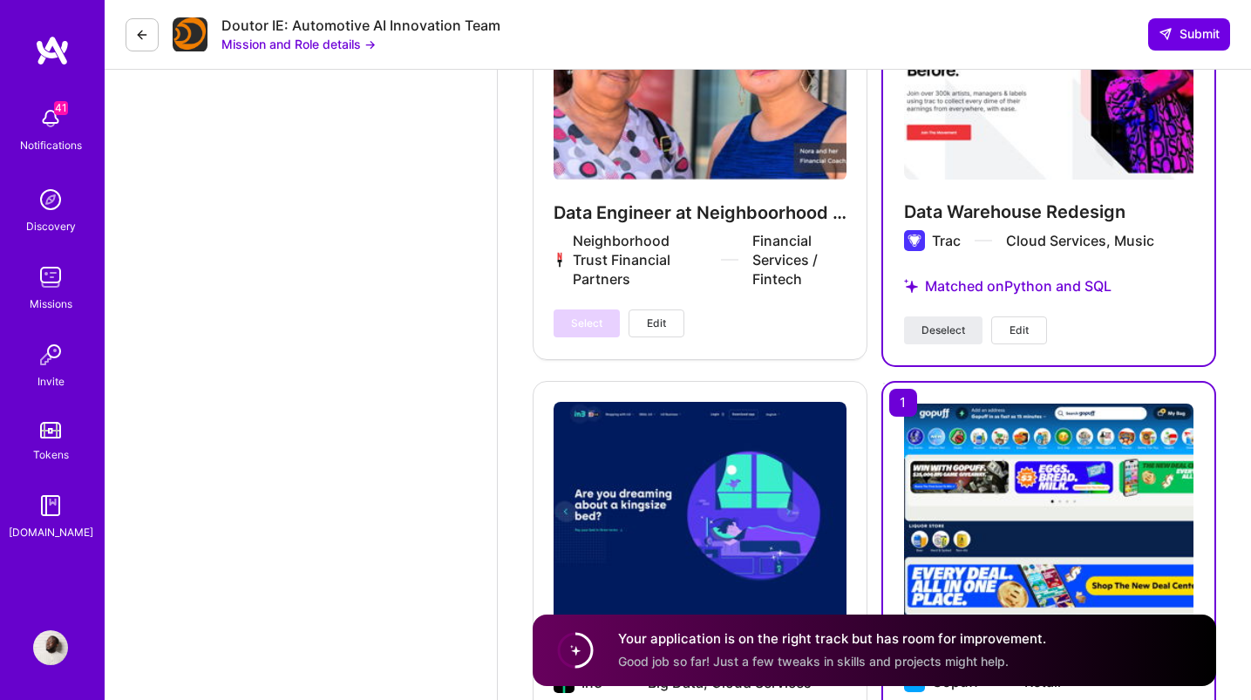
click at [1039, 340] on button "Edit" at bounding box center [1019, 331] width 56 height 28
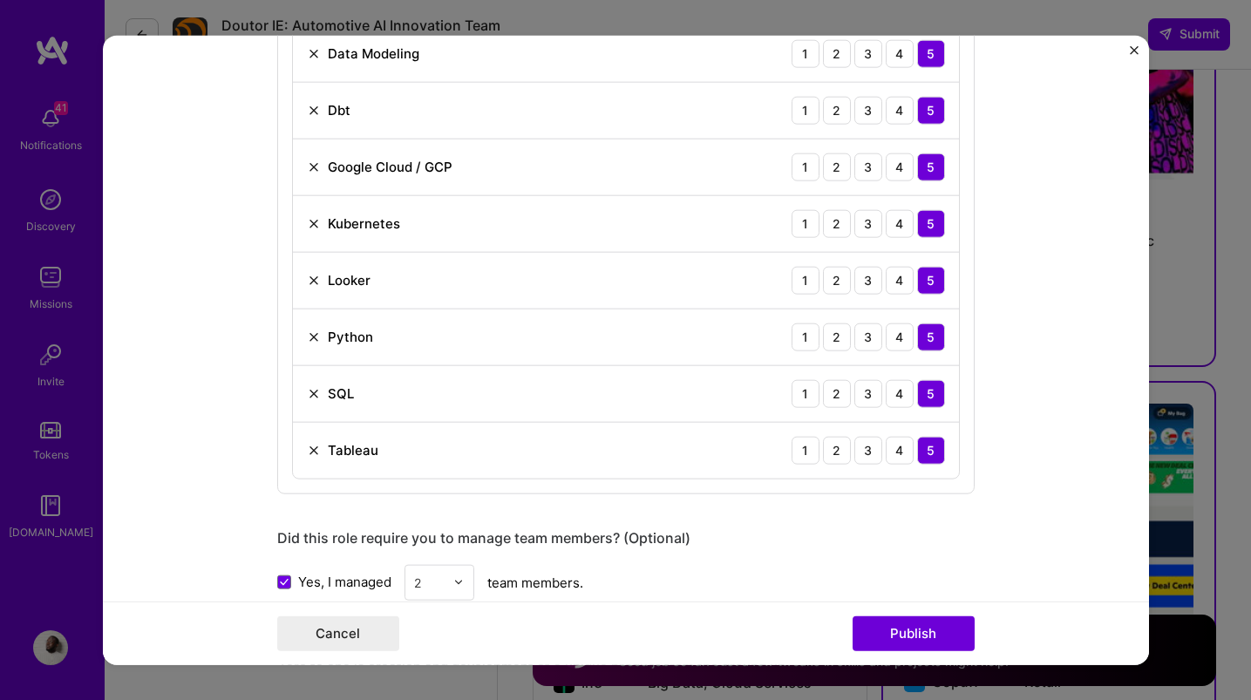
scroll to position [1502, 0]
click at [314, 447] on img at bounding box center [314, 449] width 14 height 14
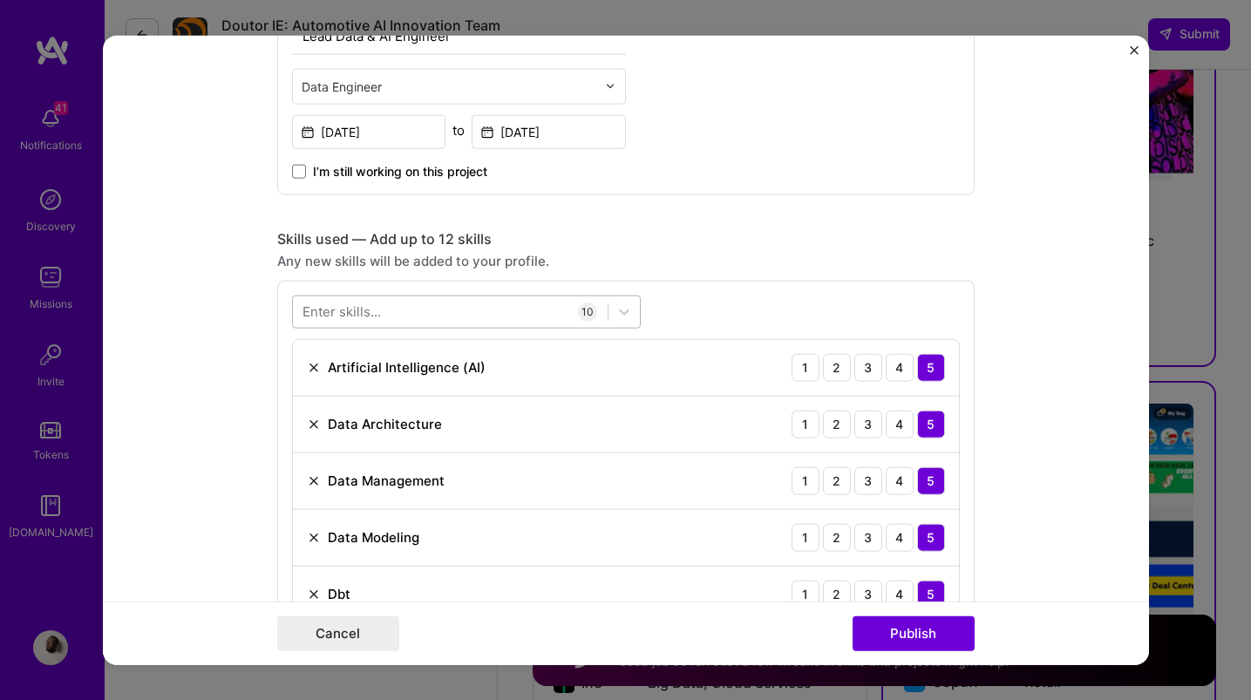
click at [440, 306] on div at bounding box center [450, 311] width 315 height 29
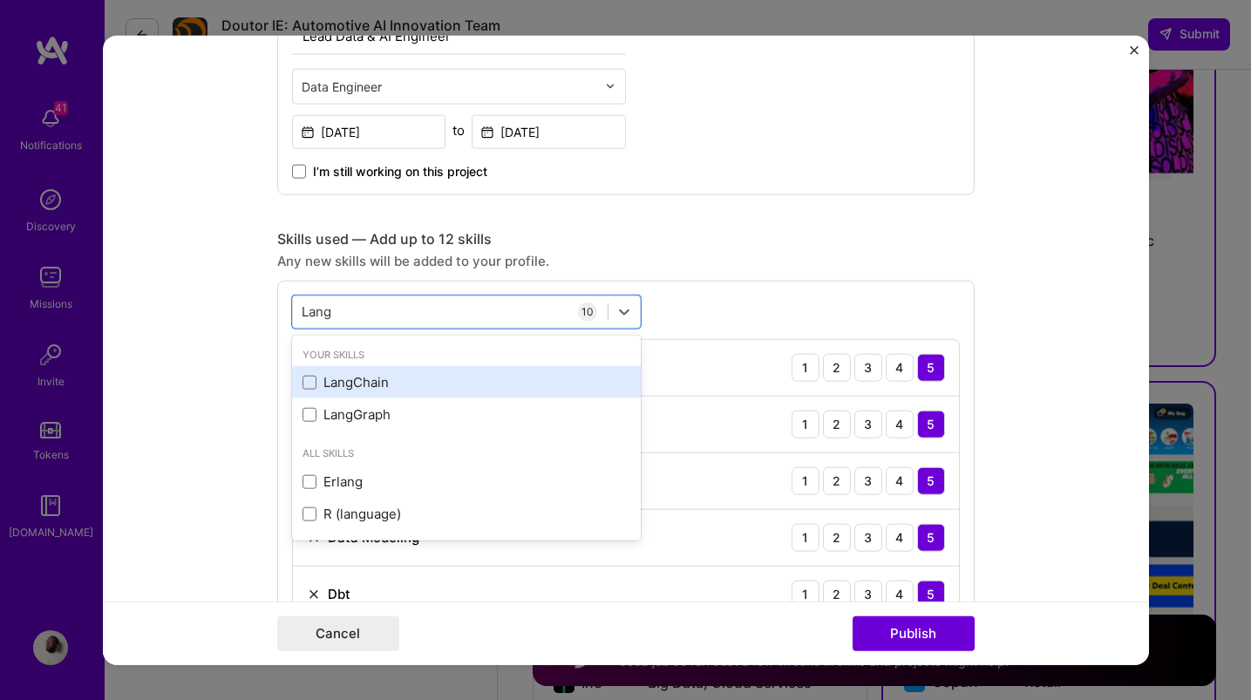
click at [348, 387] on div "LangChain" at bounding box center [467, 382] width 328 height 18
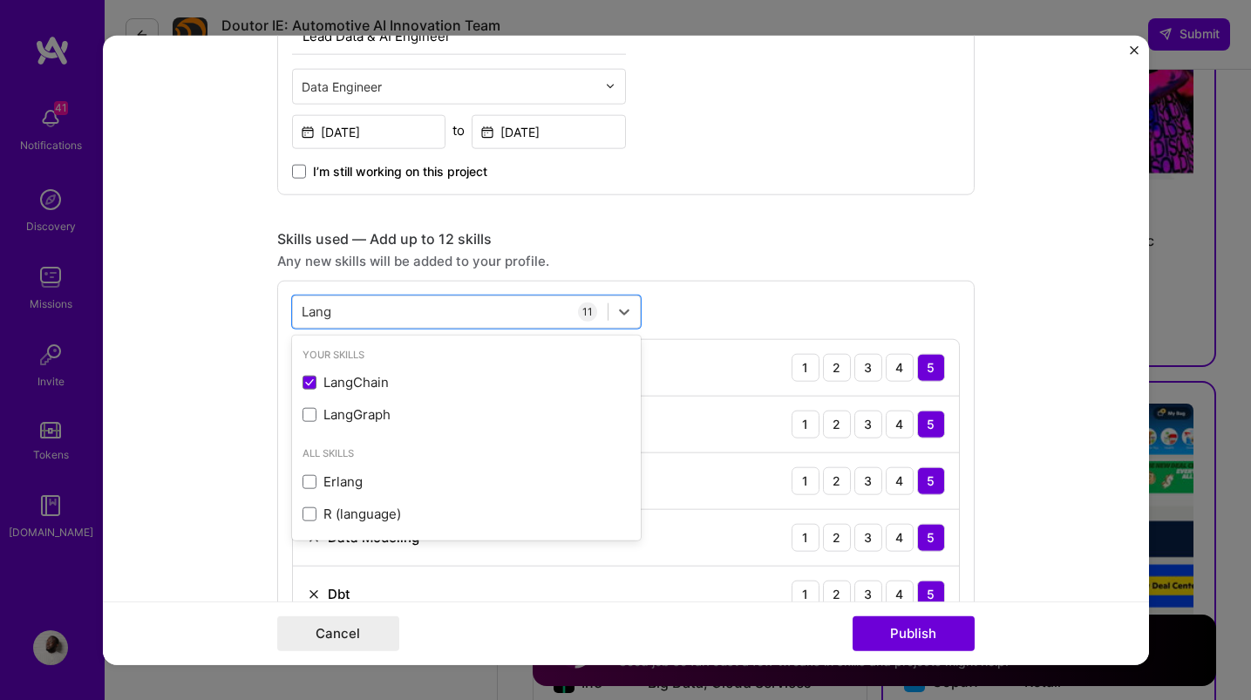
type input "Lang"
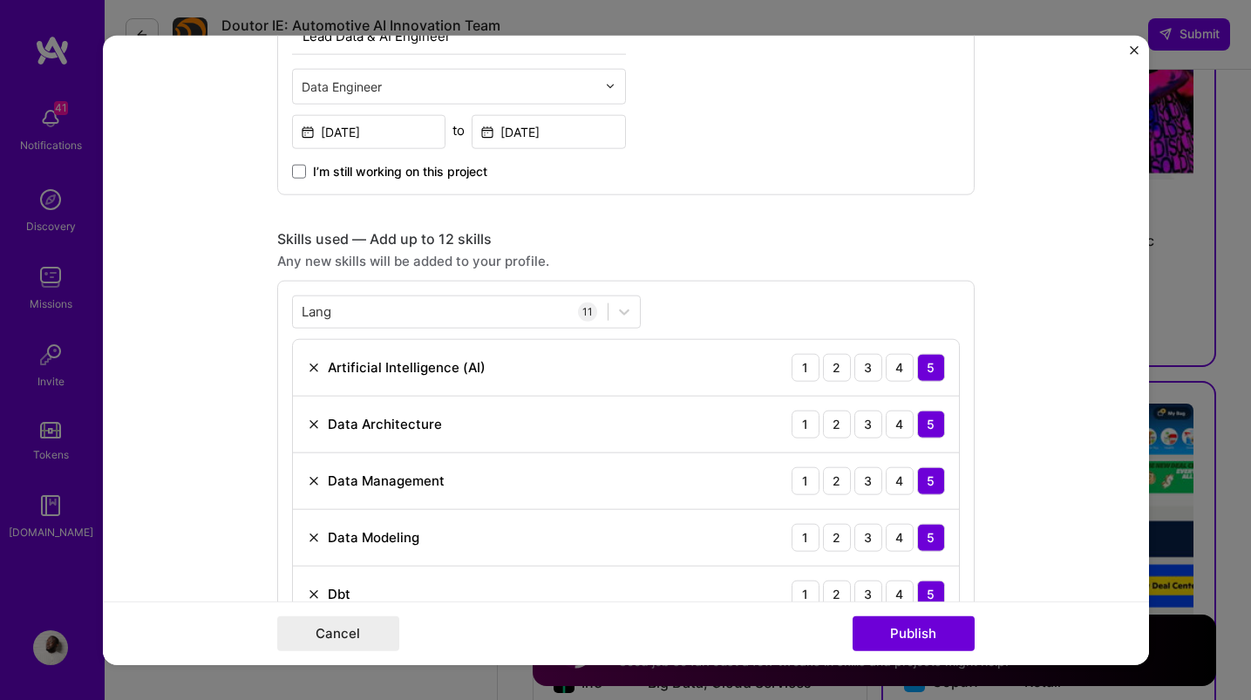
click at [1036, 542] on form "Project title Data Warehouse Redesign Company Trac Project industry Industry 2 …" at bounding box center [626, 350] width 1046 height 630
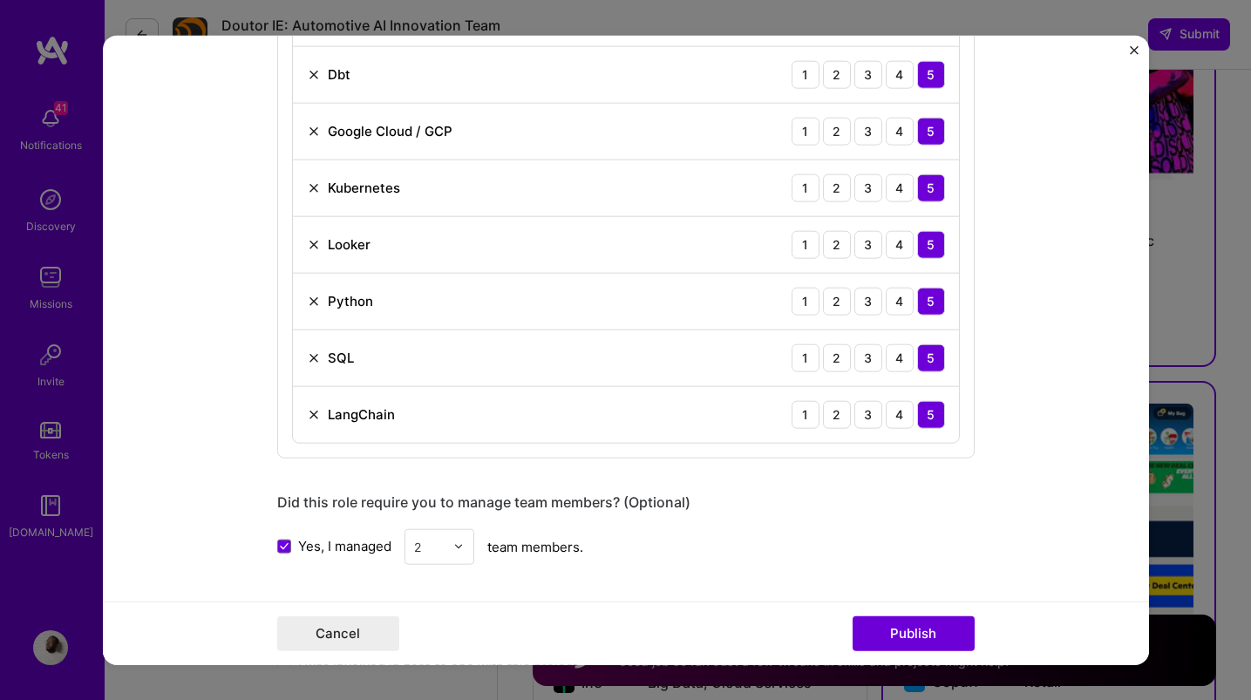
scroll to position [1558, 0]
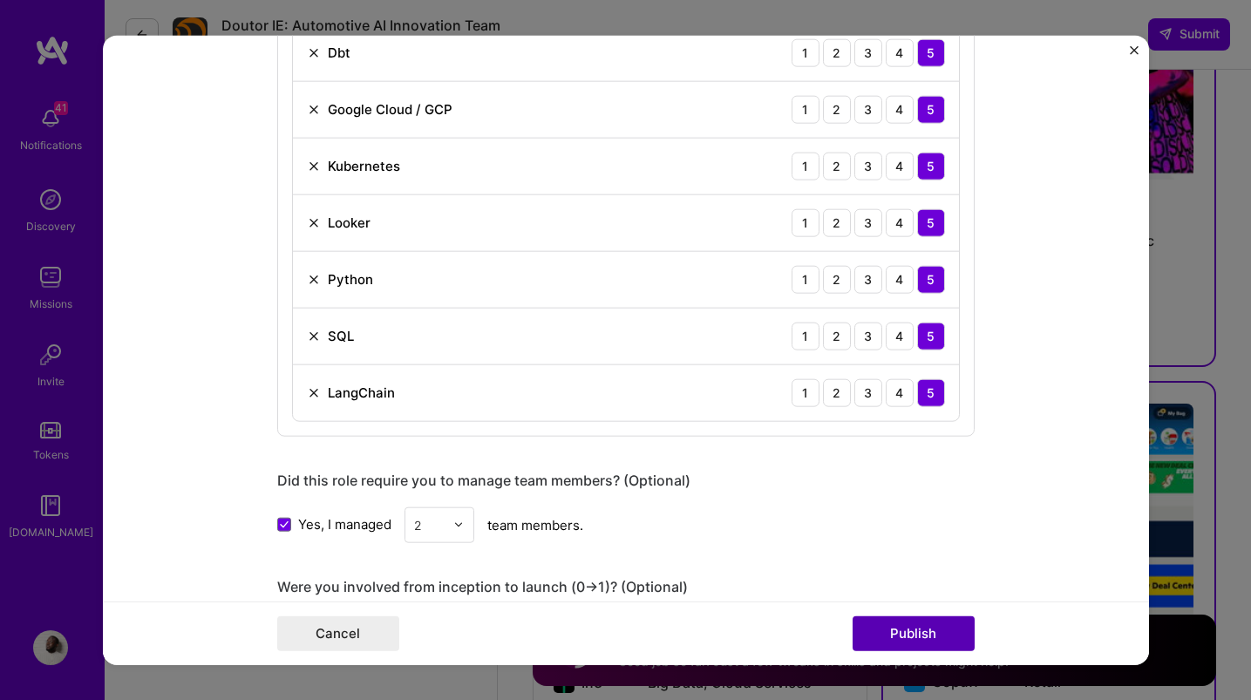
click at [946, 627] on button "Publish" at bounding box center [914, 634] width 122 height 35
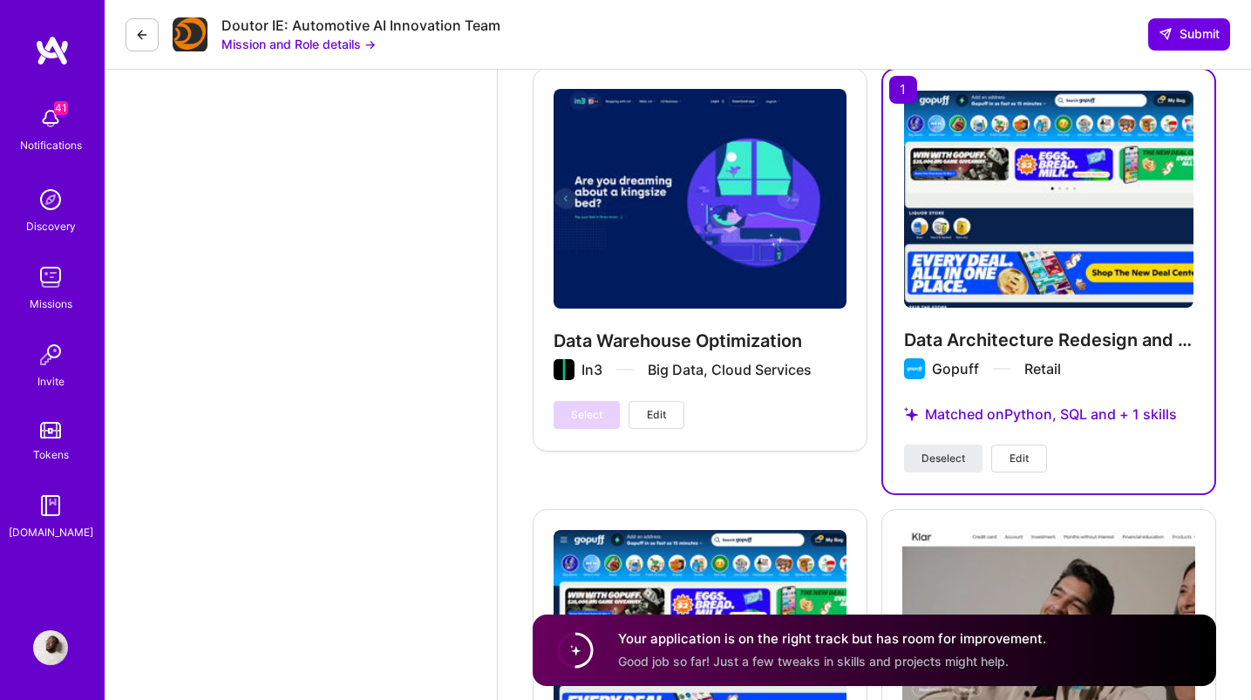
scroll to position [4780, 0]
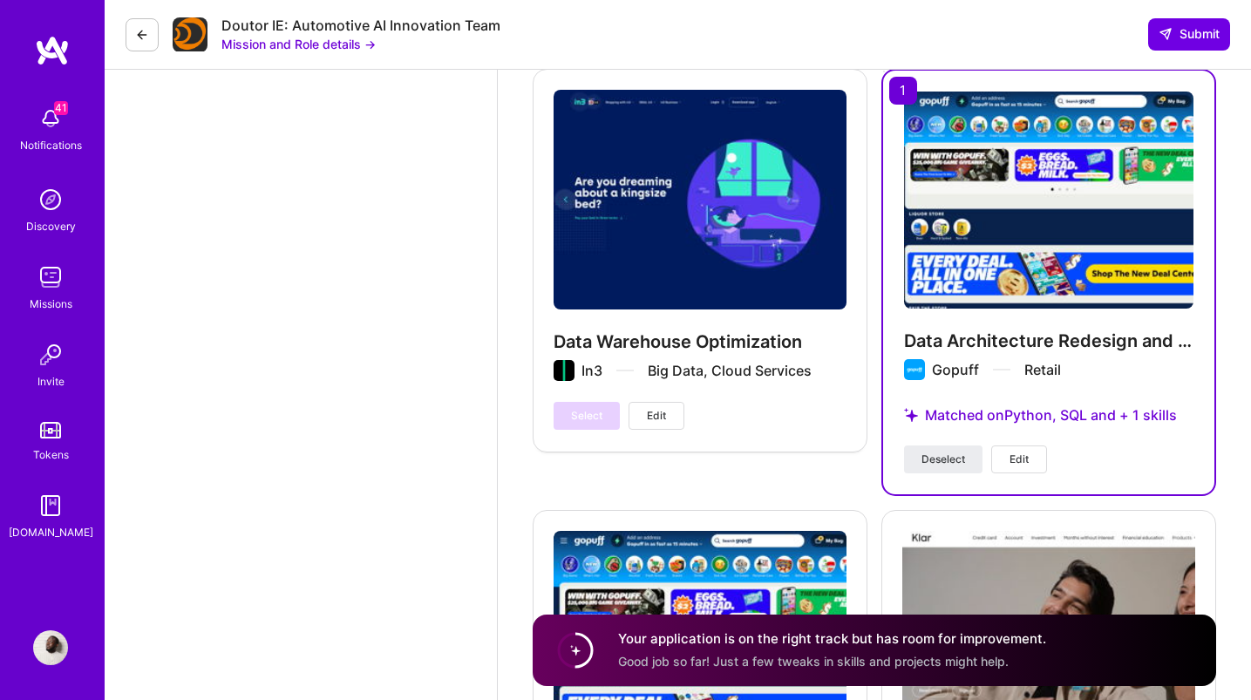
click at [1032, 465] on button "Edit" at bounding box center [1019, 460] width 56 height 28
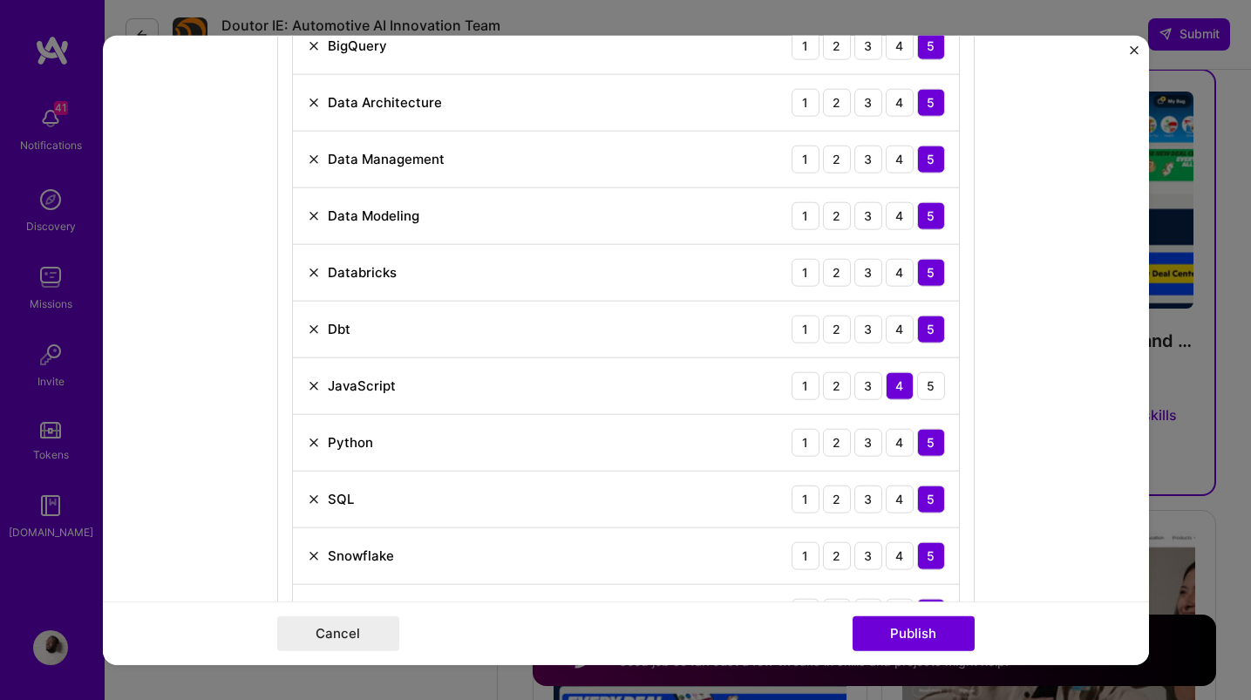
scroll to position [1338, 0]
drag, startPoint x: 926, startPoint y: 385, endPoint x: 757, endPoint y: 423, distance: 173.3
click at [925, 385] on div "5" at bounding box center [931, 386] width 28 height 28
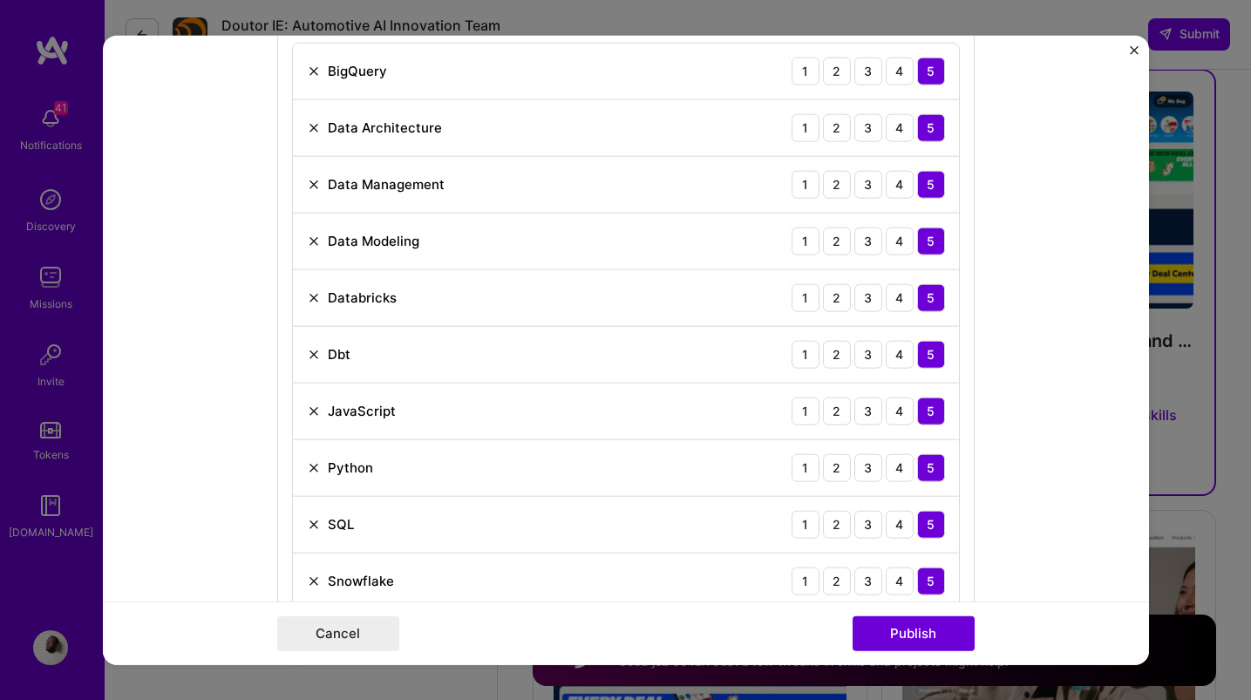
scroll to position [1312, 0]
click at [910, 628] on button "Publish" at bounding box center [914, 634] width 122 height 35
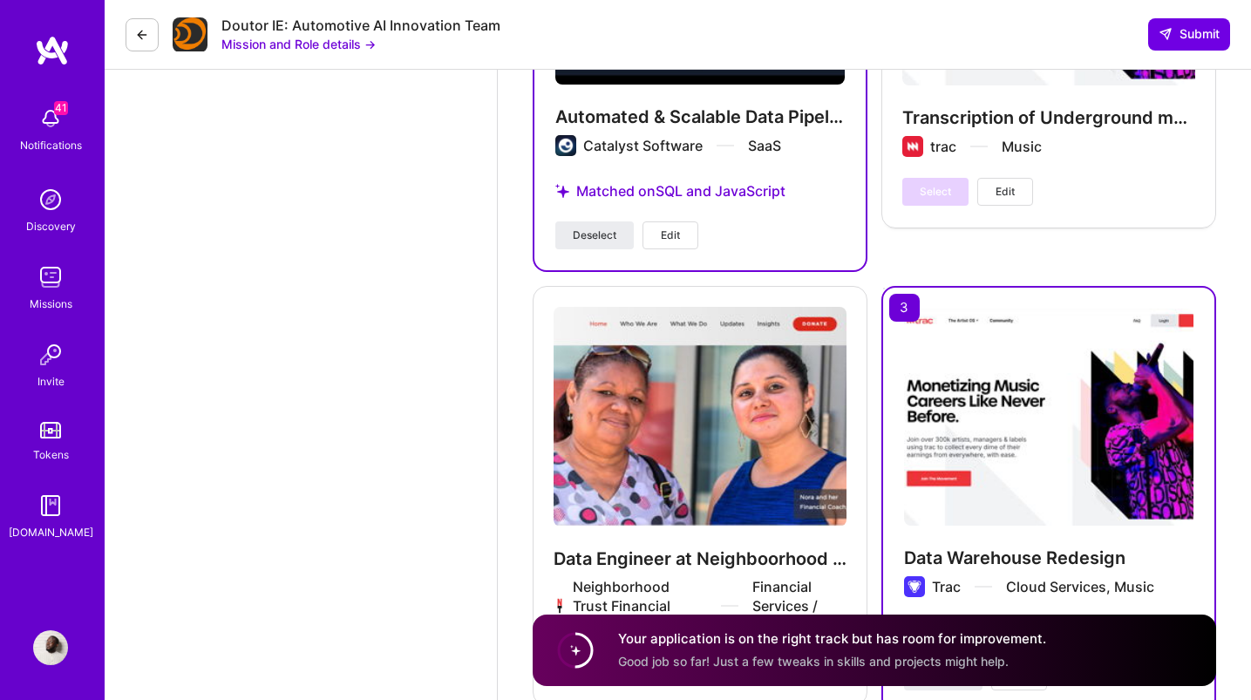
scroll to position [3984, 0]
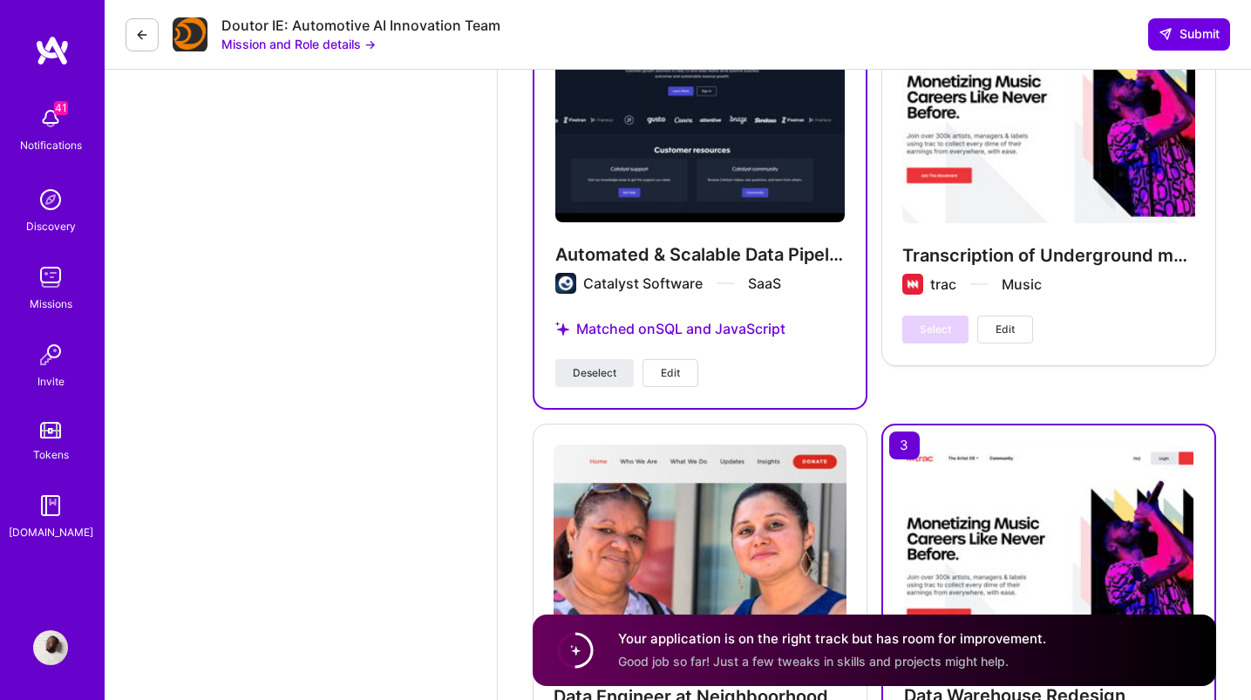
click at [684, 373] on button "Edit" at bounding box center [671, 373] width 56 height 28
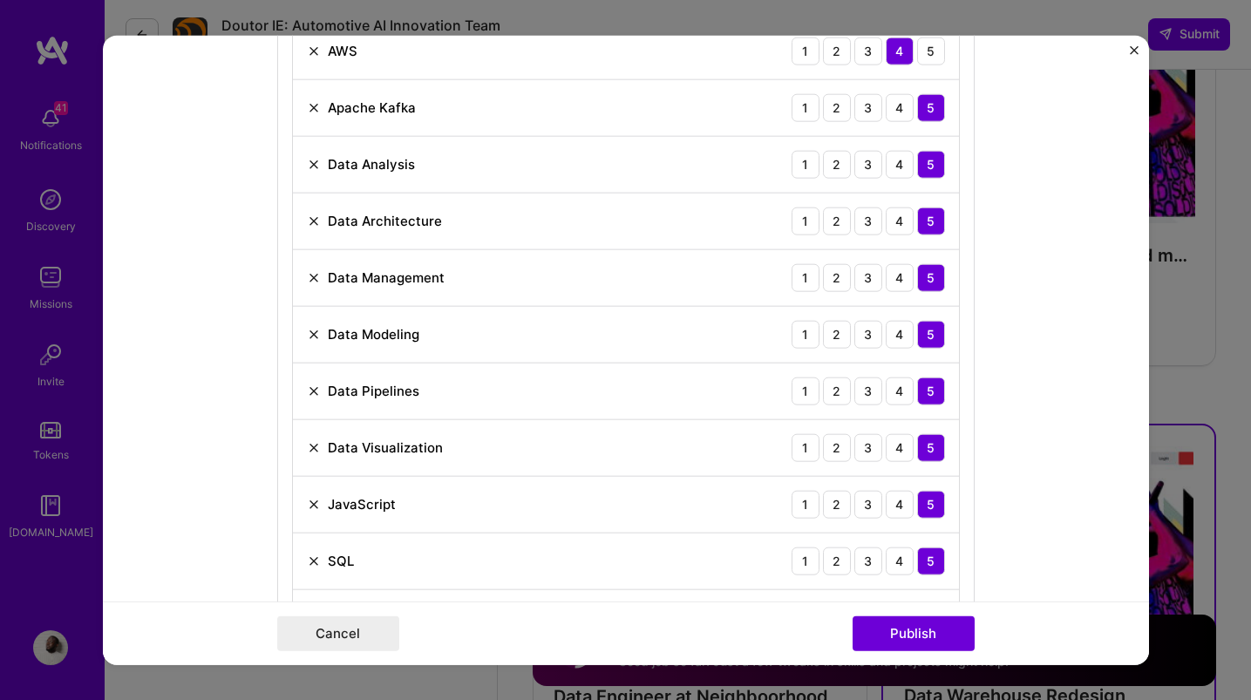
scroll to position [1332, 0]
click at [311, 277] on img at bounding box center [314, 278] width 14 height 14
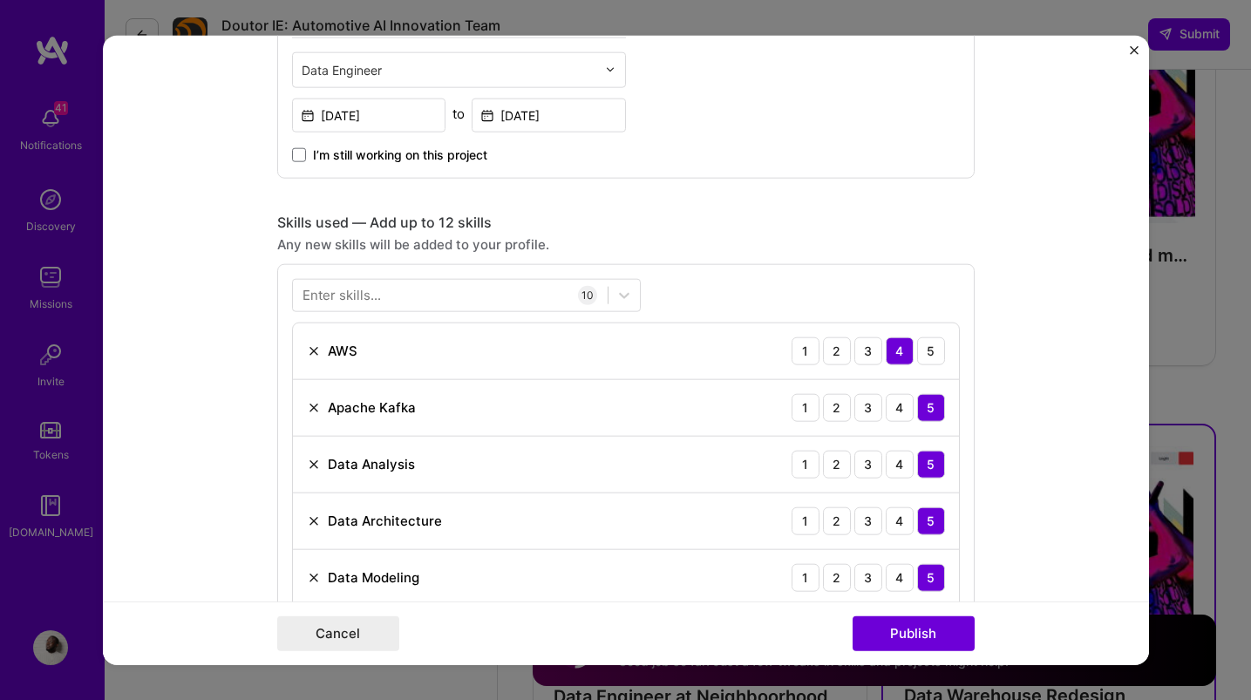
scroll to position [917, 0]
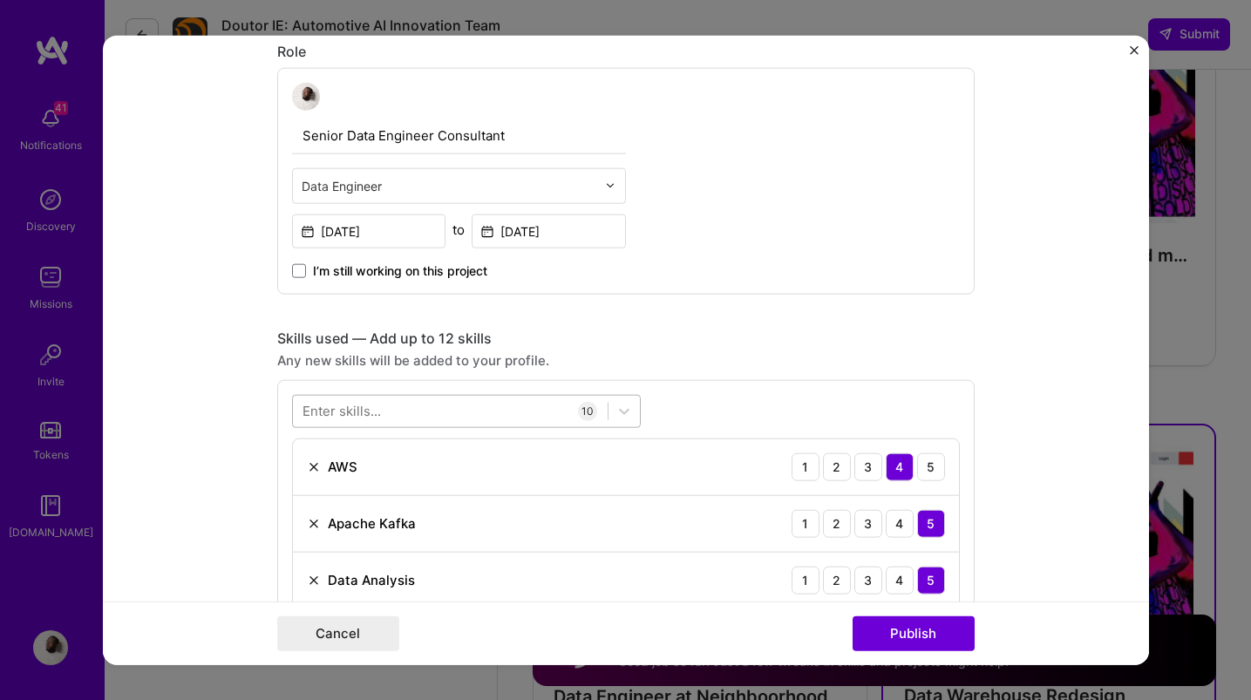
click at [405, 409] on div at bounding box center [450, 411] width 315 height 29
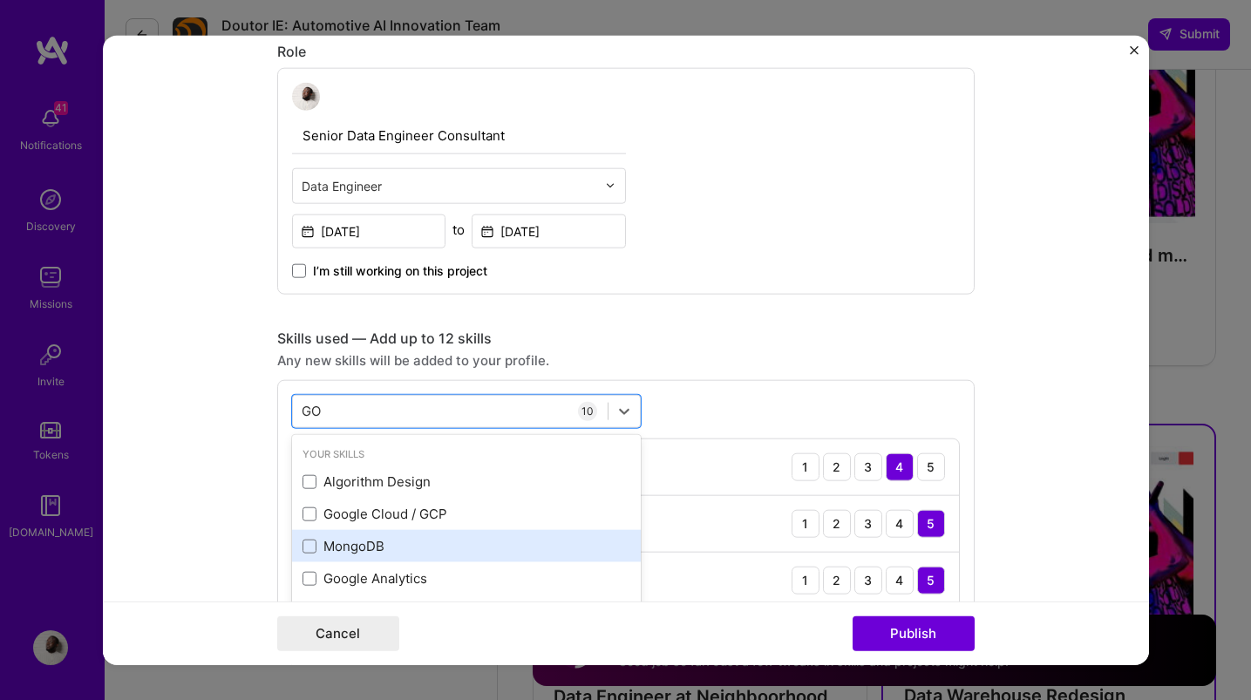
scroll to position [137, 0]
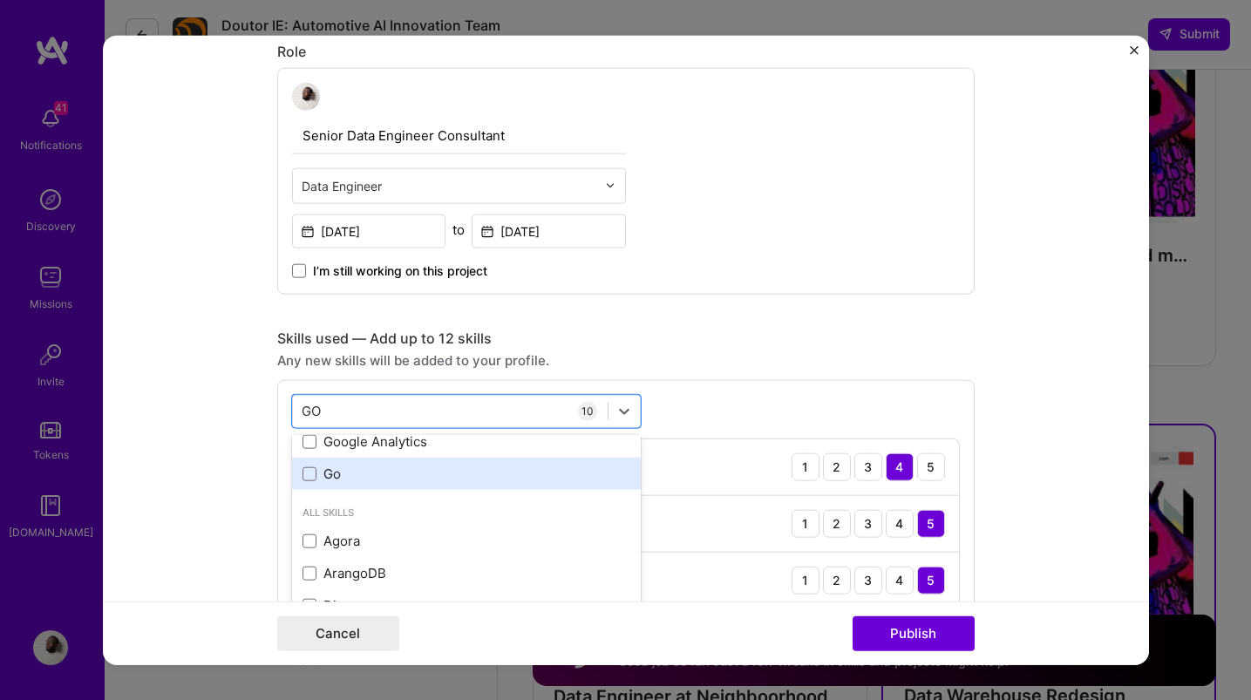
click at [402, 480] on div "Go" at bounding box center [467, 474] width 328 height 18
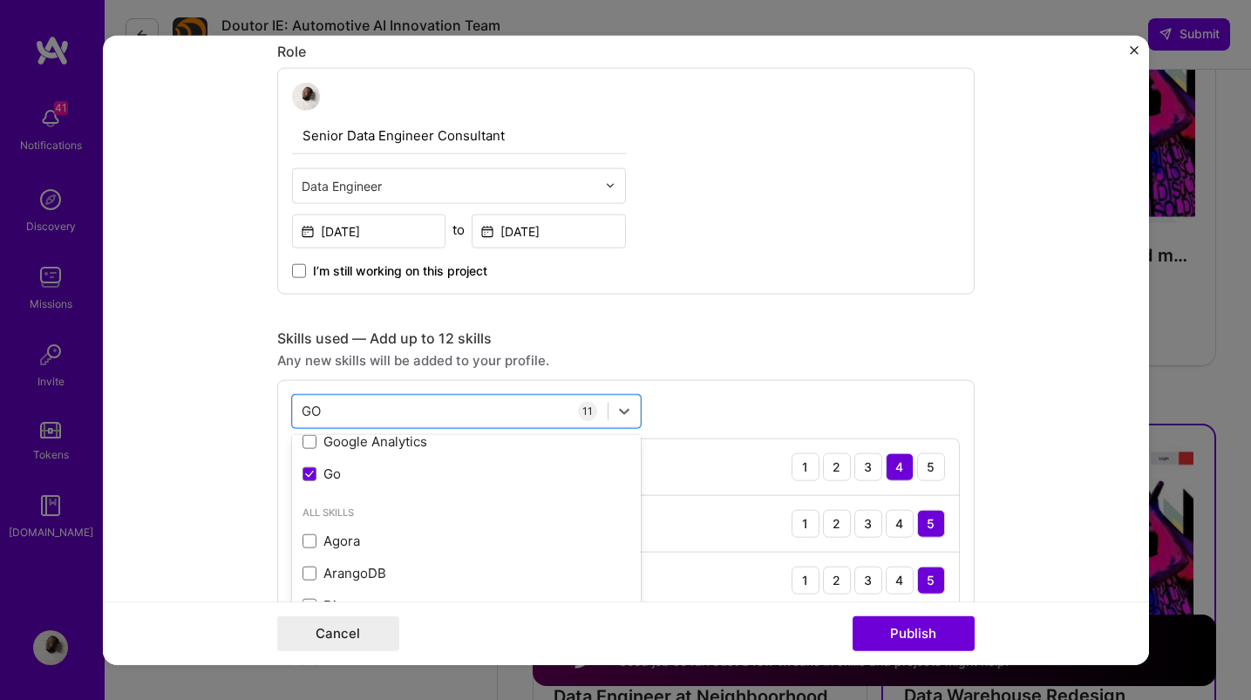
type input "GO"
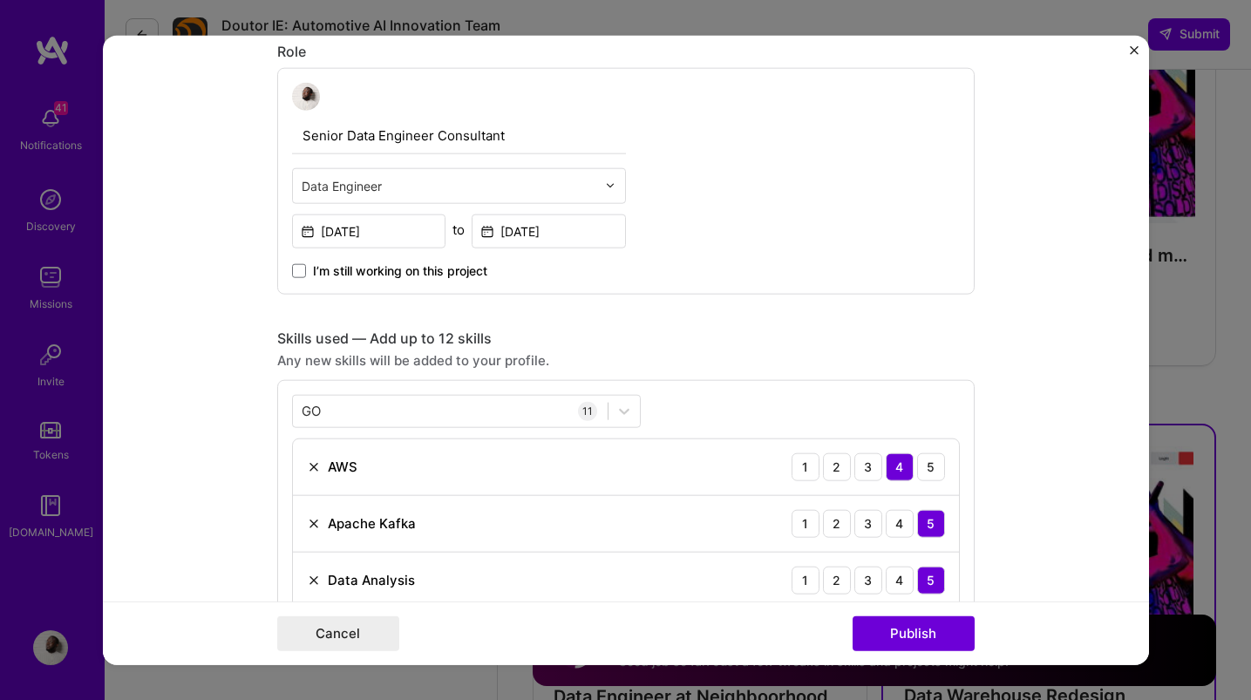
click at [1012, 513] on form "Project title Automated & Scalable Data Pipeline Development for Enterprise Ana…" at bounding box center [626, 350] width 1046 height 630
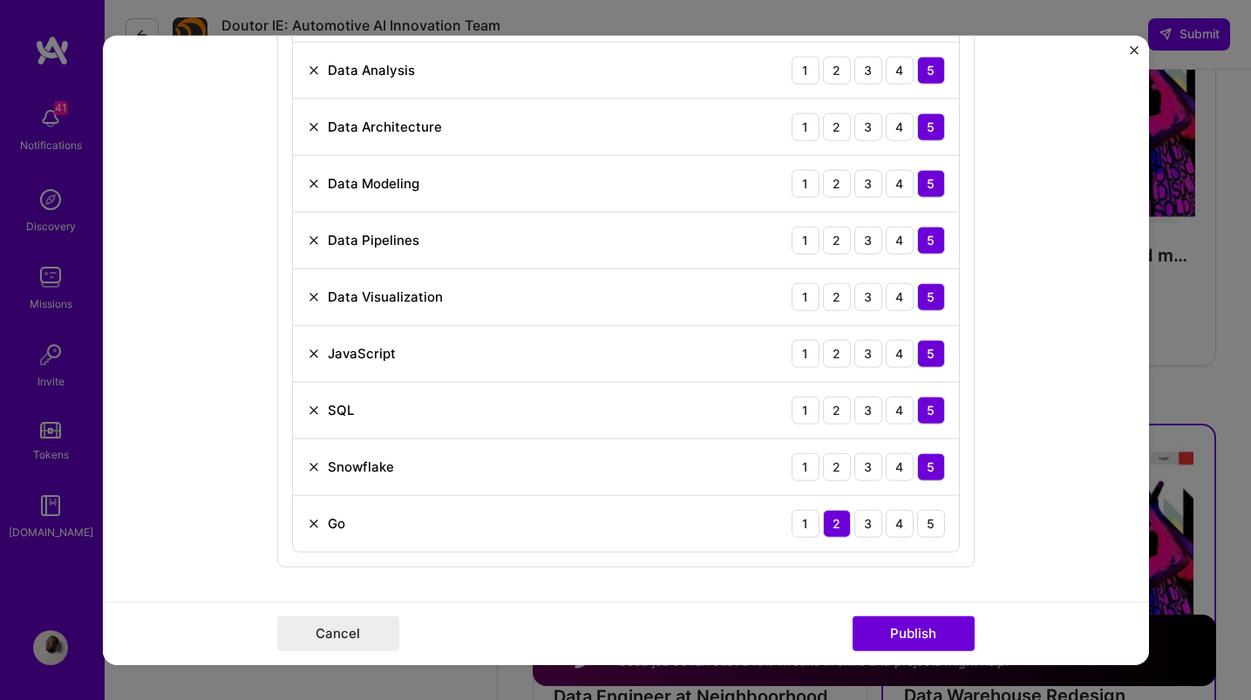
scroll to position [1509, 0]
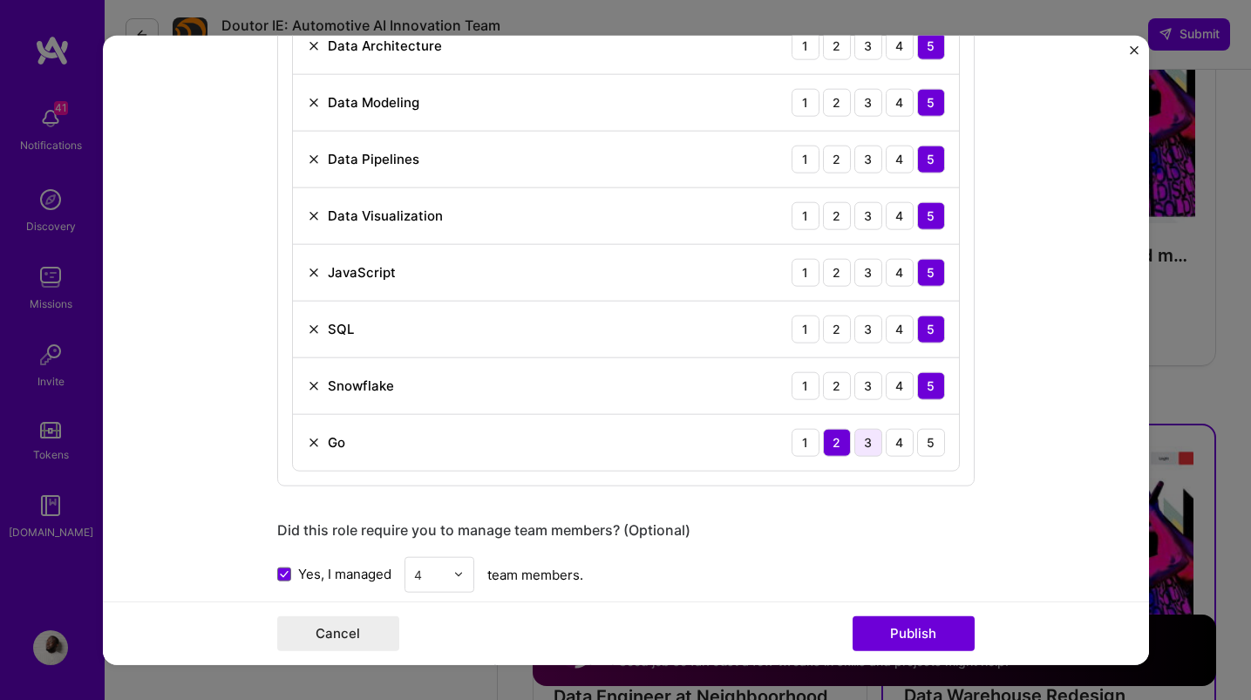
click at [877, 451] on div "3" at bounding box center [869, 442] width 28 height 28
click at [923, 619] on button "Publish" at bounding box center [914, 634] width 122 height 35
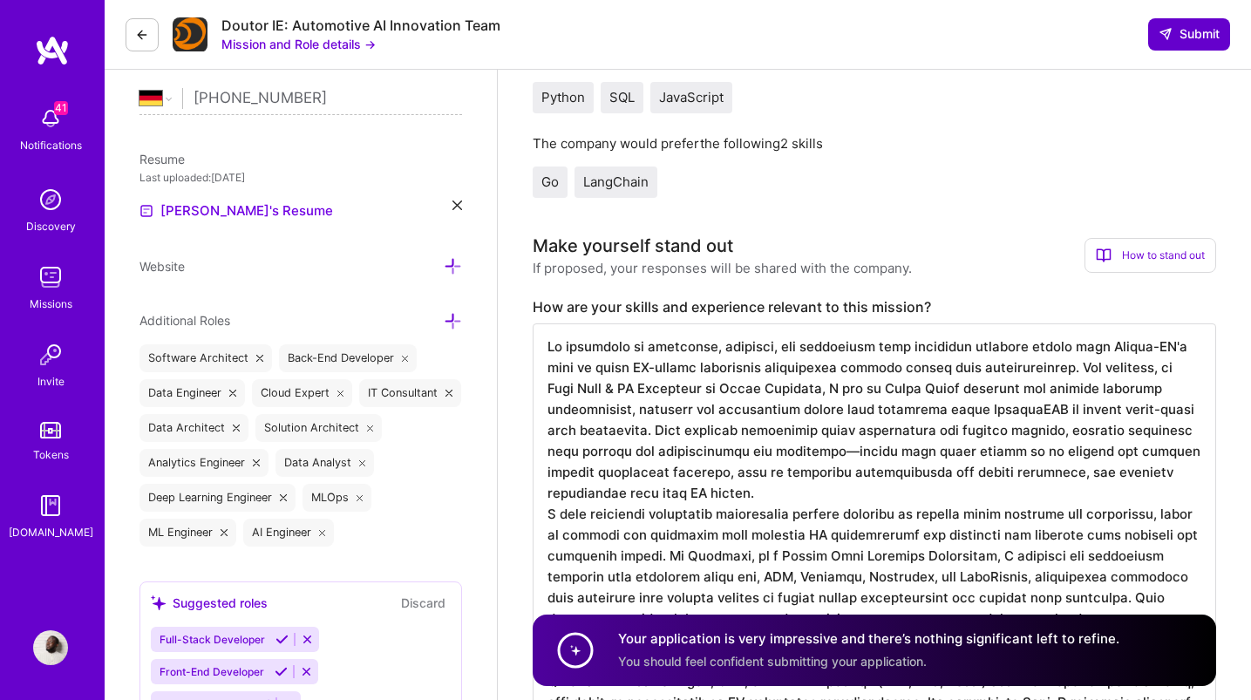
scroll to position [397, 0]
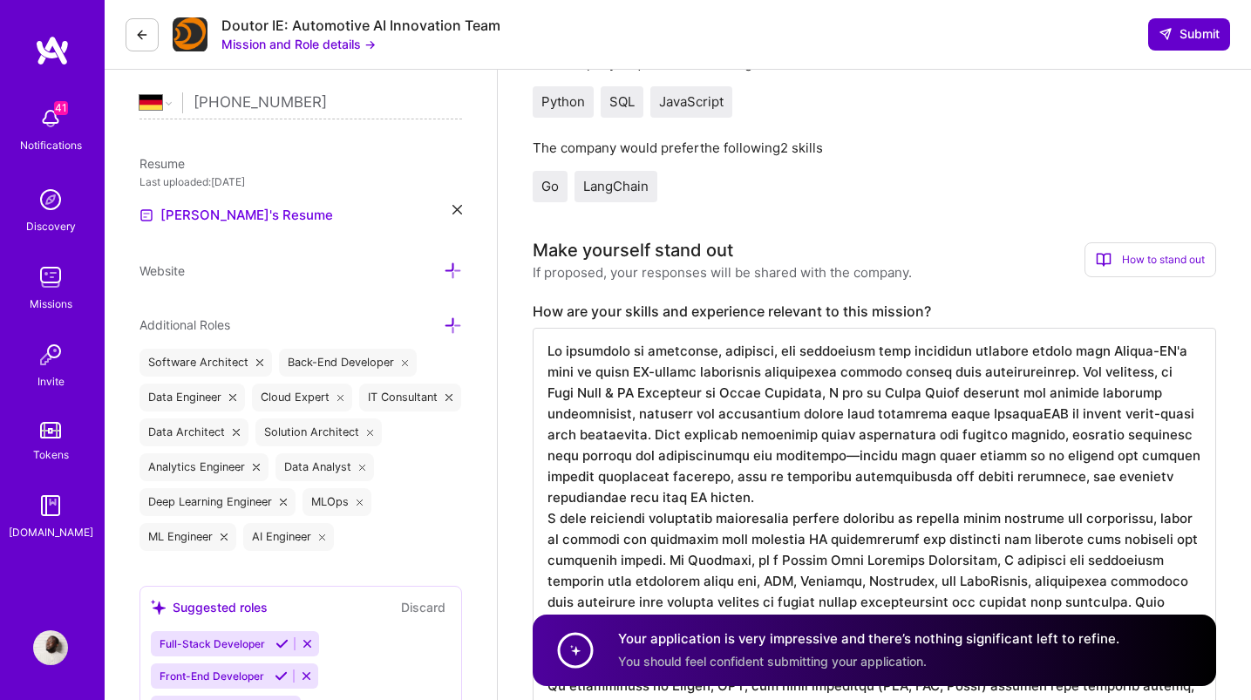
click at [1180, 38] on span "Submit" at bounding box center [1189, 33] width 61 height 17
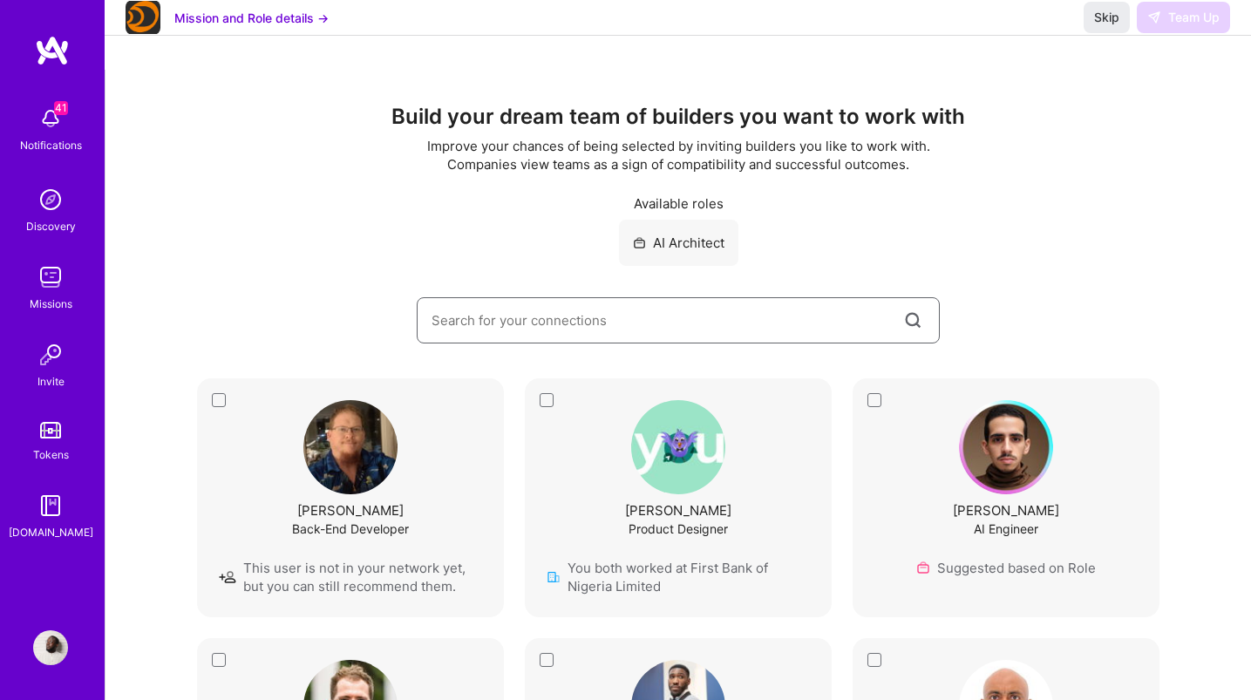
click at [743, 313] on input at bounding box center [667, 320] width 470 height 44
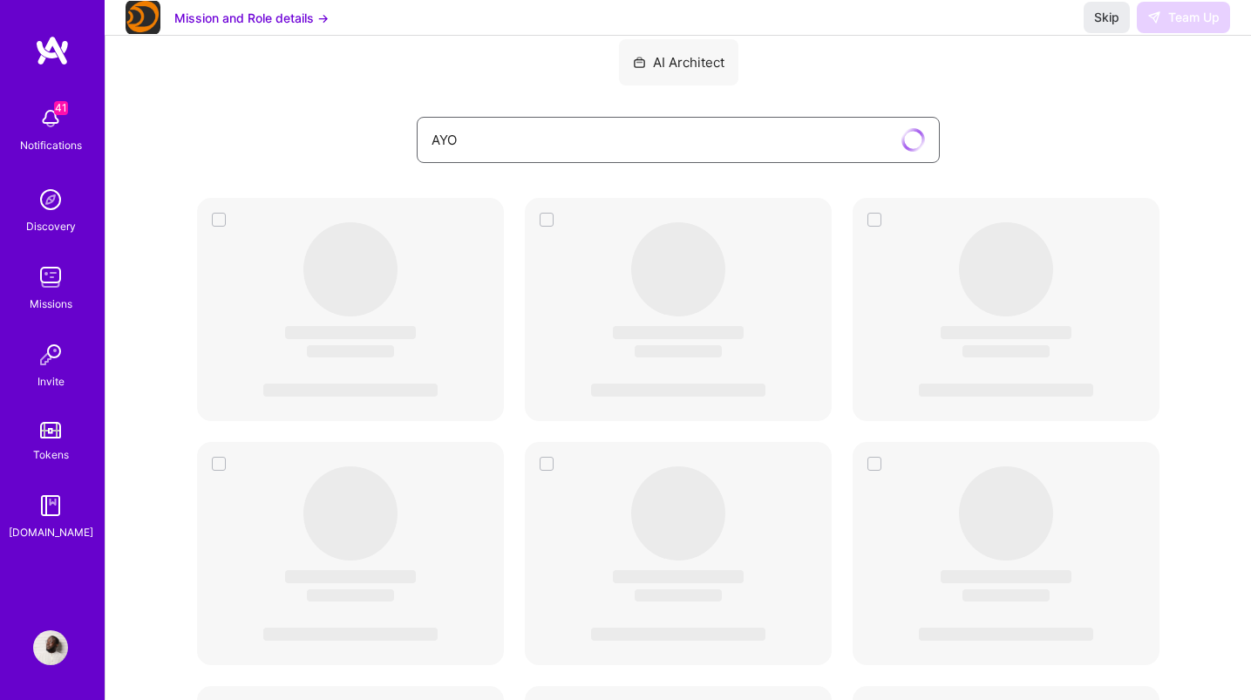
scroll to position [181, 0]
type input "[PERSON_NAME]"
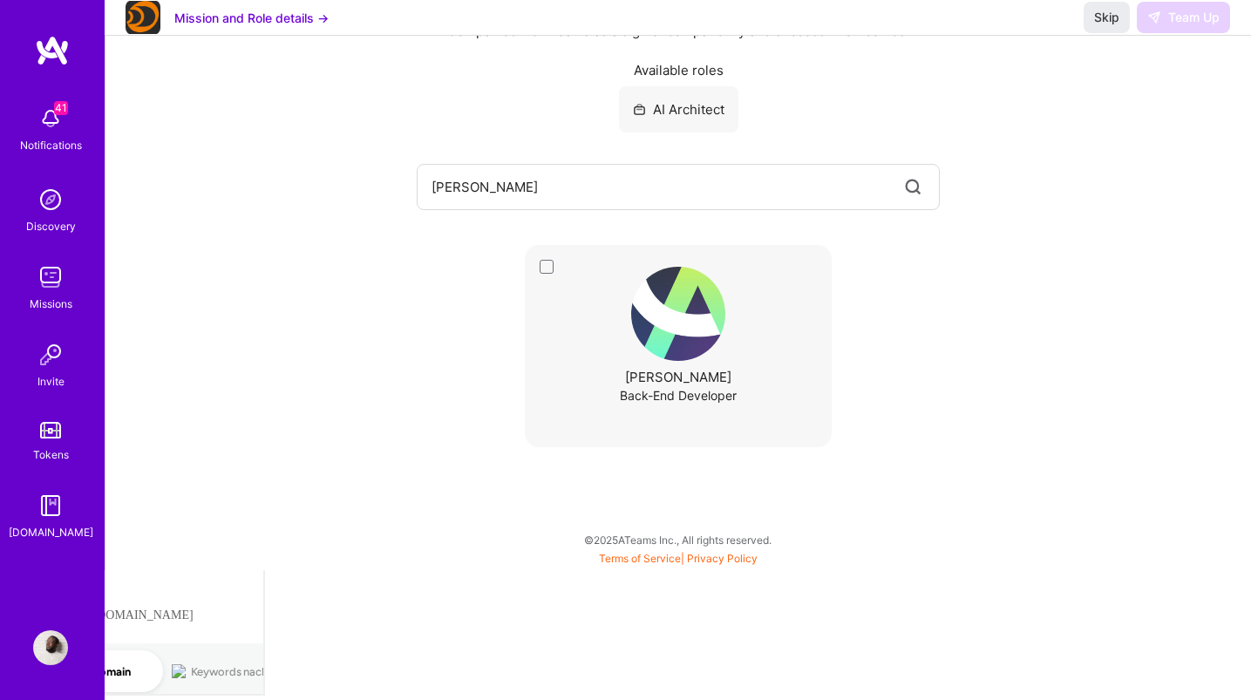
scroll to position [3, 0]
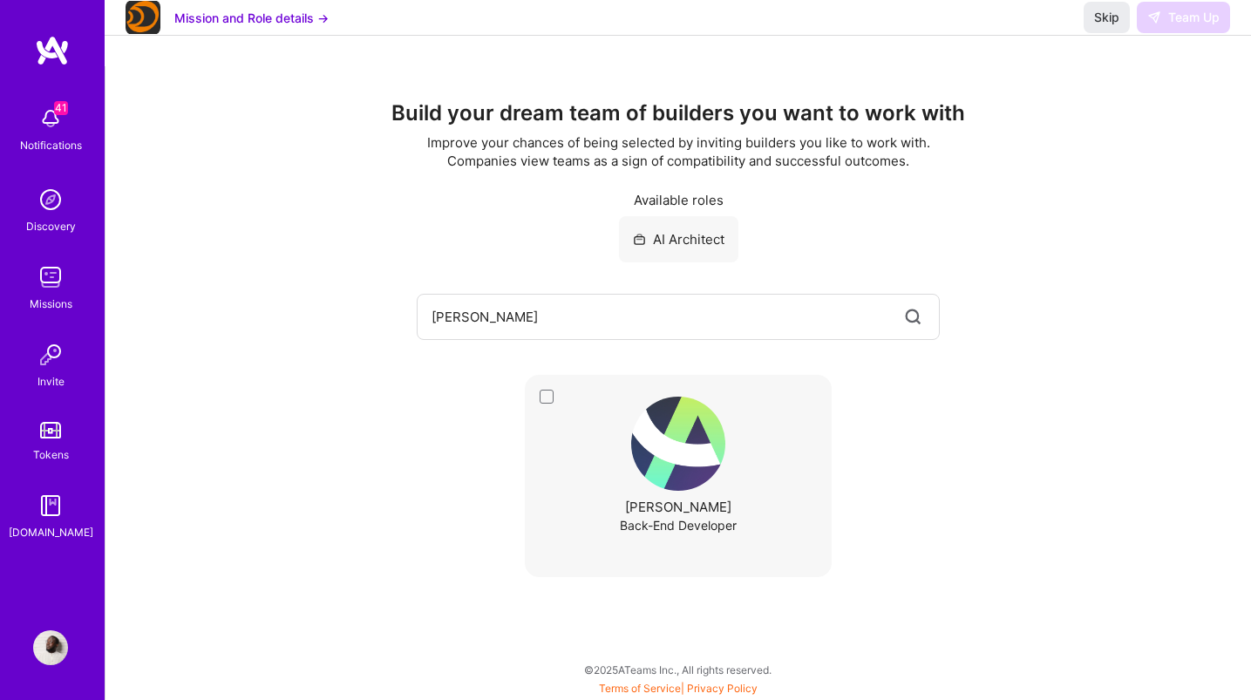
click at [700, 449] on img at bounding box center [678, 444] width 94 height 94
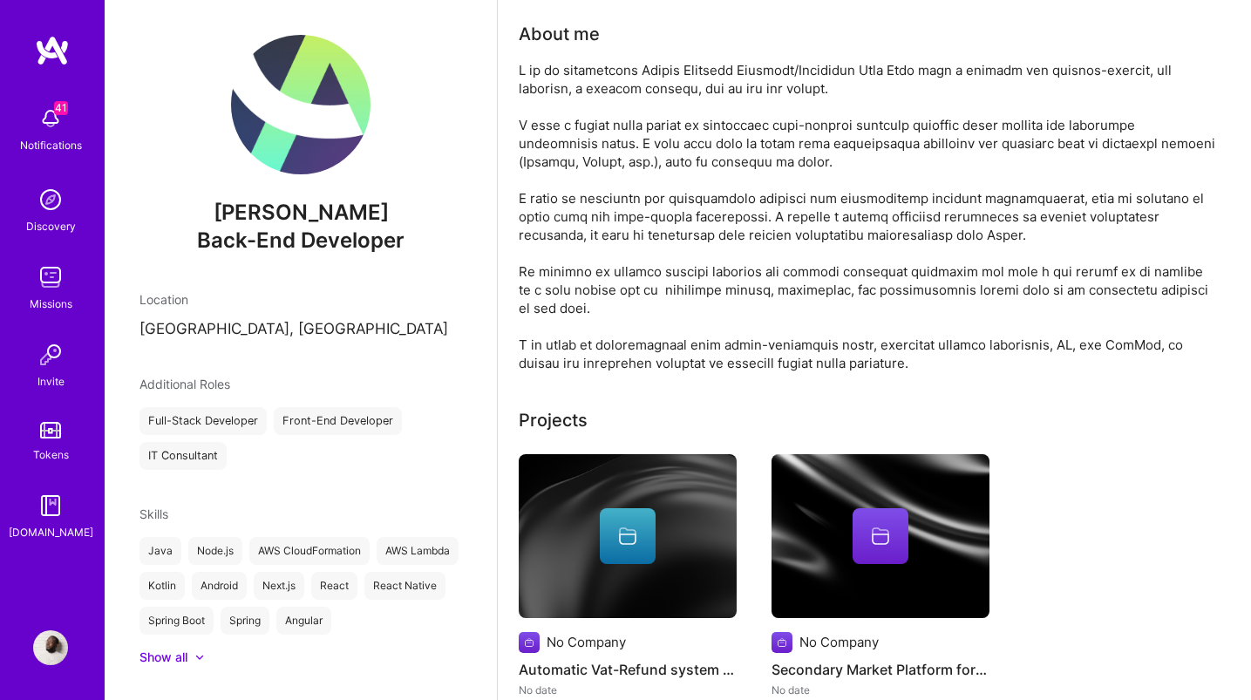
click at [46, 55] on img at bounding box center [52, 50] width 35 height 31
